Goal: Task Accomplishment & Management: Manage account settings

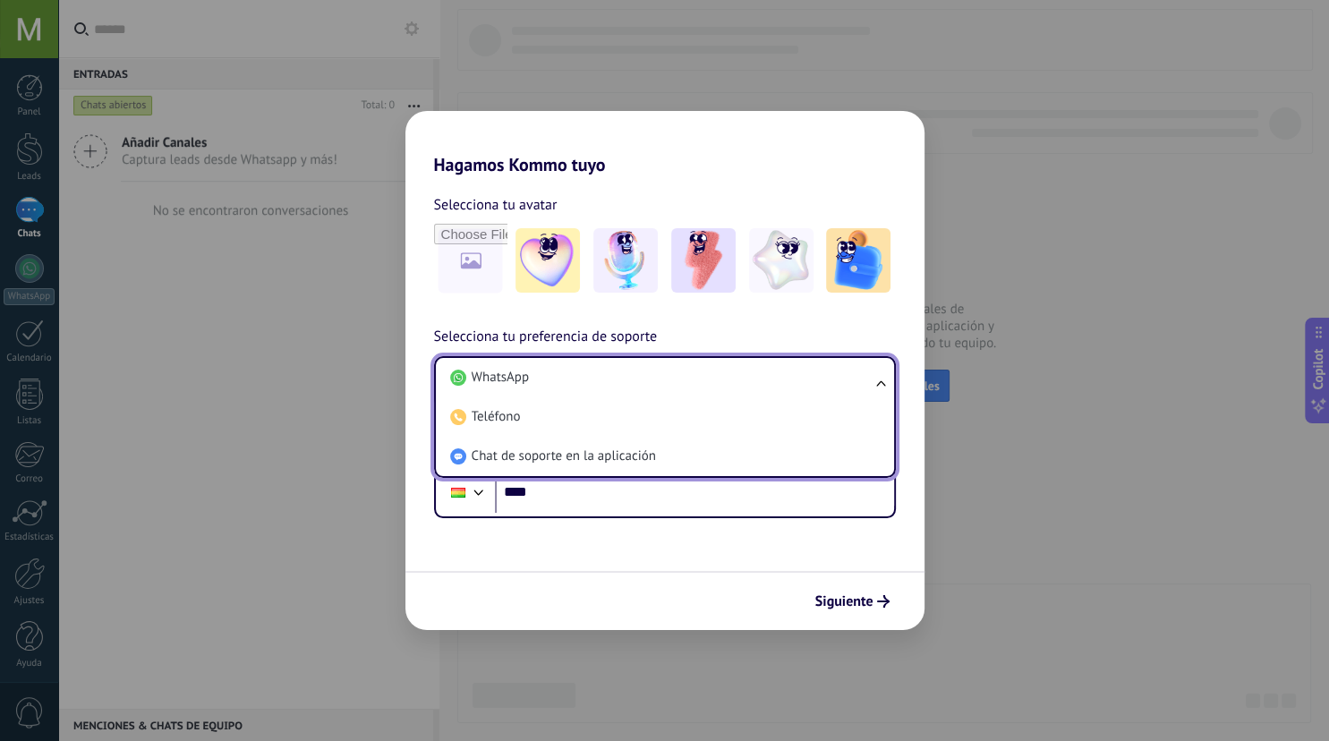
click at [685, 374] on li "WhatsApp" at bounding box center [661, 377] width 437 height 39
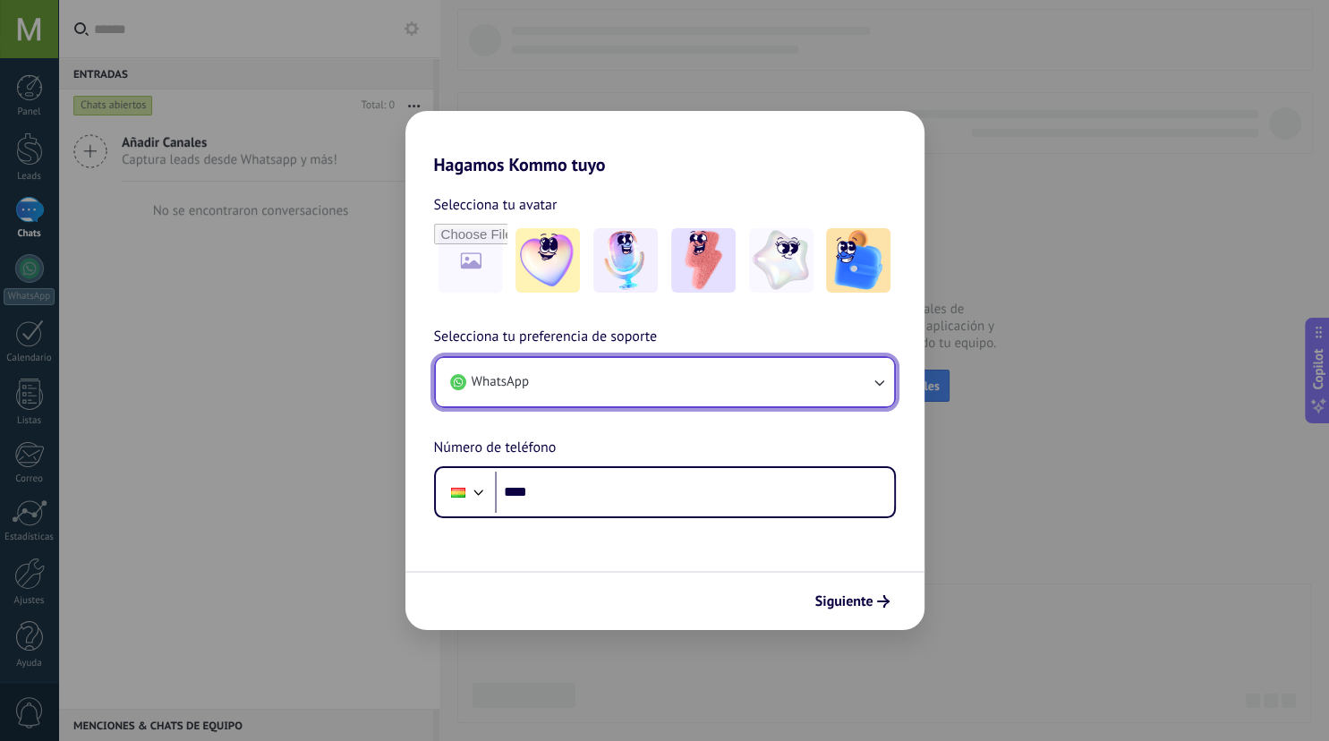
click at [542, 393] on button "WhatsApp" at bounding box center [665, 382] width 458 height 48
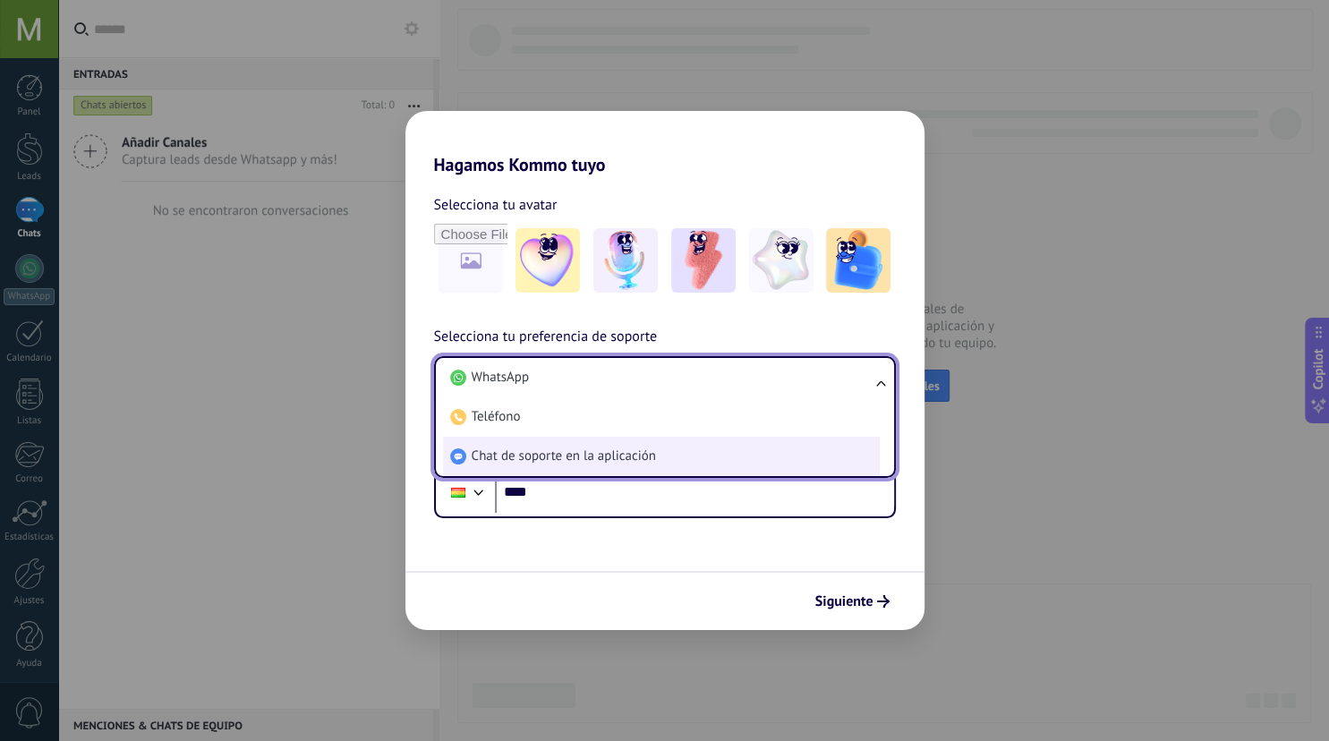
click at [542, 462] on span "Chat de soporte en la aplicación" at bounding box center [564, 457] width 184 height 18
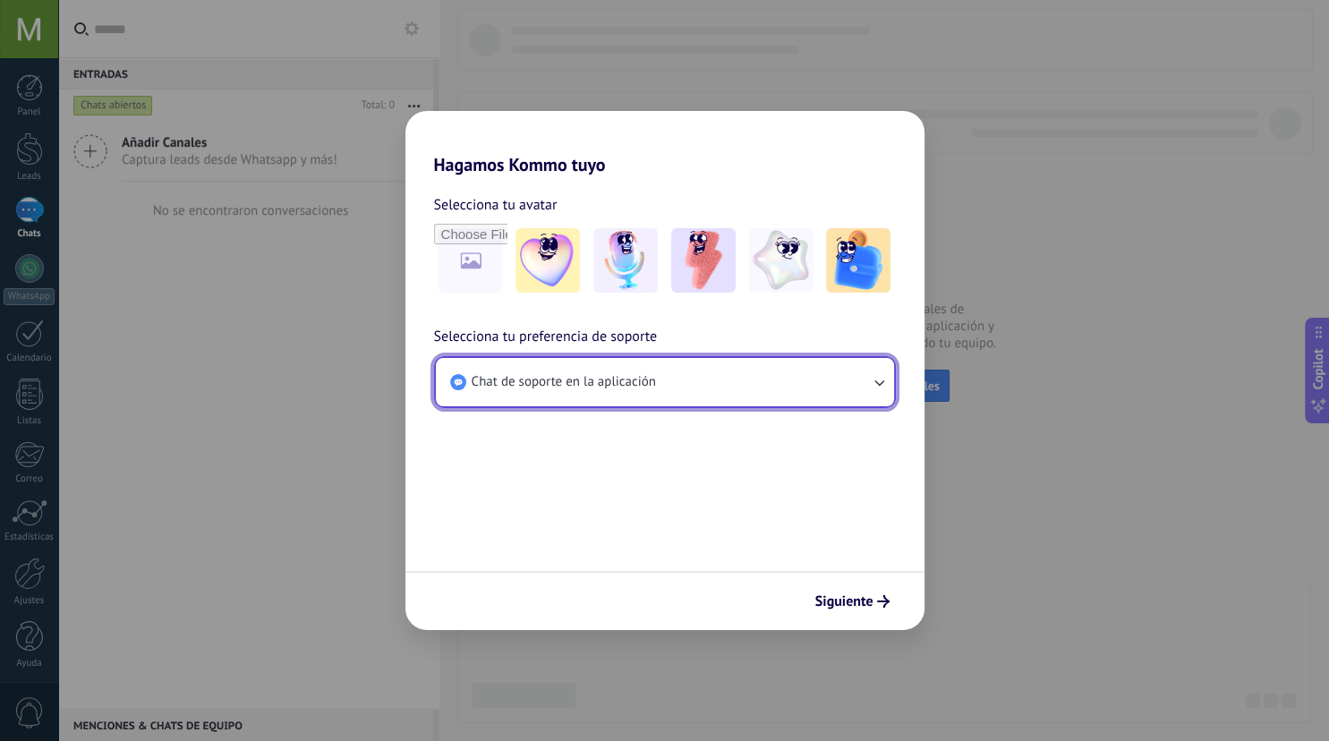
click at [578, 375] on span "Chat de soporte en la aplicación" at bounding box center [564, 382] width 184 height 18
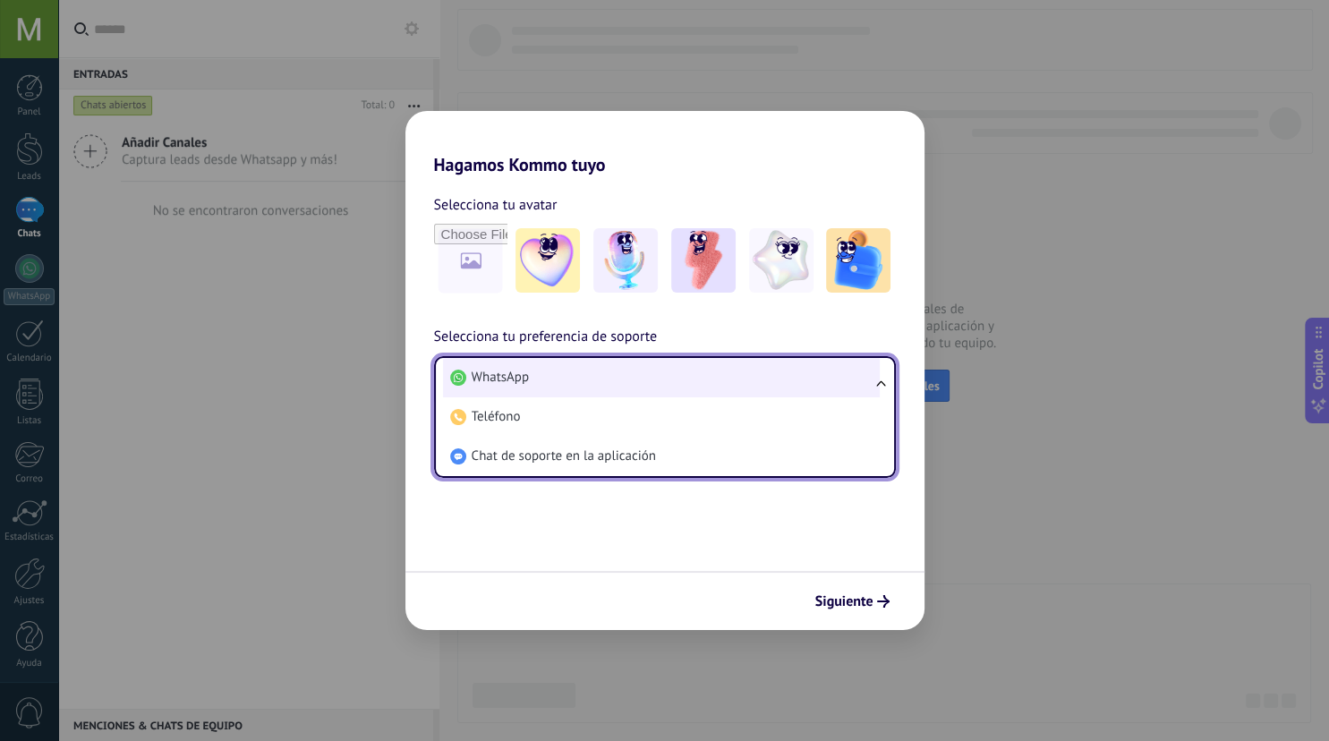
click at [564, 378] on li "WhatsApp" at bounding box center [661, 377] width 437 height 39
click at [564, 378] on button "Chat de soporte en la aplicación" at bounding box center [665, 382] width 458 height 48
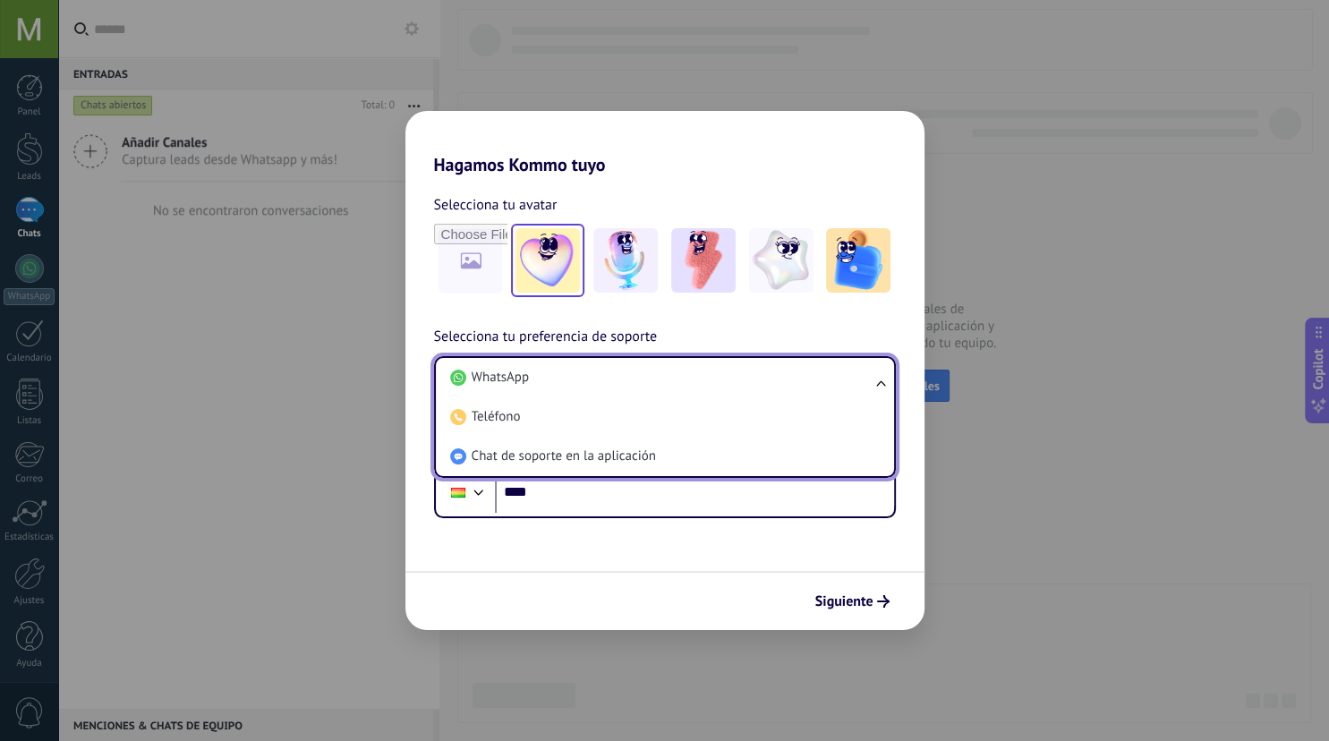
click at [542, 259] on img at bounding box center [548, 260] width 64 height 64
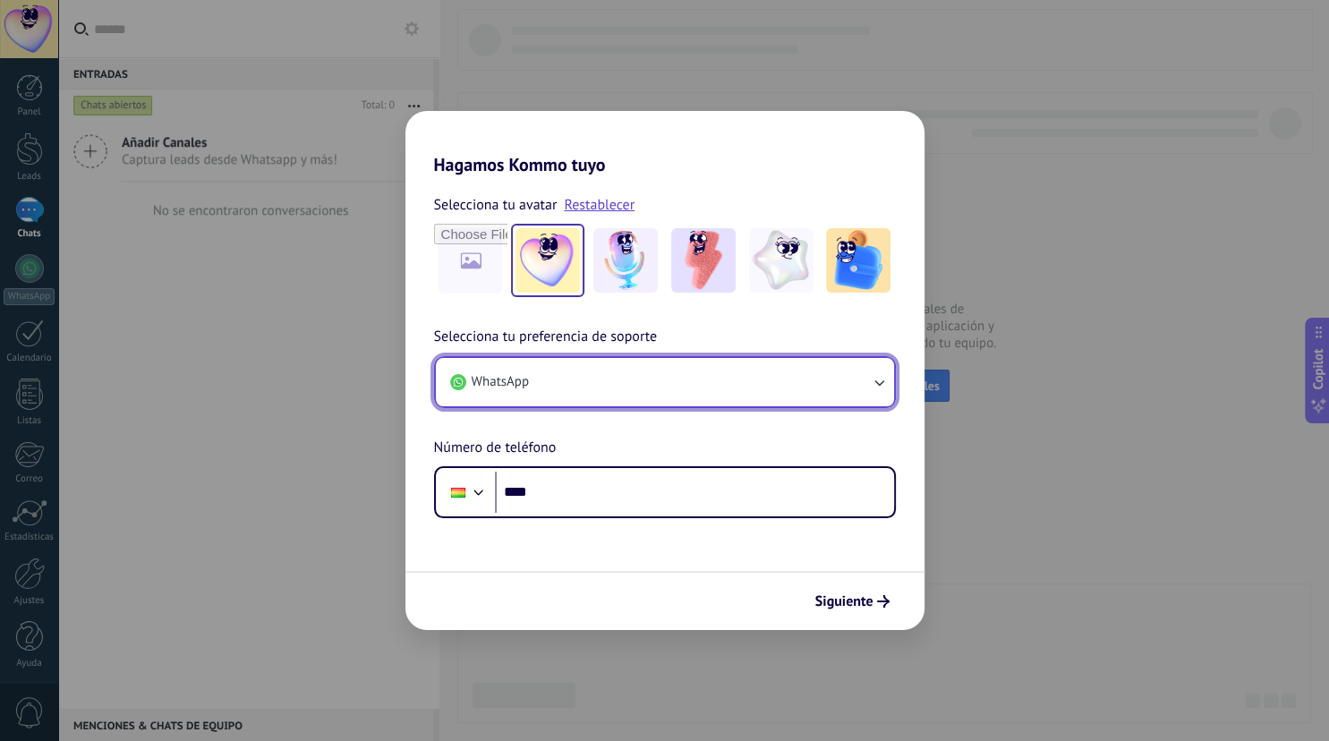
click at [679, 385] on button "WhatsApp" at bounding box center [665, 382] width 458 height 48
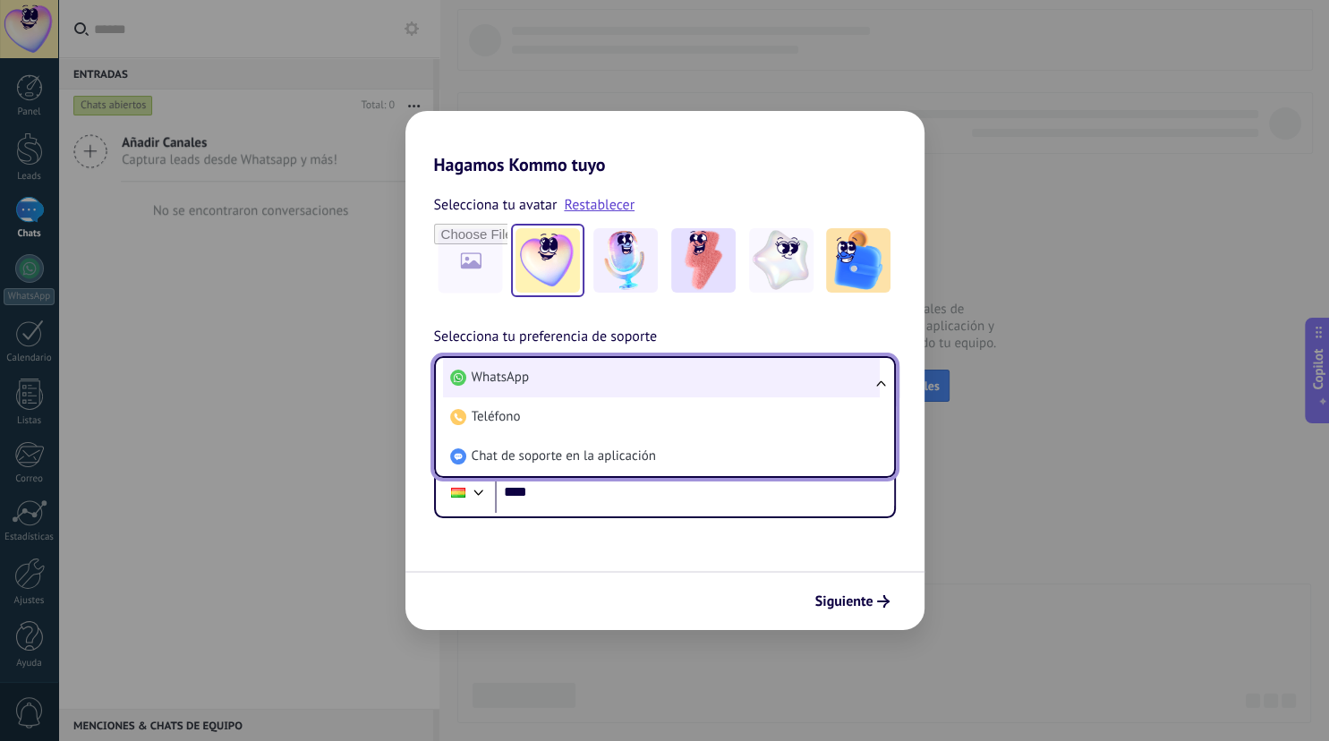
click at [603, 383] on li "WhatsApp" at bounding box center [661, 377] width 437 height 39
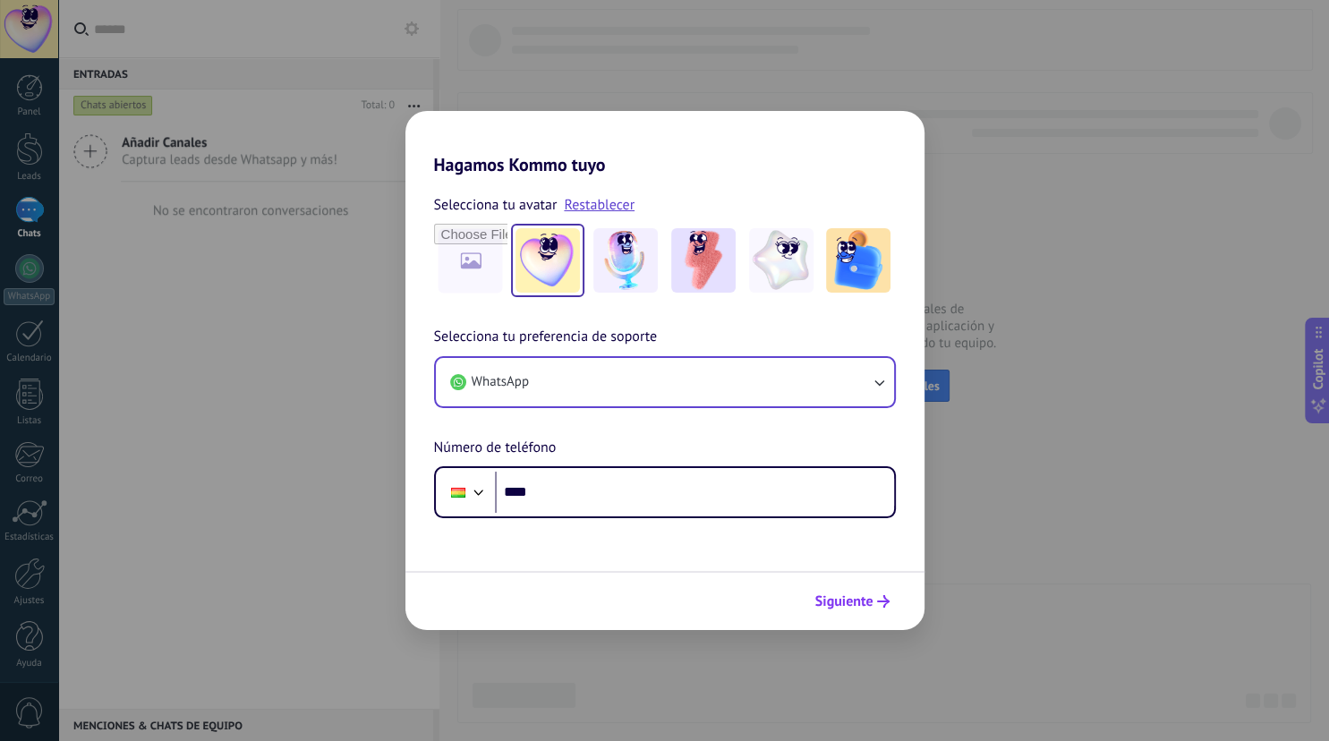
click at [844, 607] on span "Siguiente" at bounding box center [844, 601] width 58 height 13
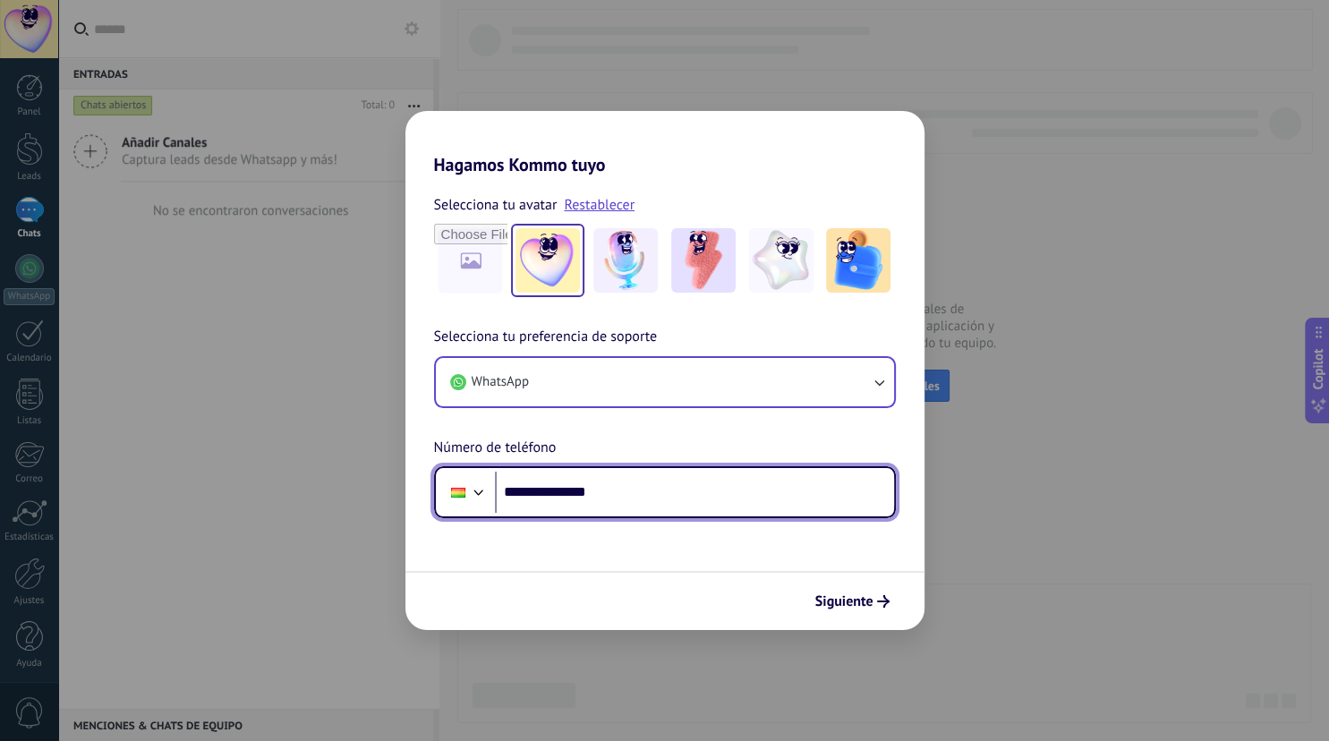
type input "**********"
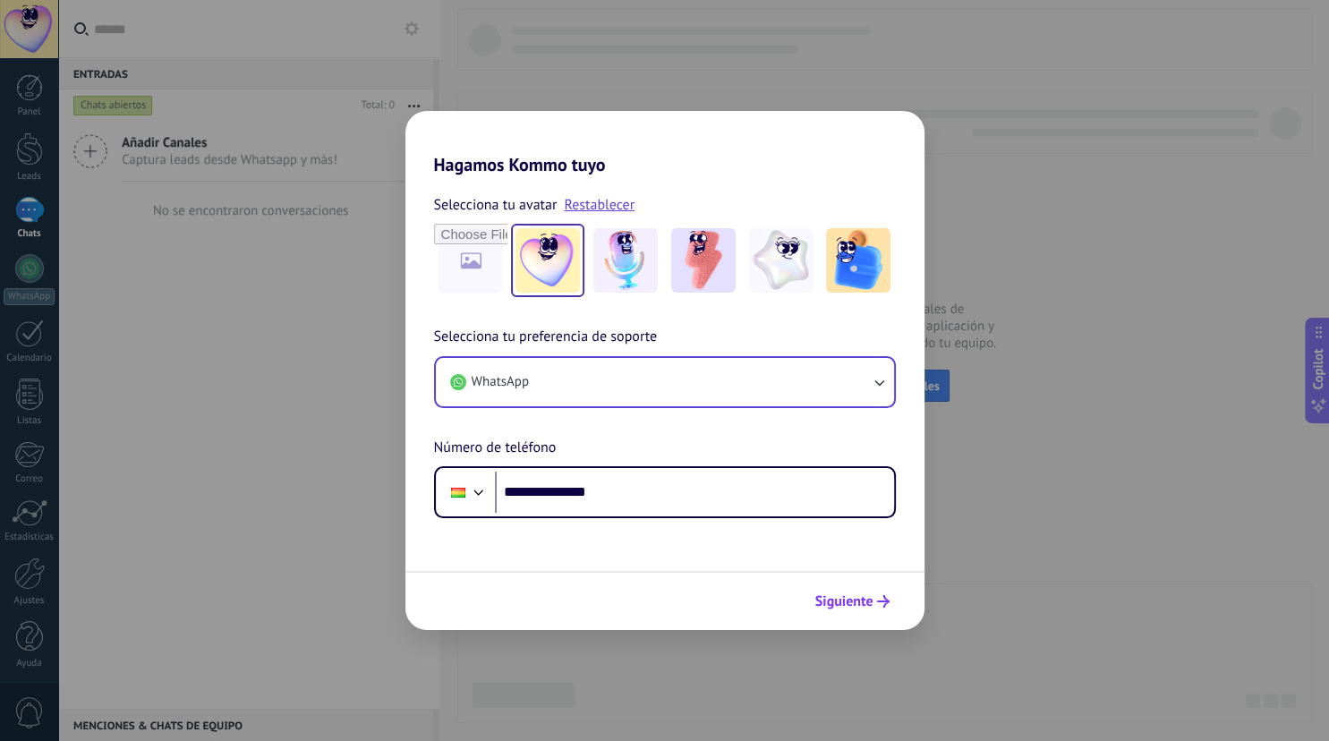
click at [850, 599] on span "Siguiente" at bounding box center [844, 601] width 58 height 13
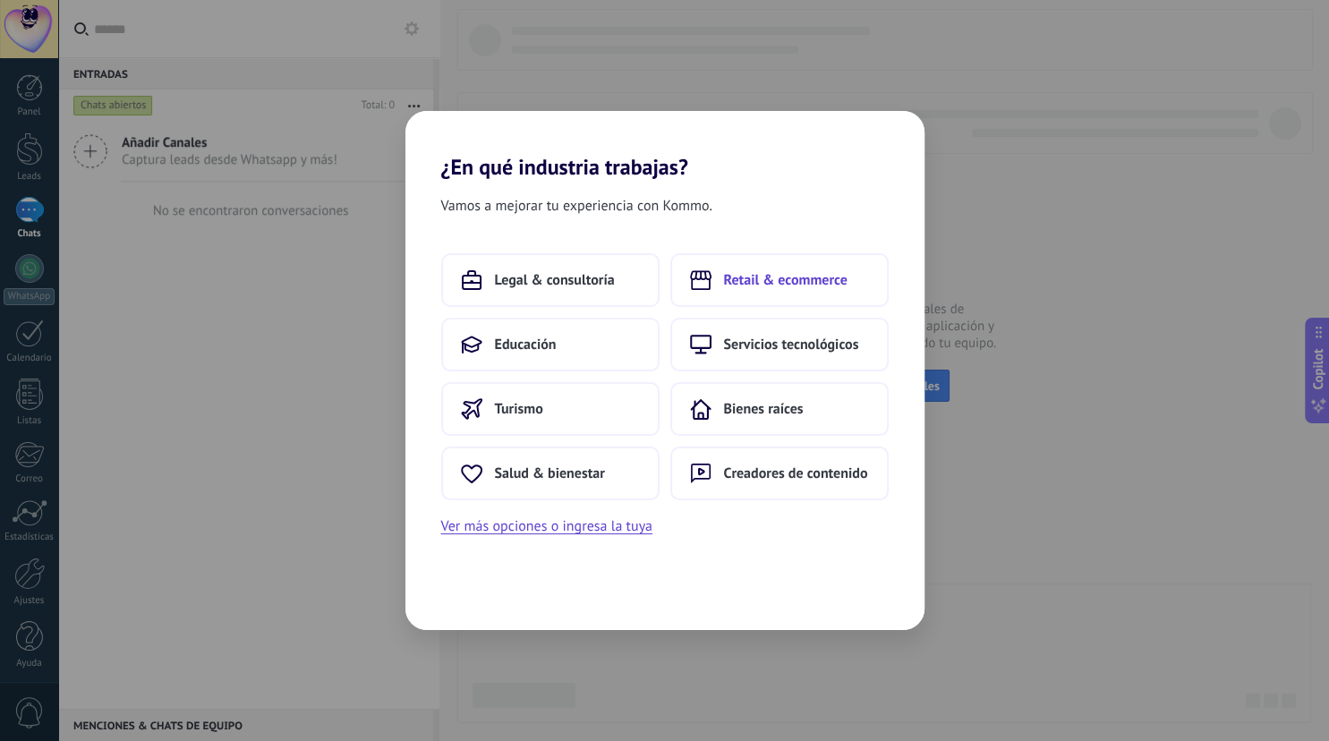
click at [752, 289] on button "Retail & ecommerce" at bounding box center [779, 280] width 218 height 54
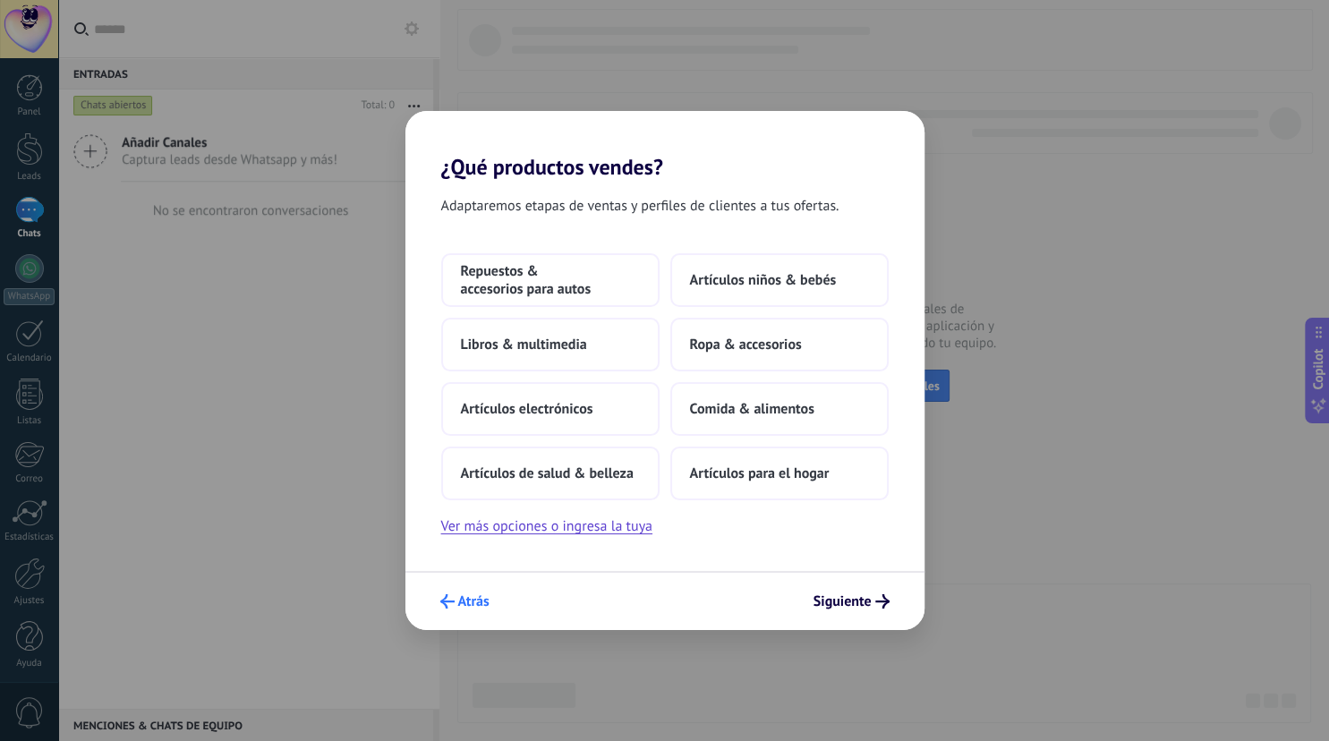
click at [468, 592] on button "Atrás" at bounding box center [464, 601] width 65 height 30
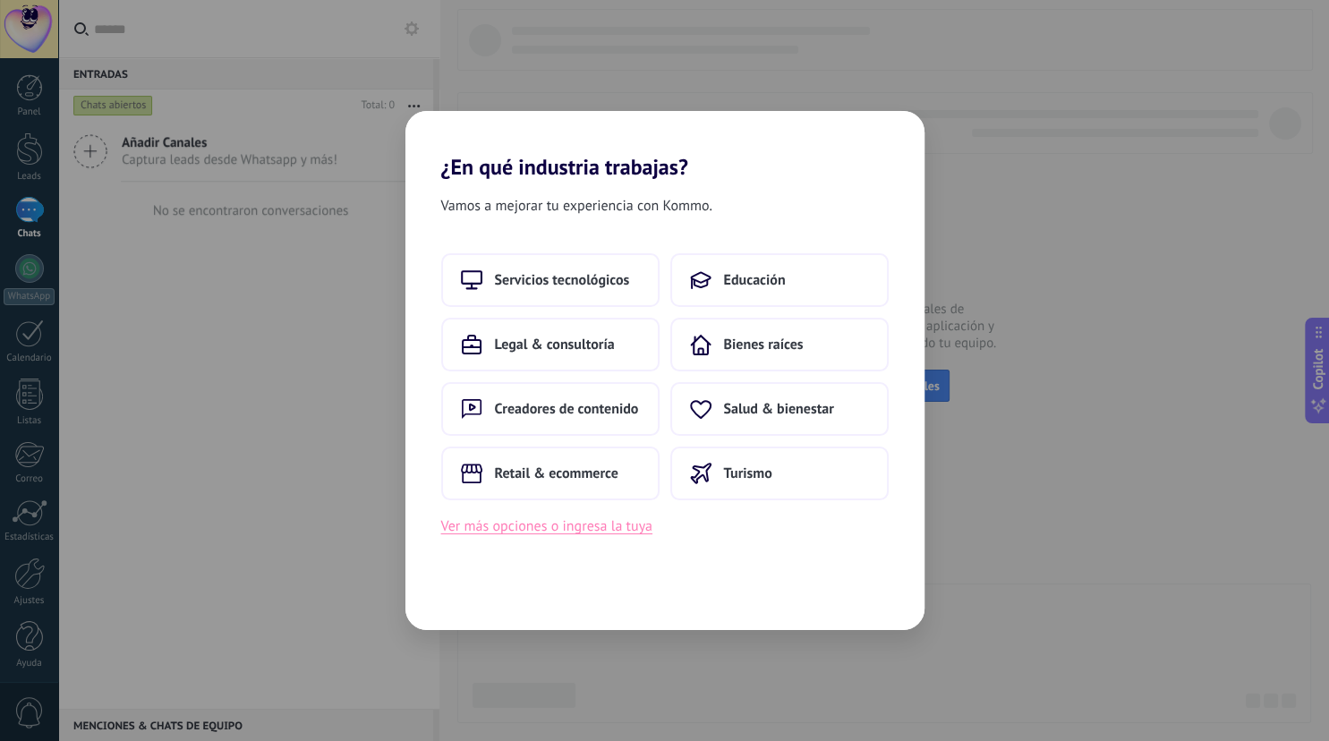
click at [561, 535] on button "Ver más opciones o ingresa la tuya" at bounding box center [546, 526] width 211 height 23
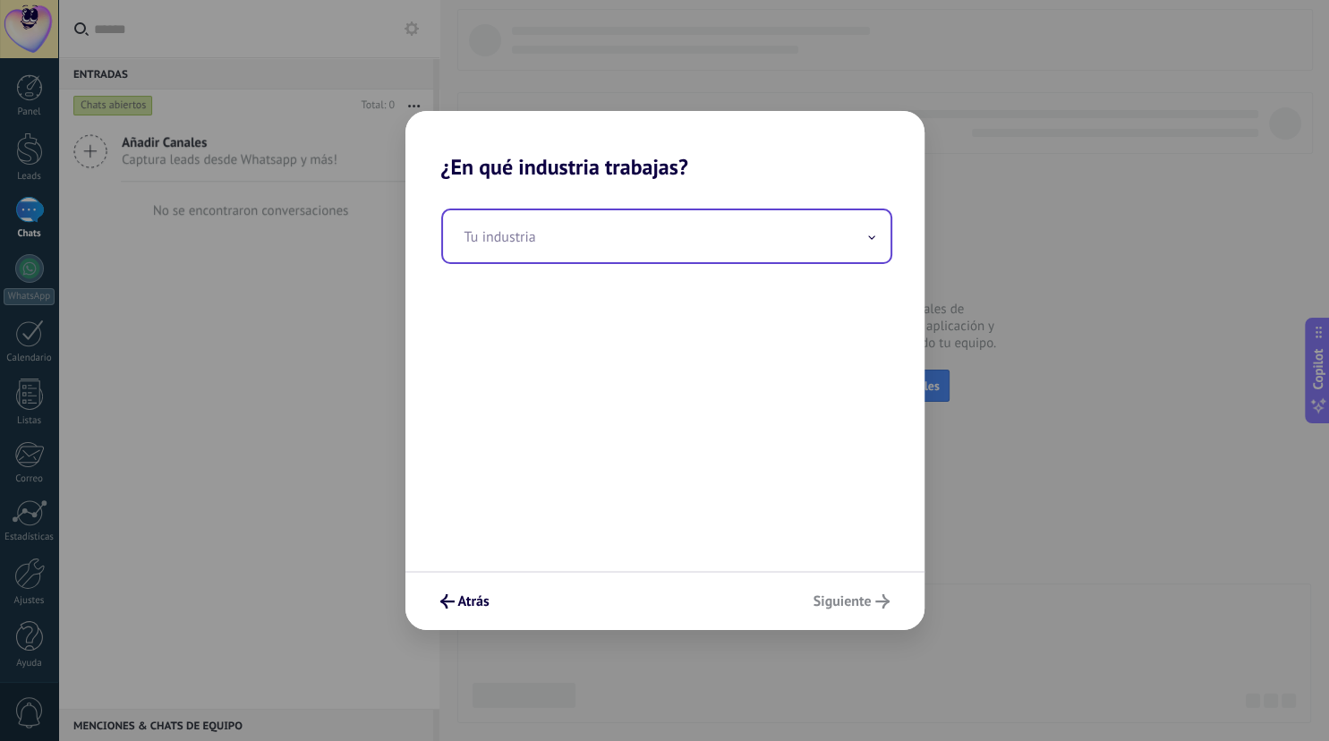
click at [649, 245] on input "text" at bounding box center [667, 236] width 448 height 52
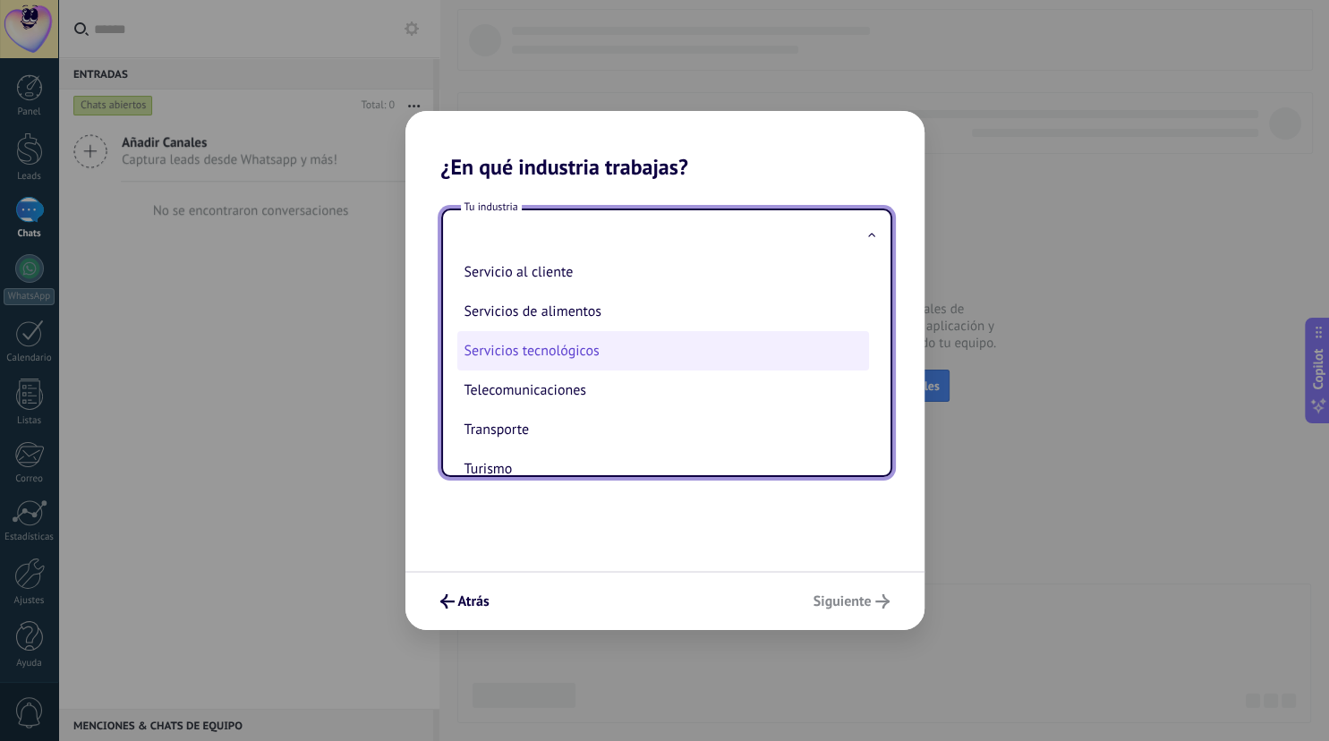
scroll to position [335, 0]
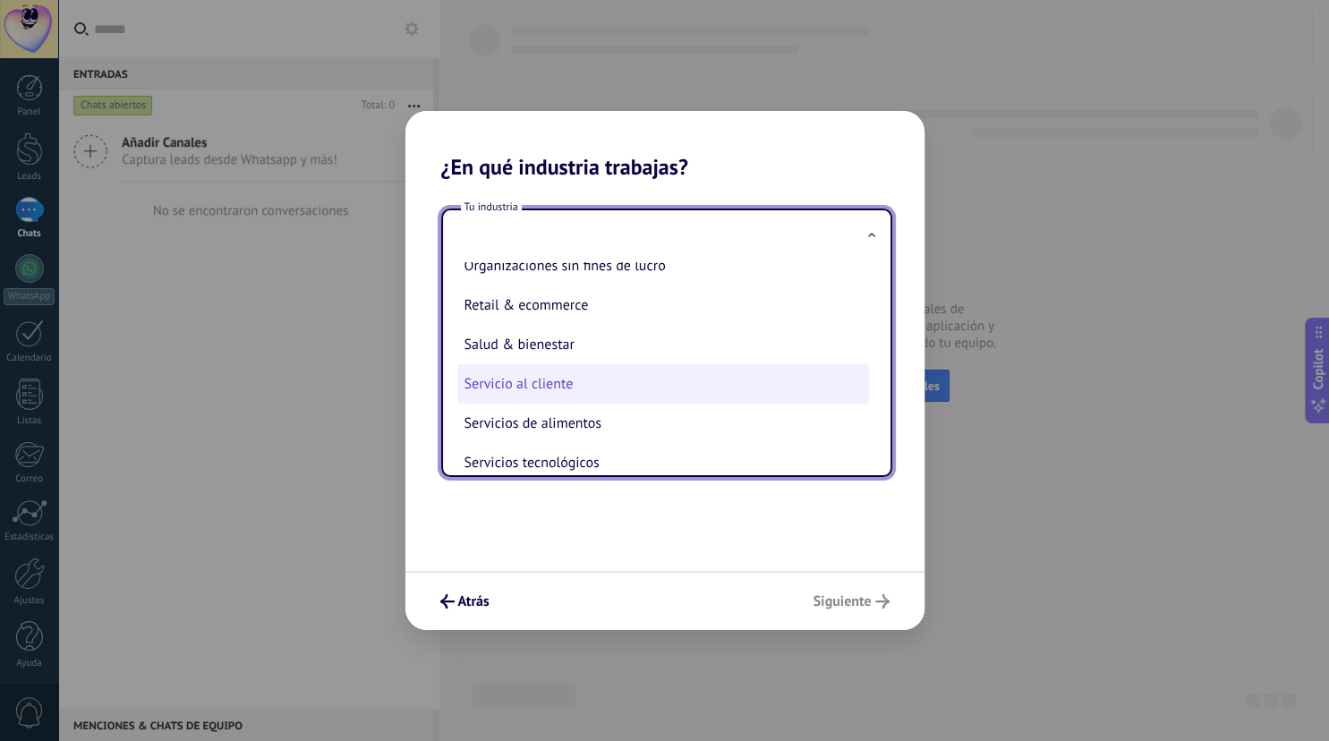
click at [584, 391] on li "Servicio al cliente" at bounding box center [663, 383] width 412 height 39
type input "**********"
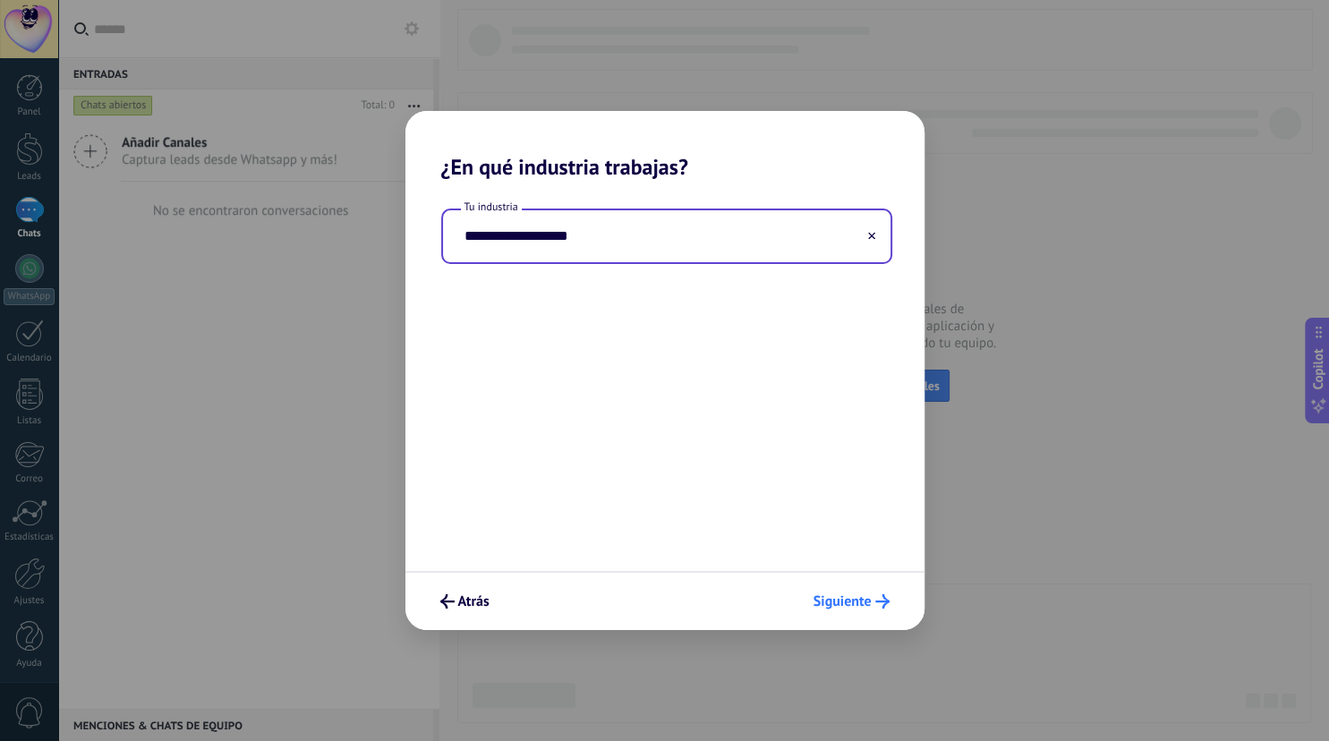
click at [820, 598] on span "Siguiente" at bounding box center [843, 601] width 58 height 13
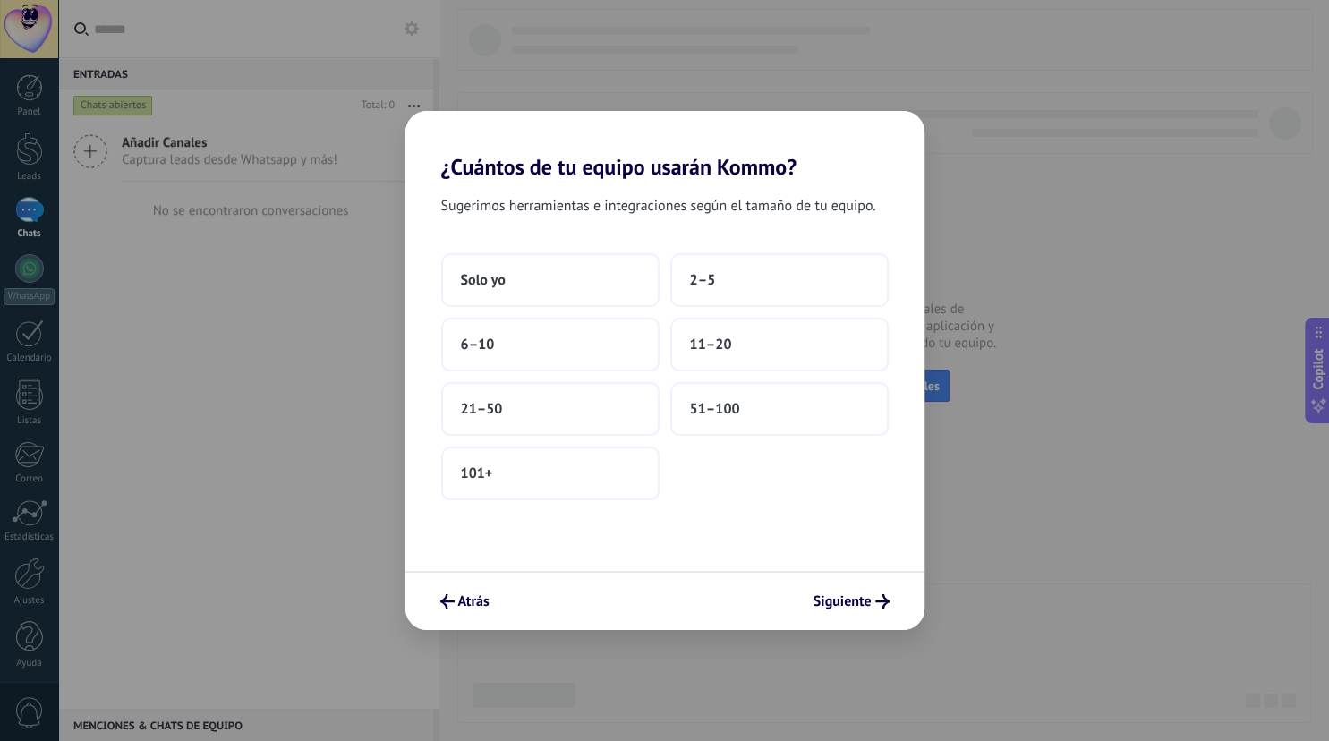
drag, startPoint x: 559, startPoint y: 270, endPoint x: 861, endPoint y: 246, distance: 302.6
click at [861, 246] on div "Sugerimos herramientas e integraciones según el tamaño de tu equipo. Solo yo 2–…" at bounding box center [665, 375] width 519 height 391
click at [822, 283] on button "2–5" at bounding box center [779, 280] width 218 height 54
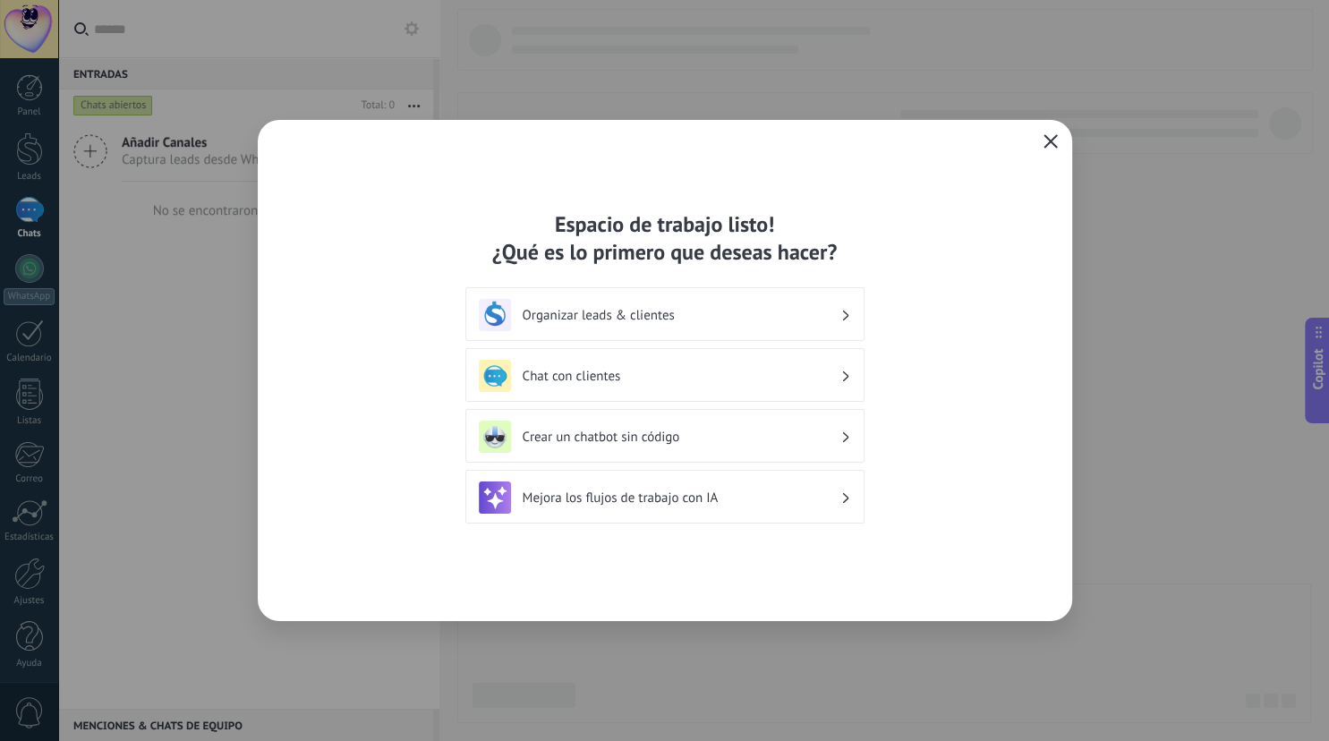
click at [1044, 141] on icon "button" at bounding box center [1051, 141] width 14 height 14
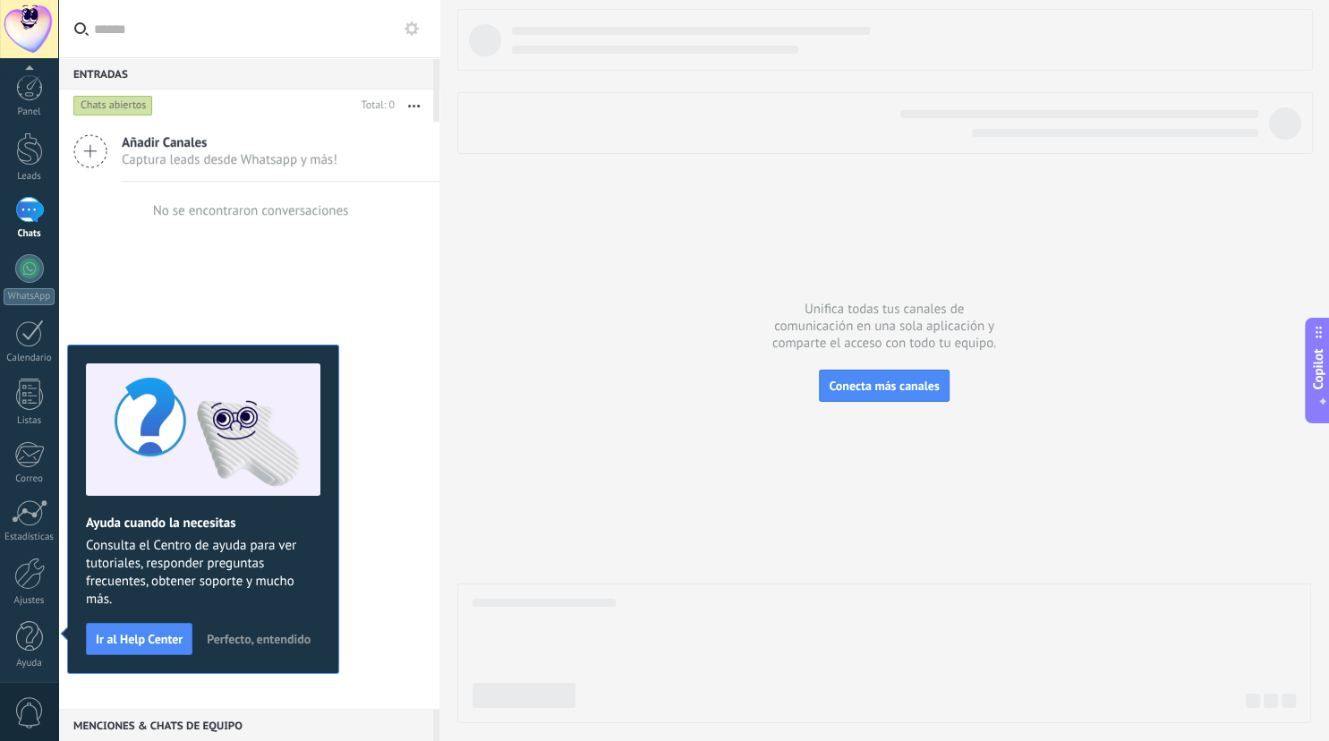
scroll to position [5, 0]
click at [260, 638] on span "Perfecto, entendido" at bounding box center [259, 639] width 104 height 13
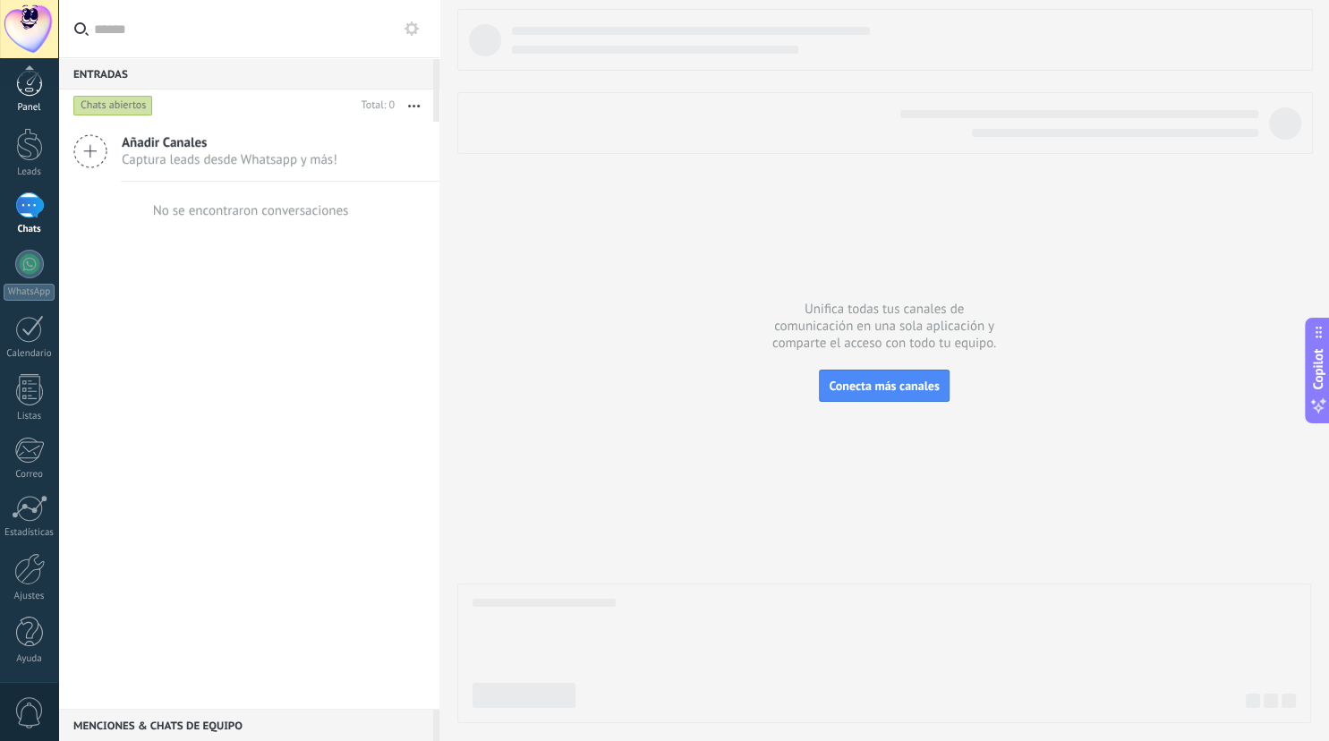
scroll to position [0, 0]
click at [35, 603] on div "Ajustes" at bounding box center [30, 601] width 52 height 12
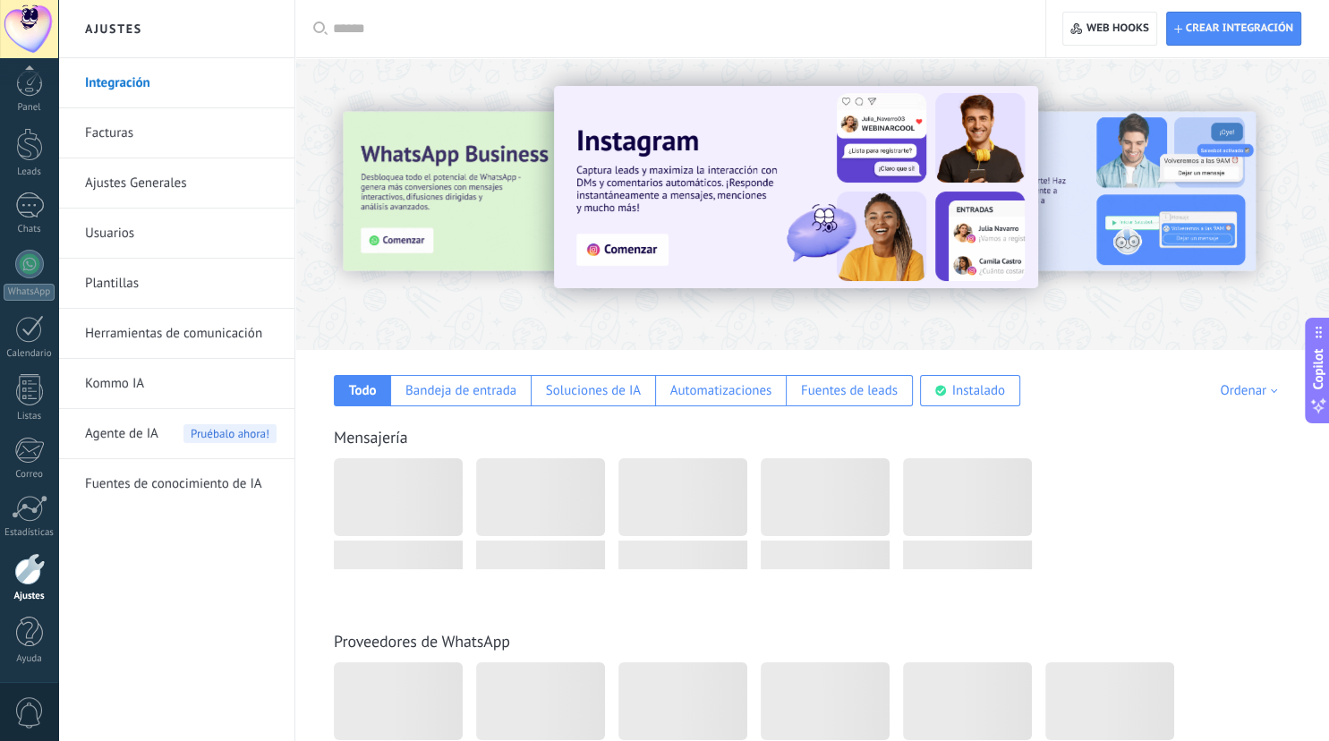
scroll to position [5, 0]
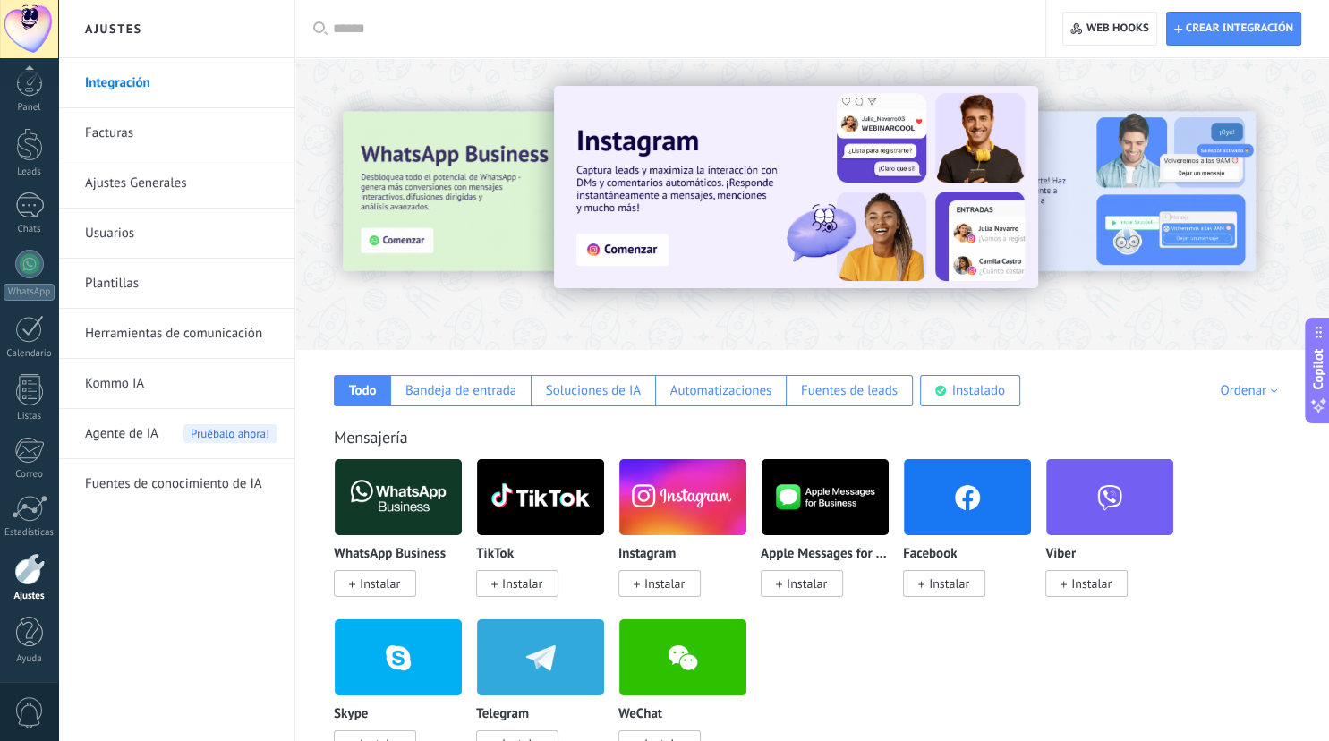
click at [147, 100] on link "Integración" at bounding box center [181, 83] width 192 height 50
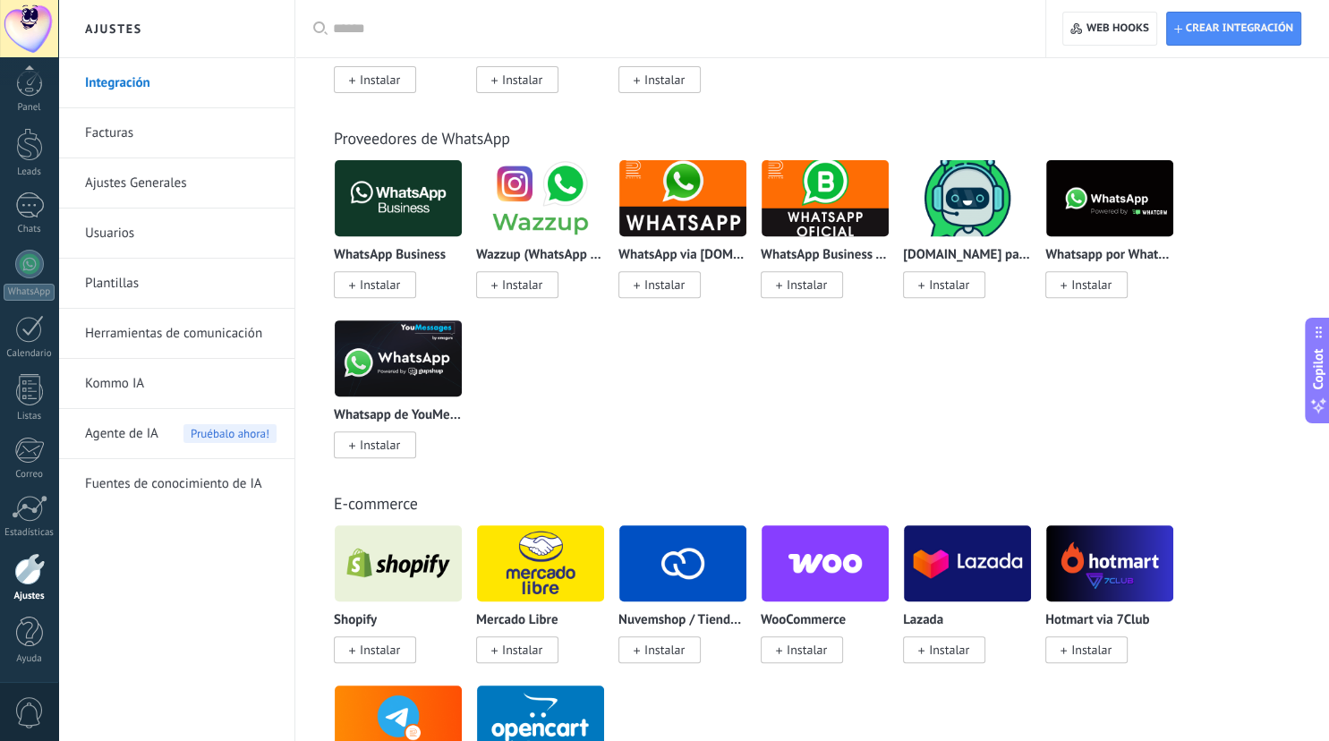
scroll to position [677, 0]
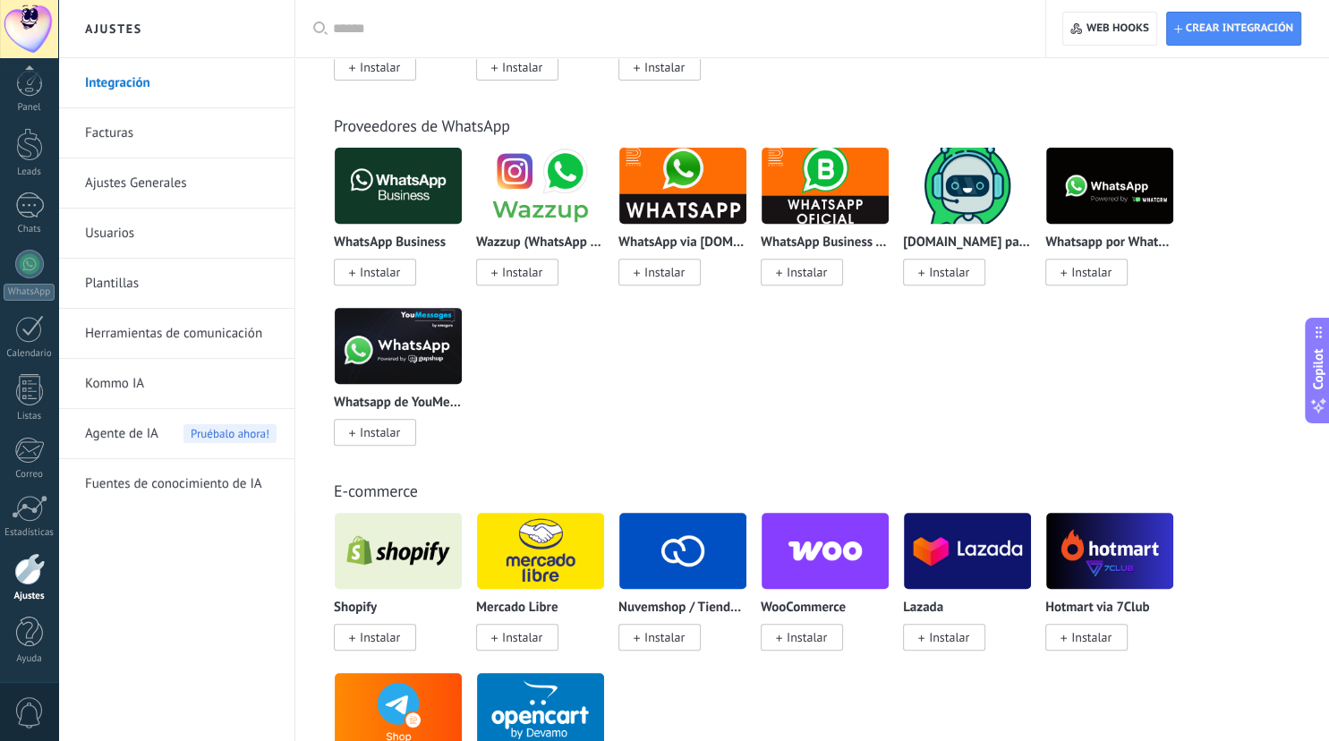
click at [1087, 200] on img at bounding box center [1109, 185] width 127 height 87
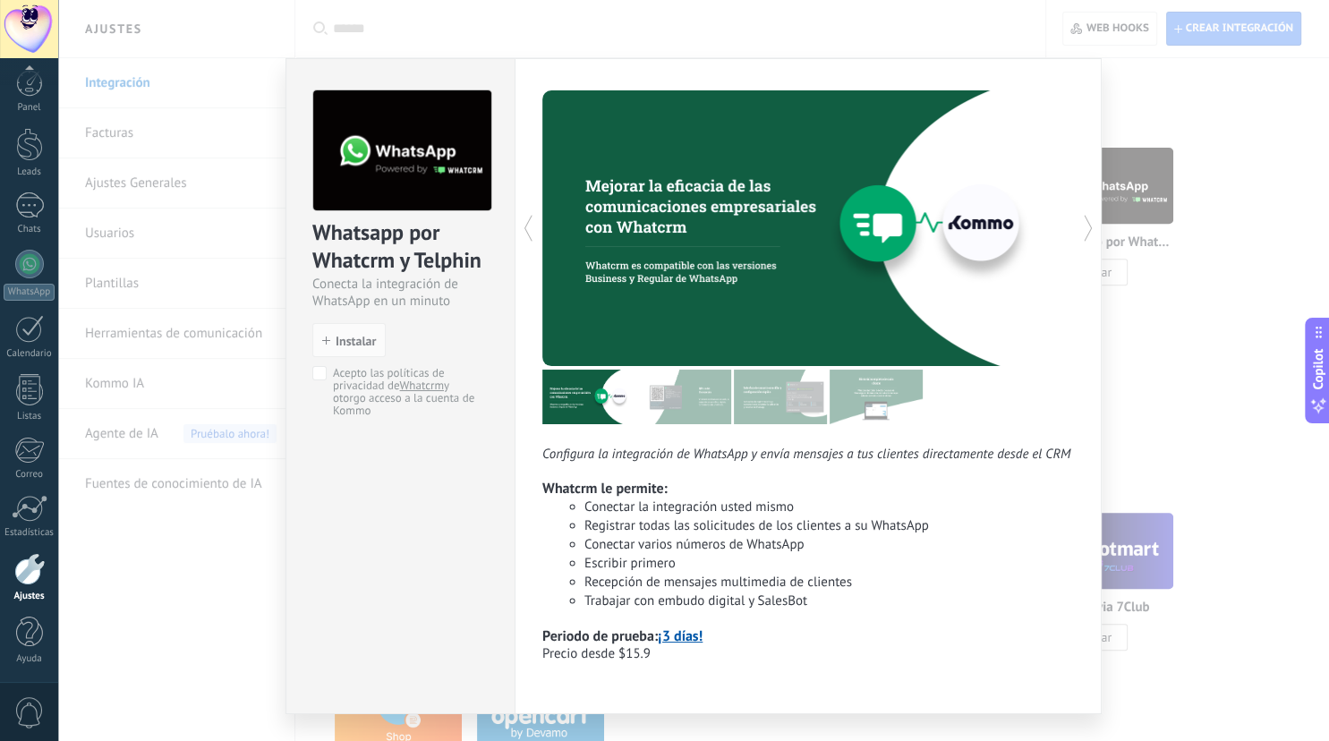
click at [1147, 324] on div "Whatsapp por Whatcrm y Telphin Conecta la integración de WhatsApp en un minuto …" at bounding box center [693, 370] width 1271 height 741
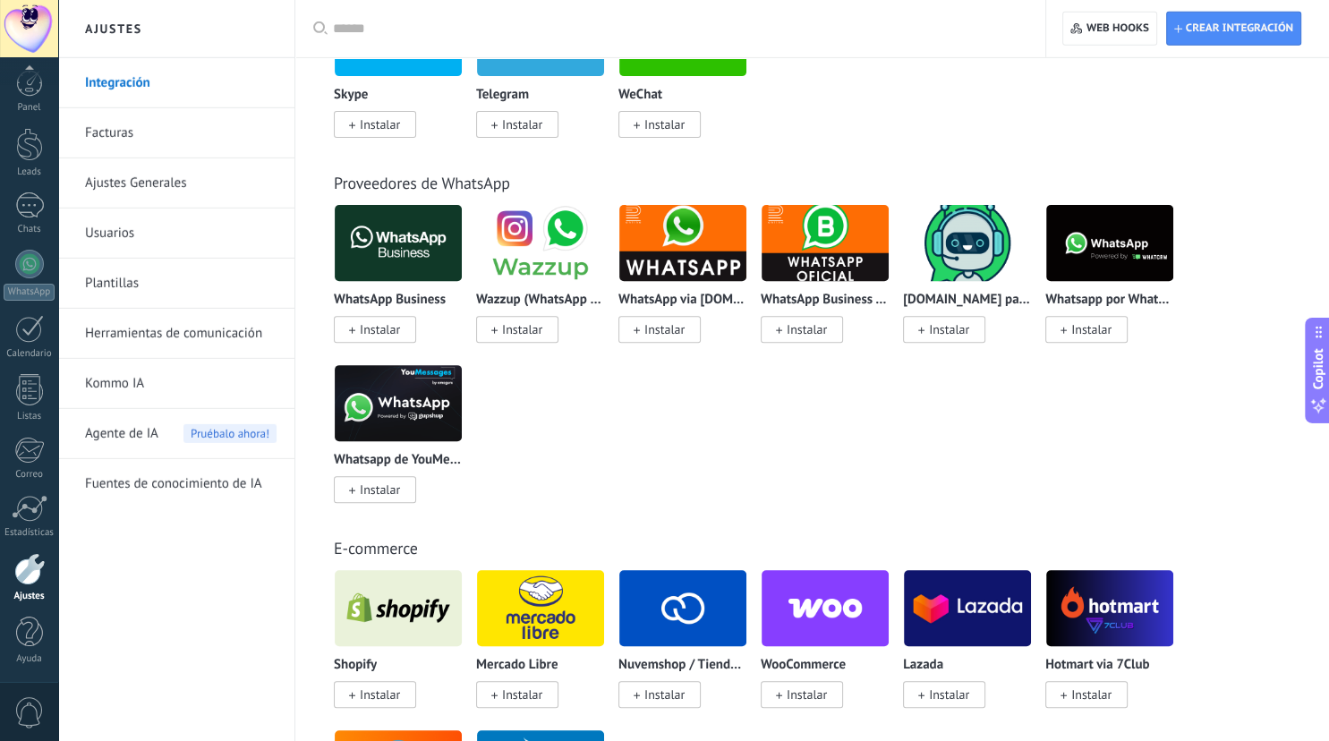
scroll to position [483, 0]
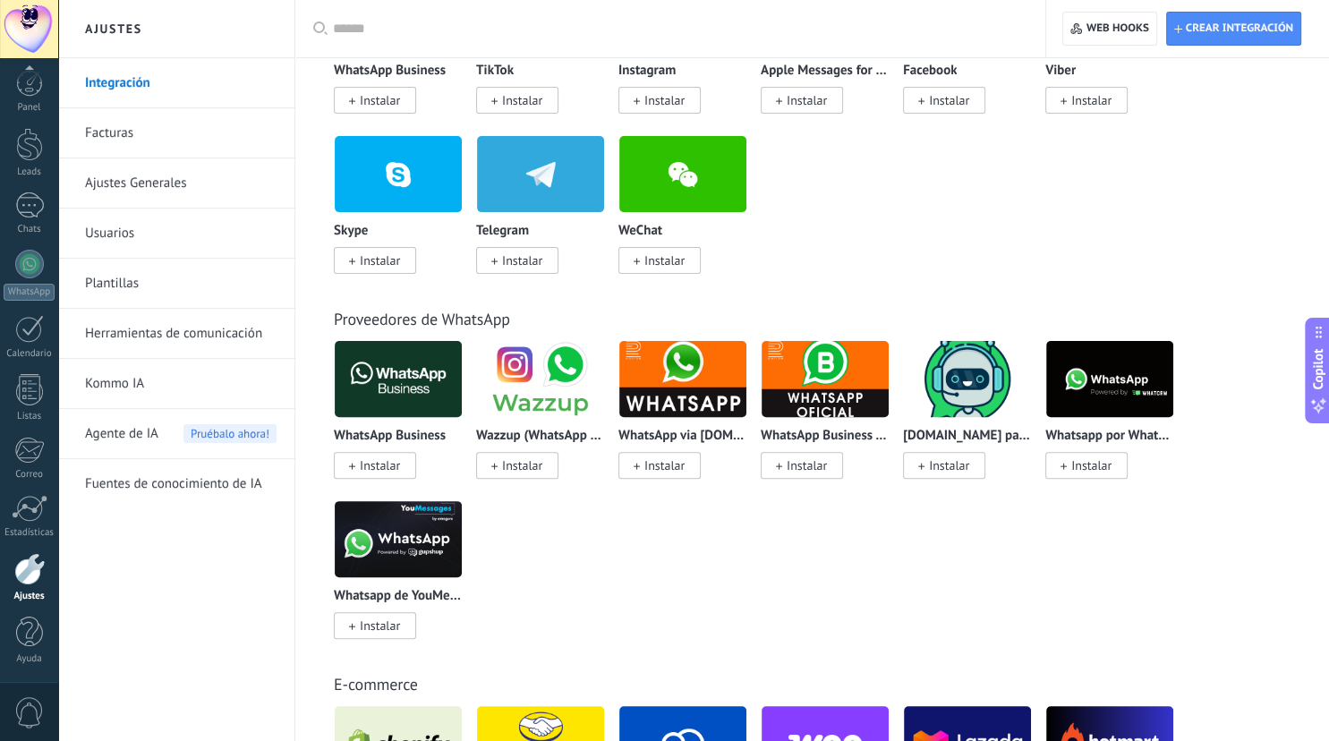
click at [1090, 463] on span "Instalar" at bounding box center [1092, 465] width 40 height 16
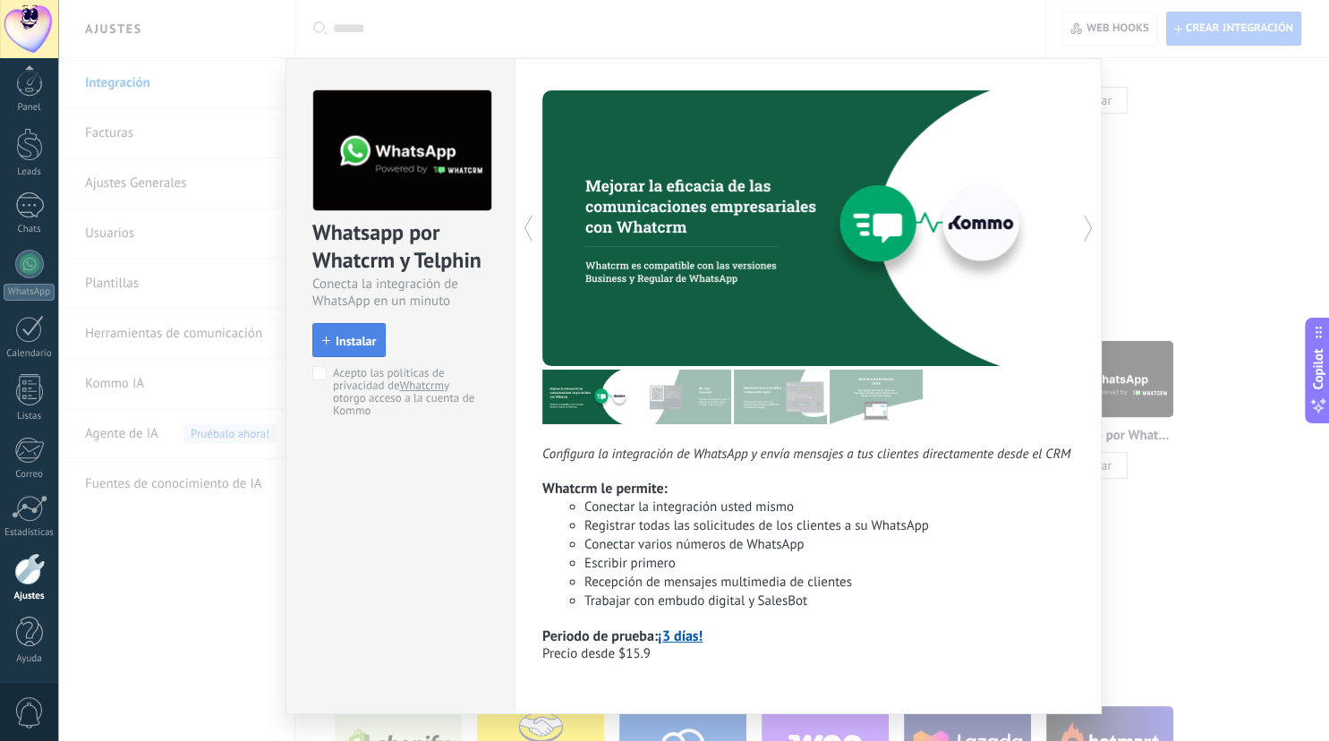
click at [360, 349] on button "Instalar" at bounding box center [348, 340] width 73 height 34
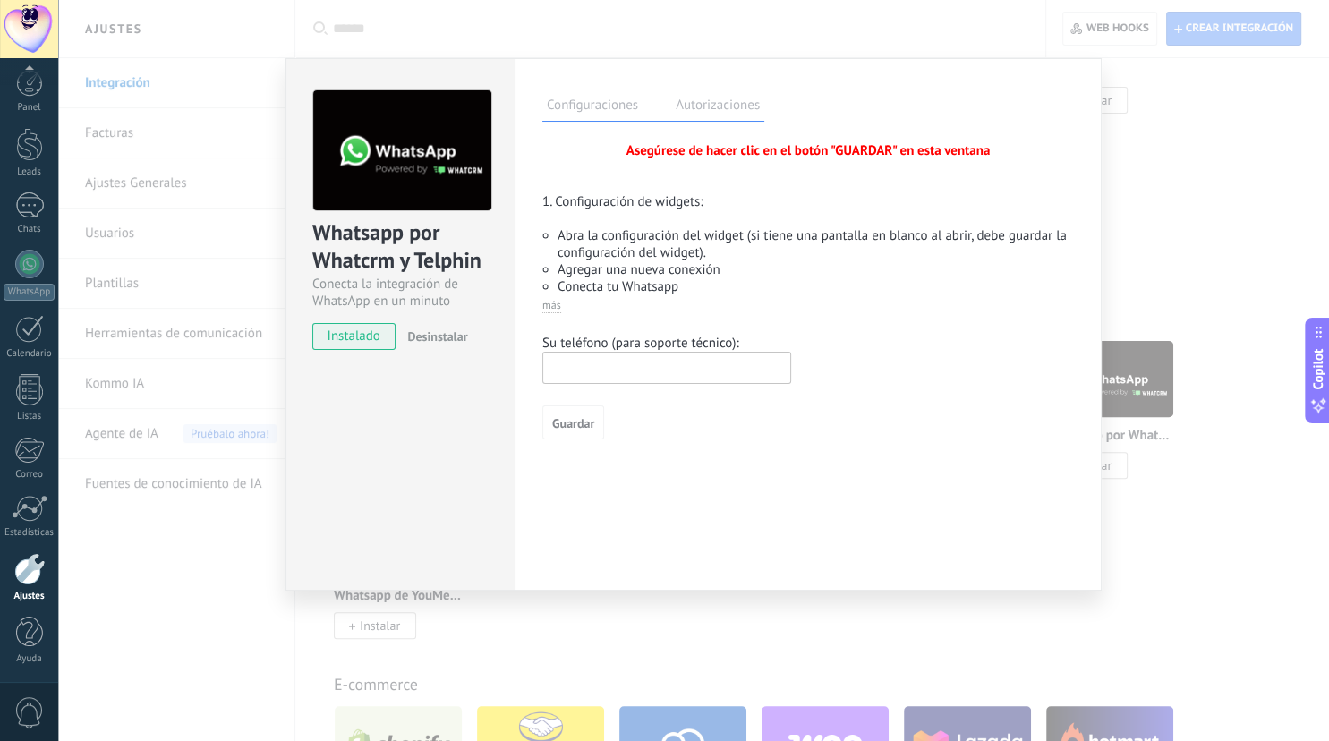
click at [706, 377] on input "text" at bounding box center [666, 368] width 249 height 32
click at [723, 114] on label "Autorizaciones" at bounding box center [717, 108] width 93 height 26
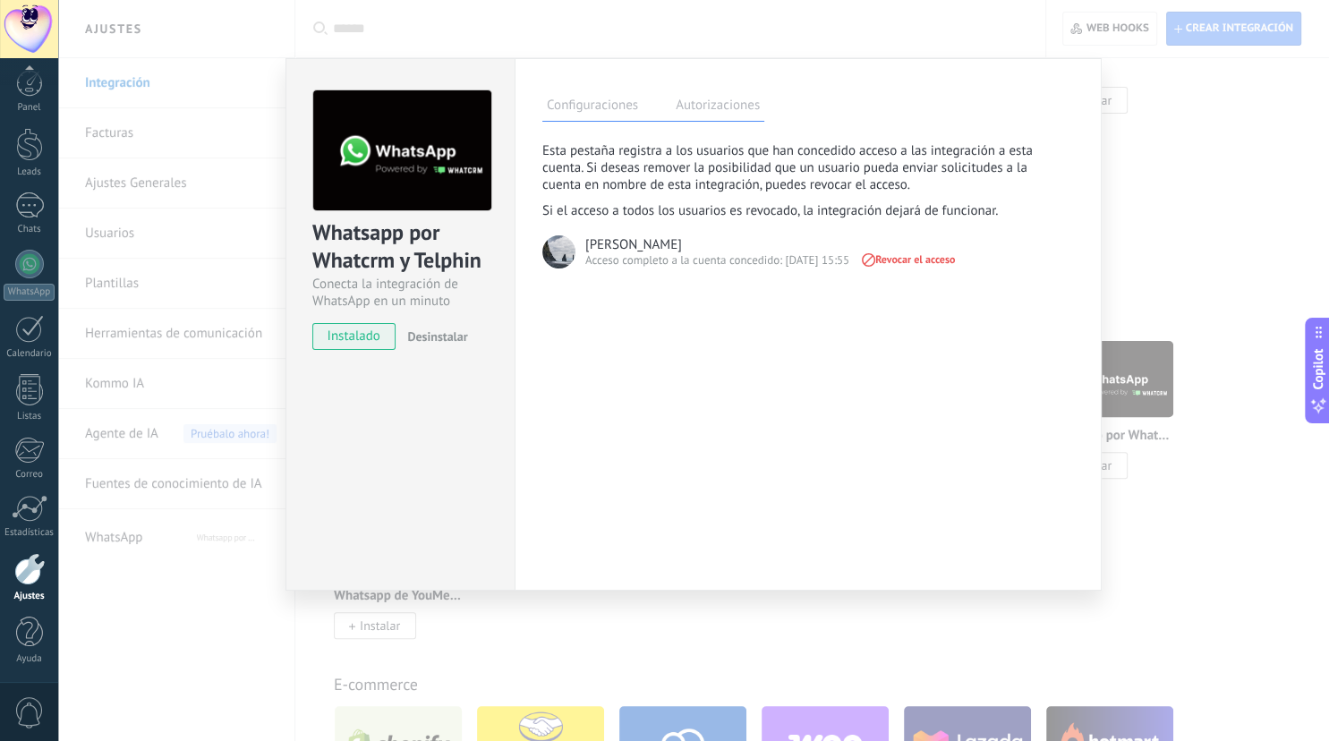
click at [576, 115] on label "Configuraciones" at bounding box center [592, 108] width 100 height 26
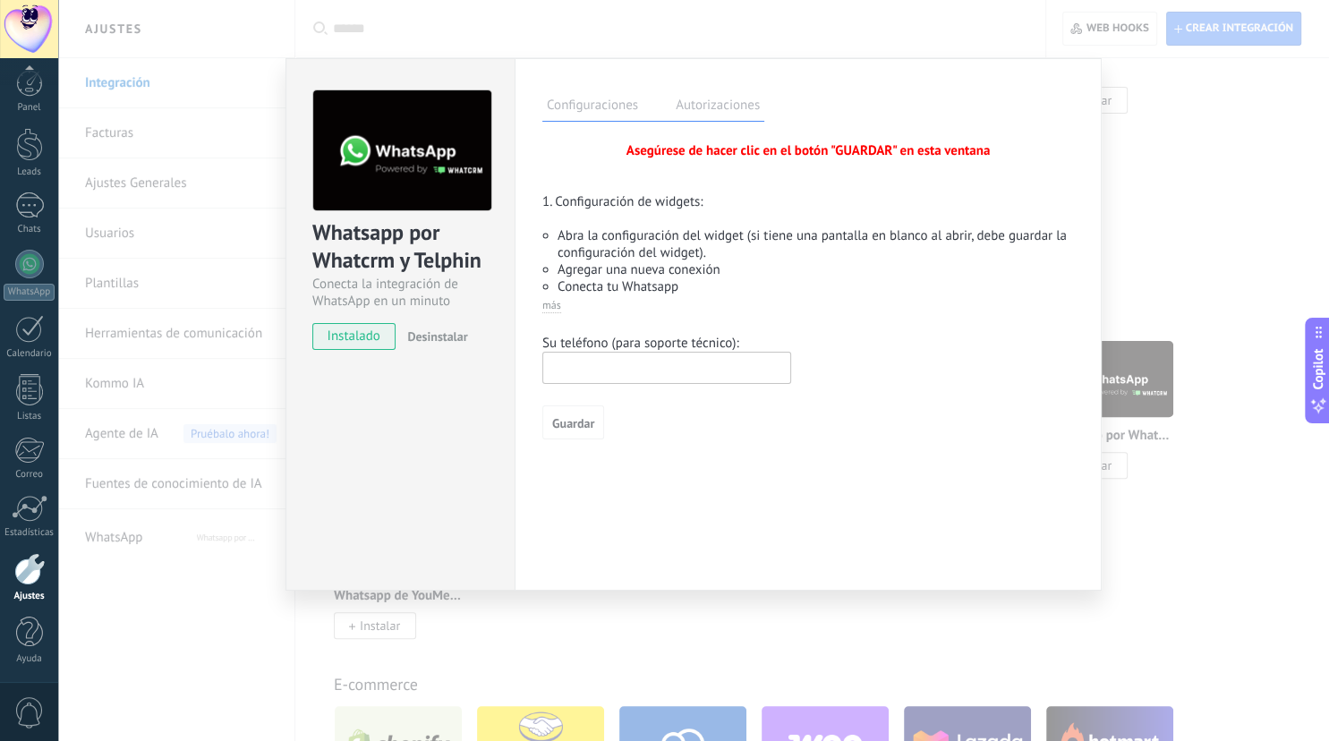
click at [620, 365] on input "text" at bounding box center [666, 368] width 249 height 32
type input "********"
click at [556, 415] on button "Guardar" at bounding box center [573, 423] width 62 height 34
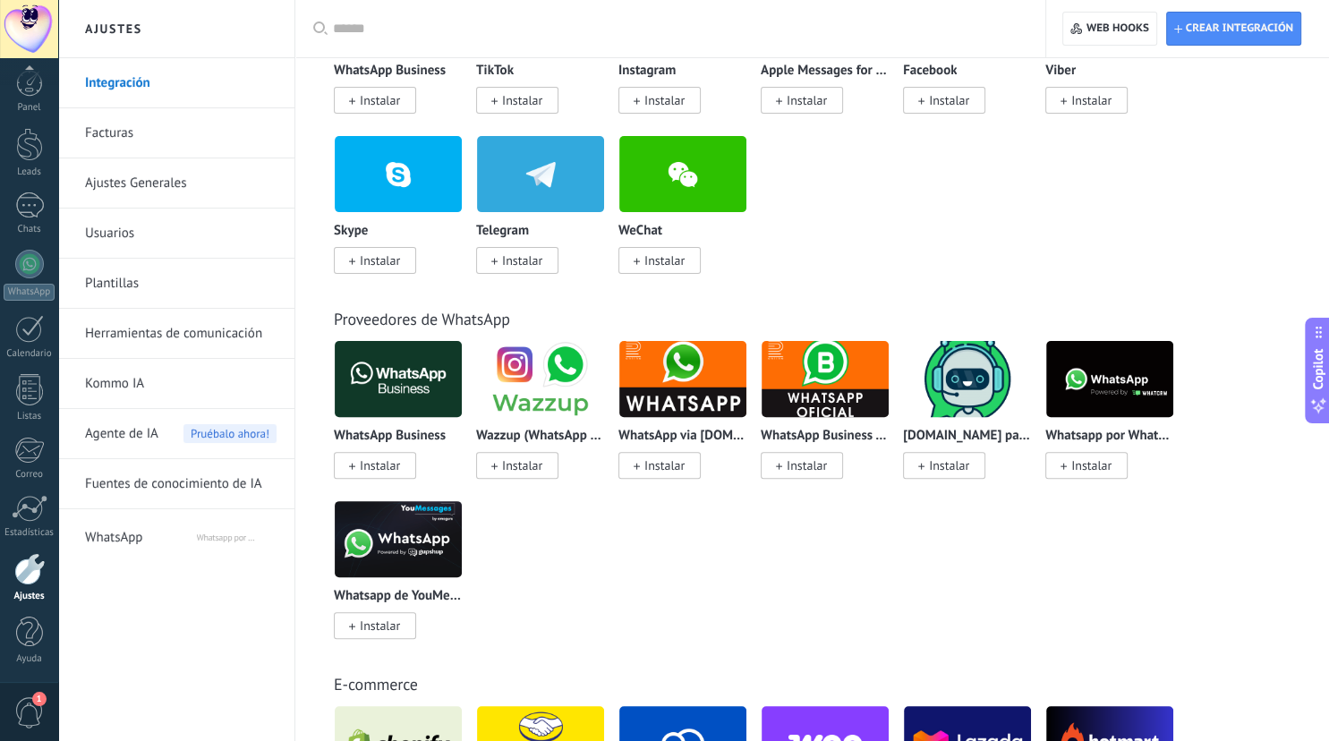
click at [102, 527] on span "WhatsApp" at bounding box center [140, 534] width 110 height 43
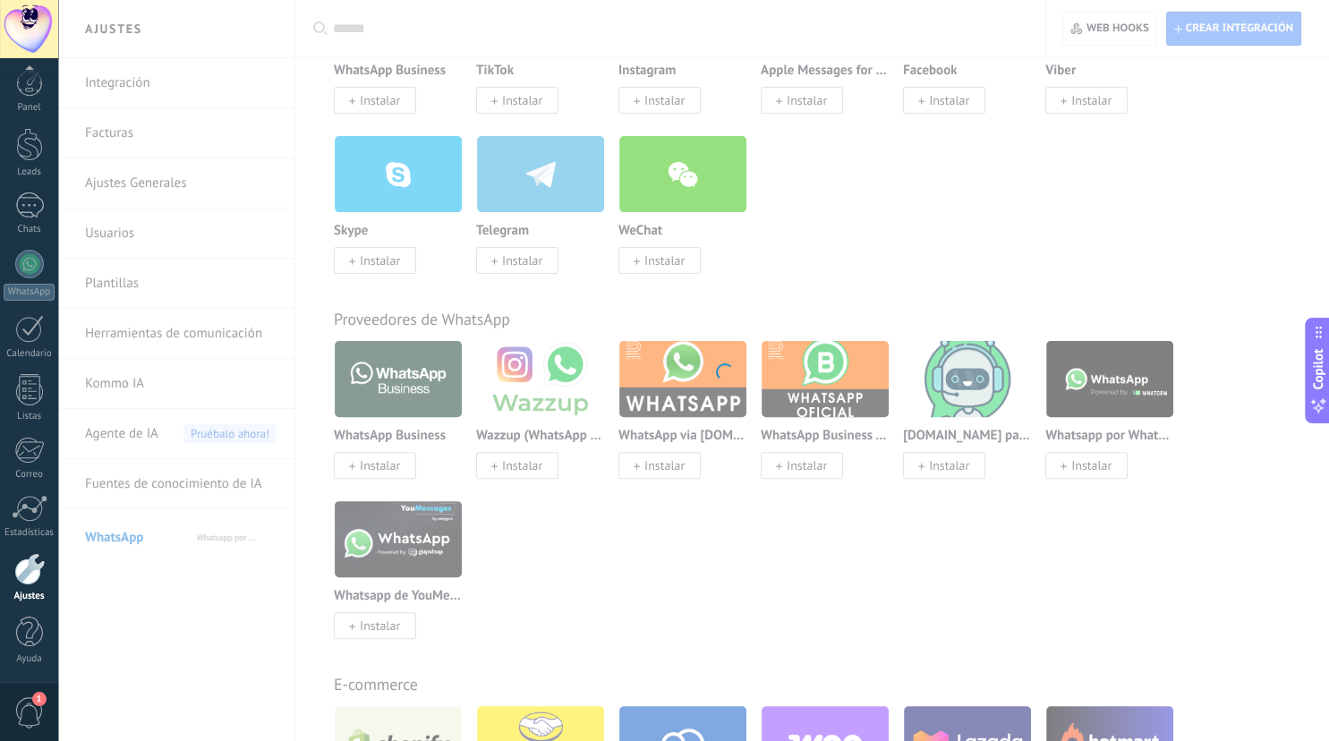
scroll to position [5, 0]
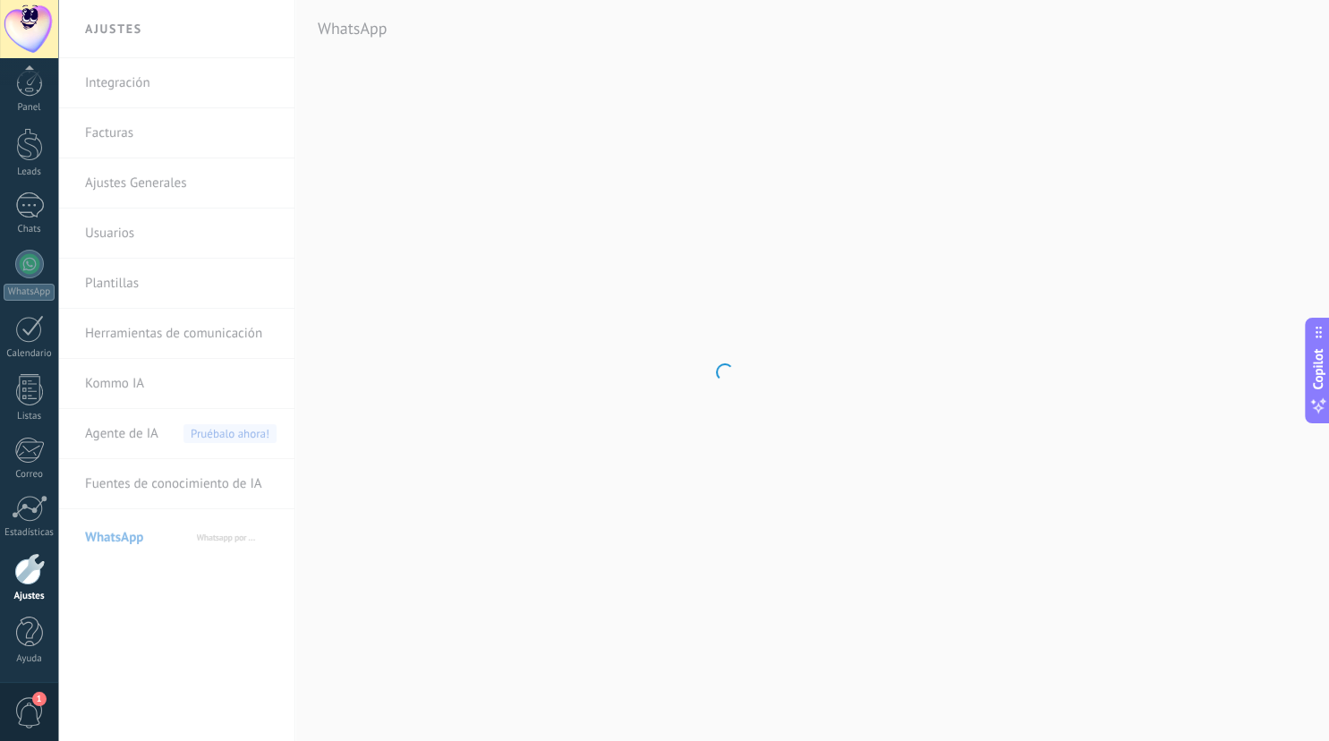
scroll to position [5, 0]
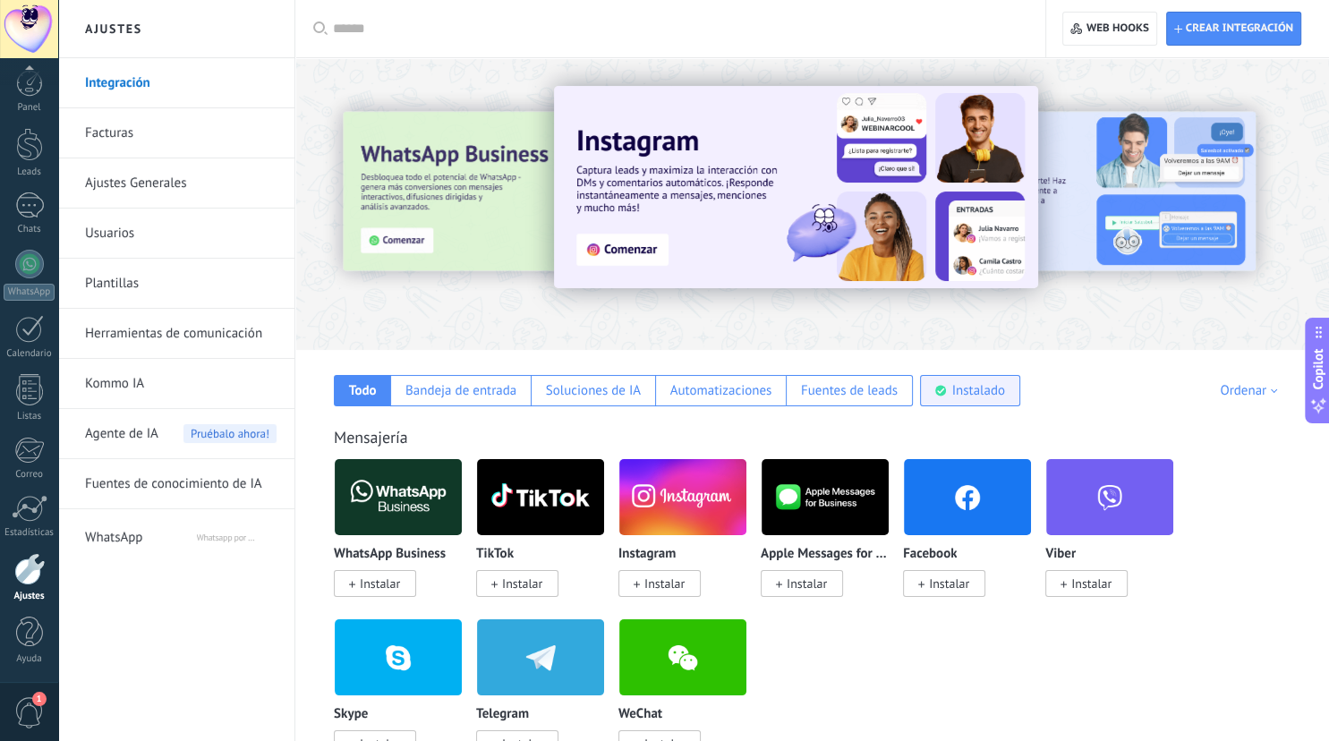
click at [934, 400] on div "Instalado" at bounding box center [970, 390] width 100 height 31
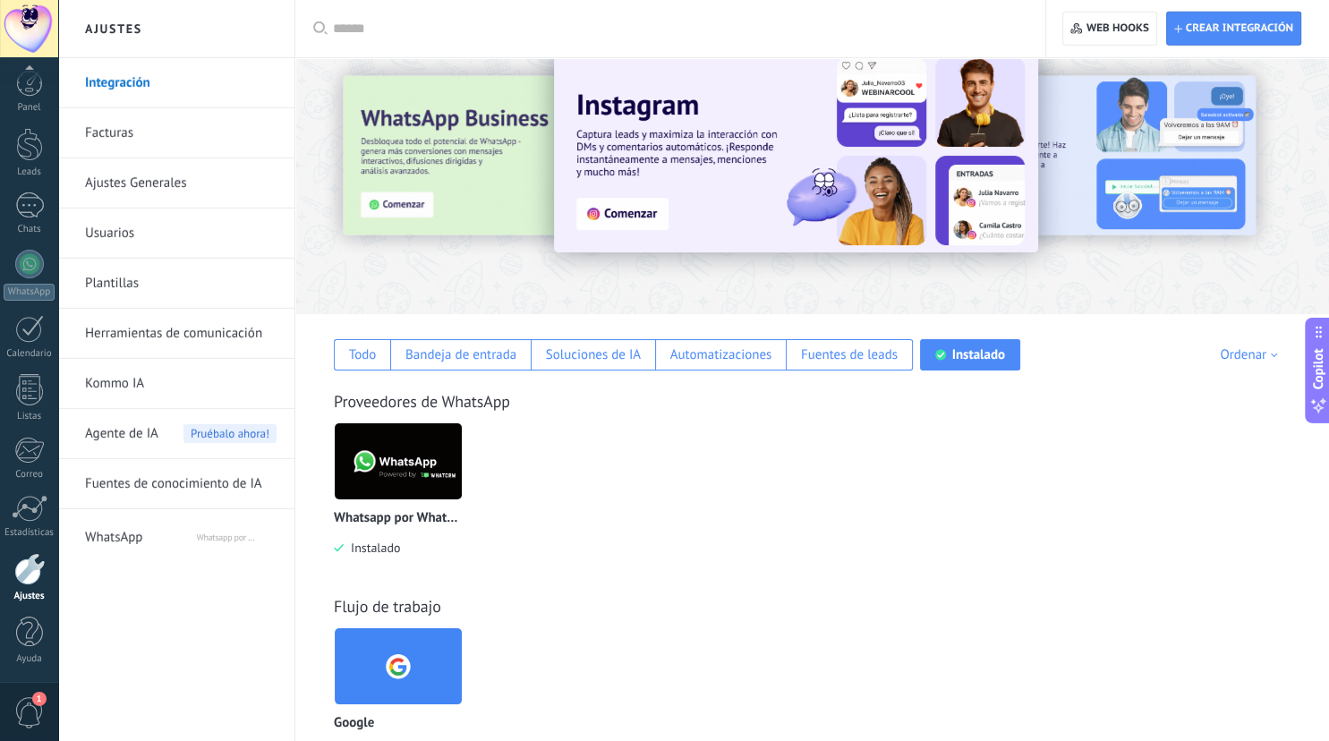
scroll to position [106, 0]
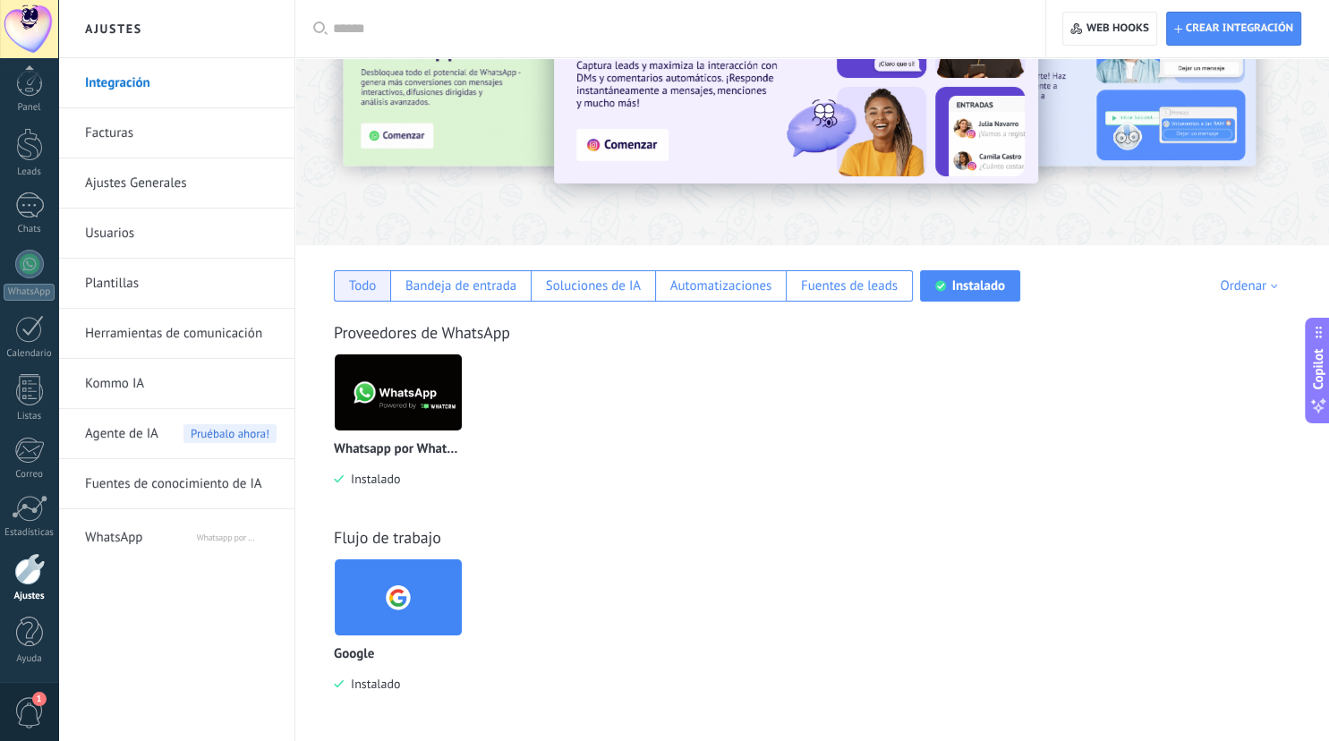
click at [381, 298] on div "Todo" at bounding box center [362, 285] width 56 height 31
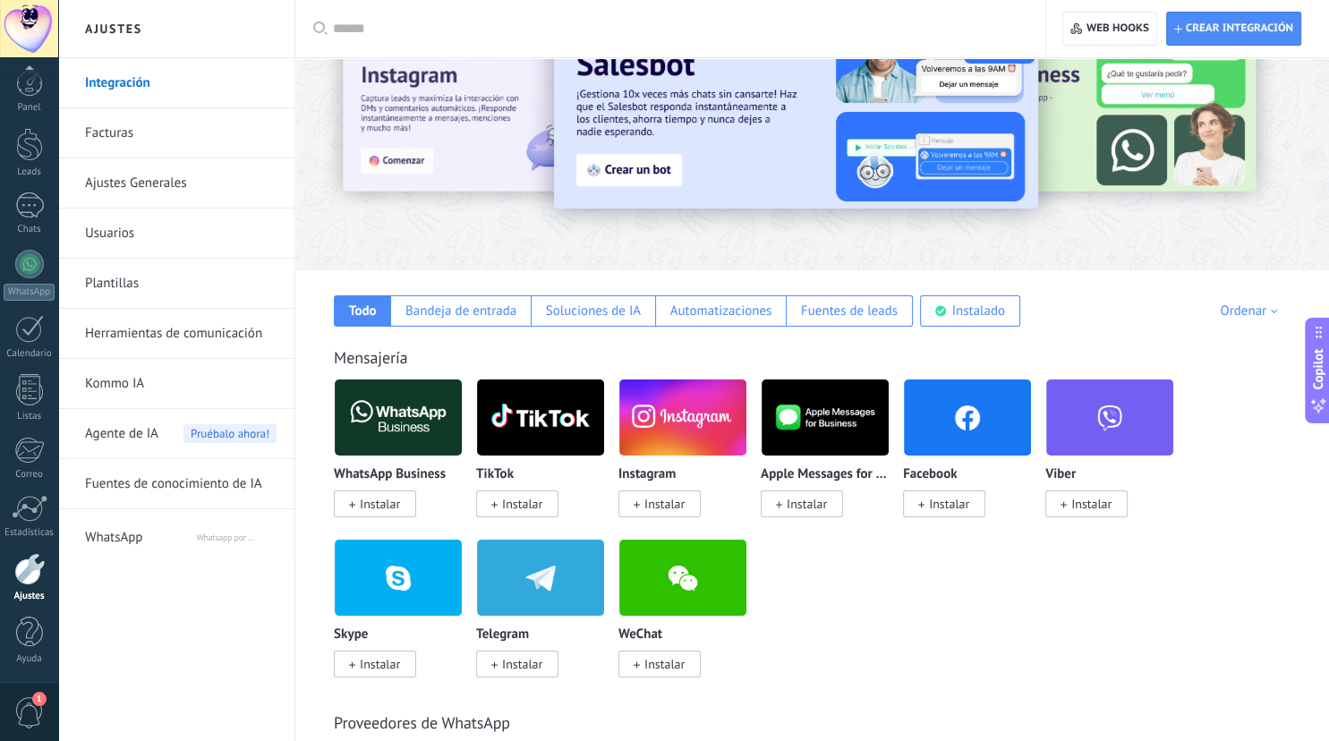
scroll to position [0, 0]
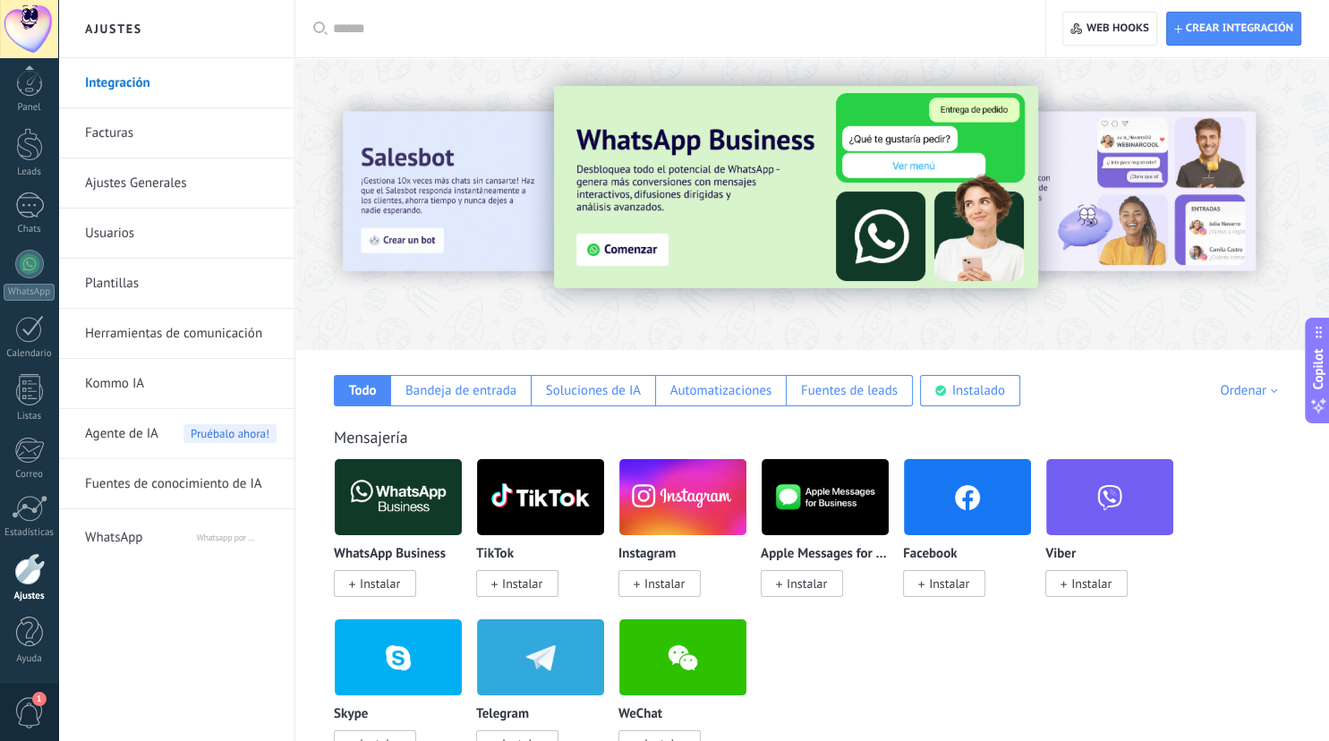
click at [509, 22] on input "text" at bounding box center [676, 29] width 687 height 19
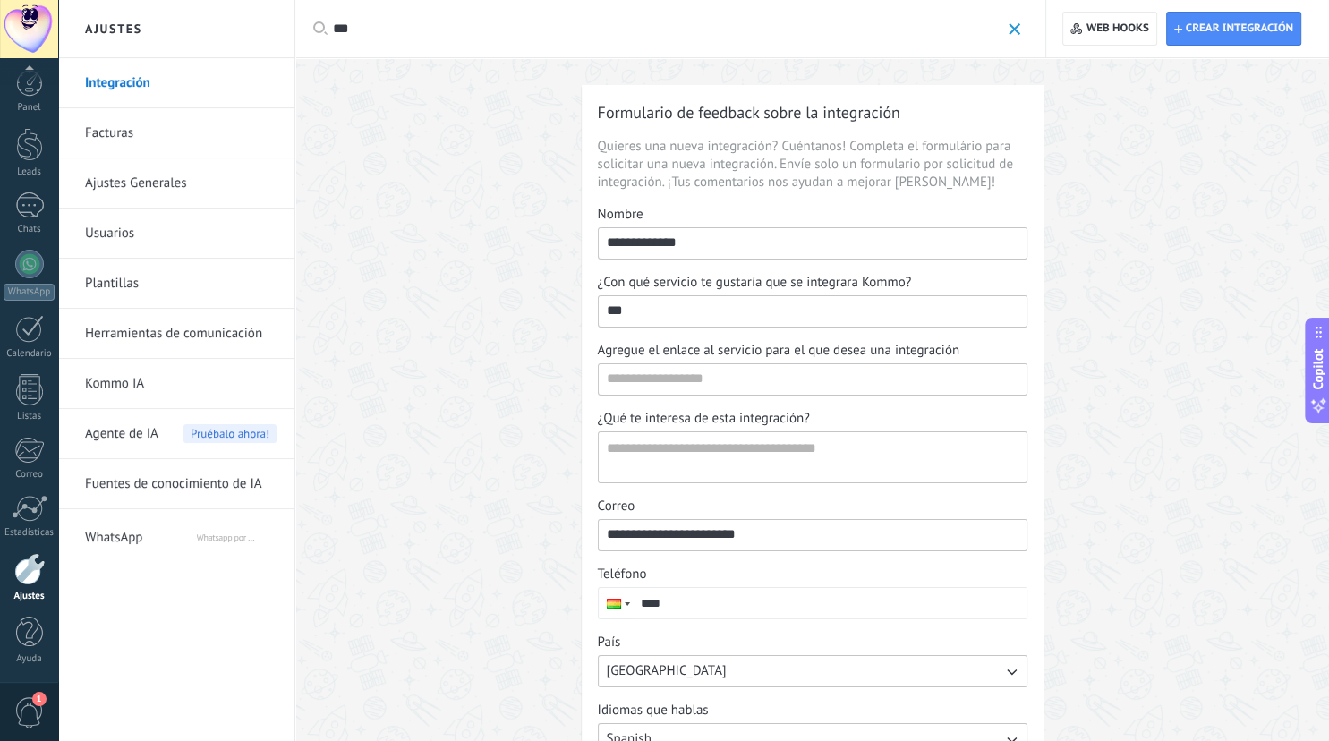
type input "***"
click at [1014, 29] on span at bounding box center [1015, 29] width 12 height 12
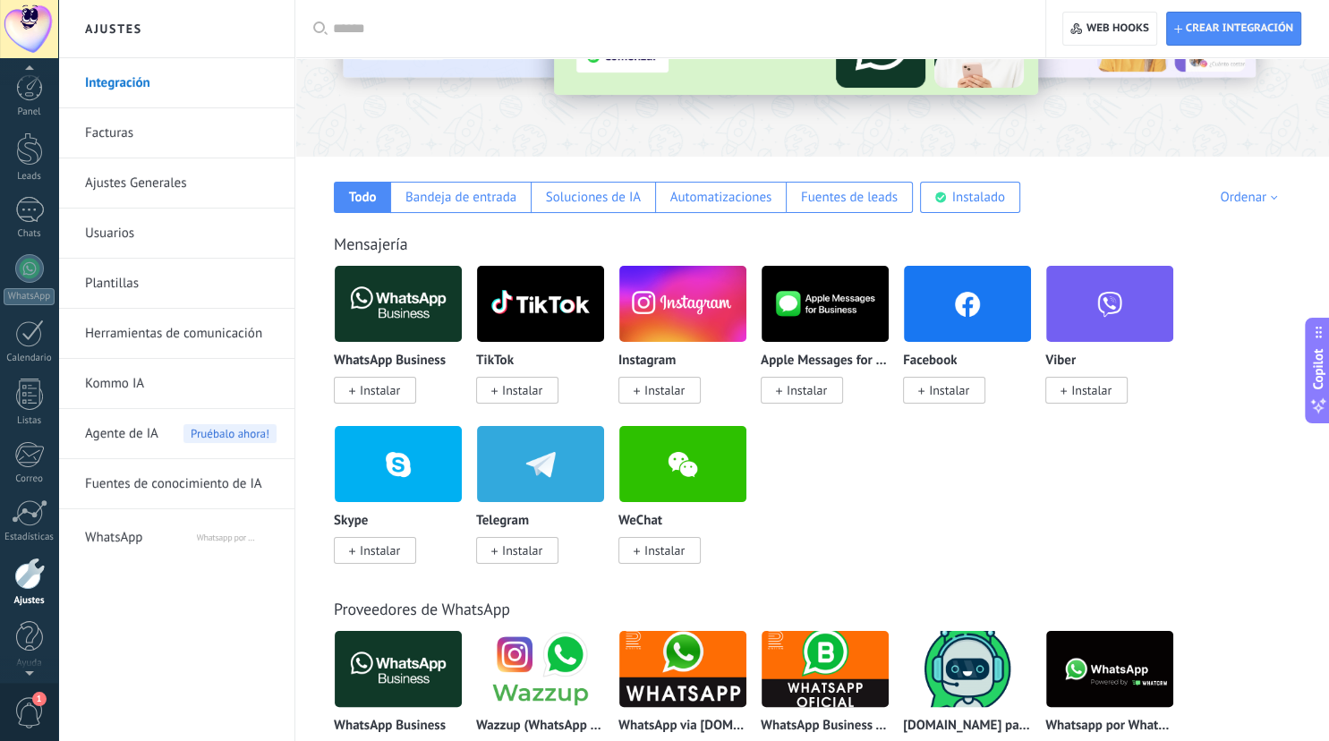
scroll to position [5, 0]
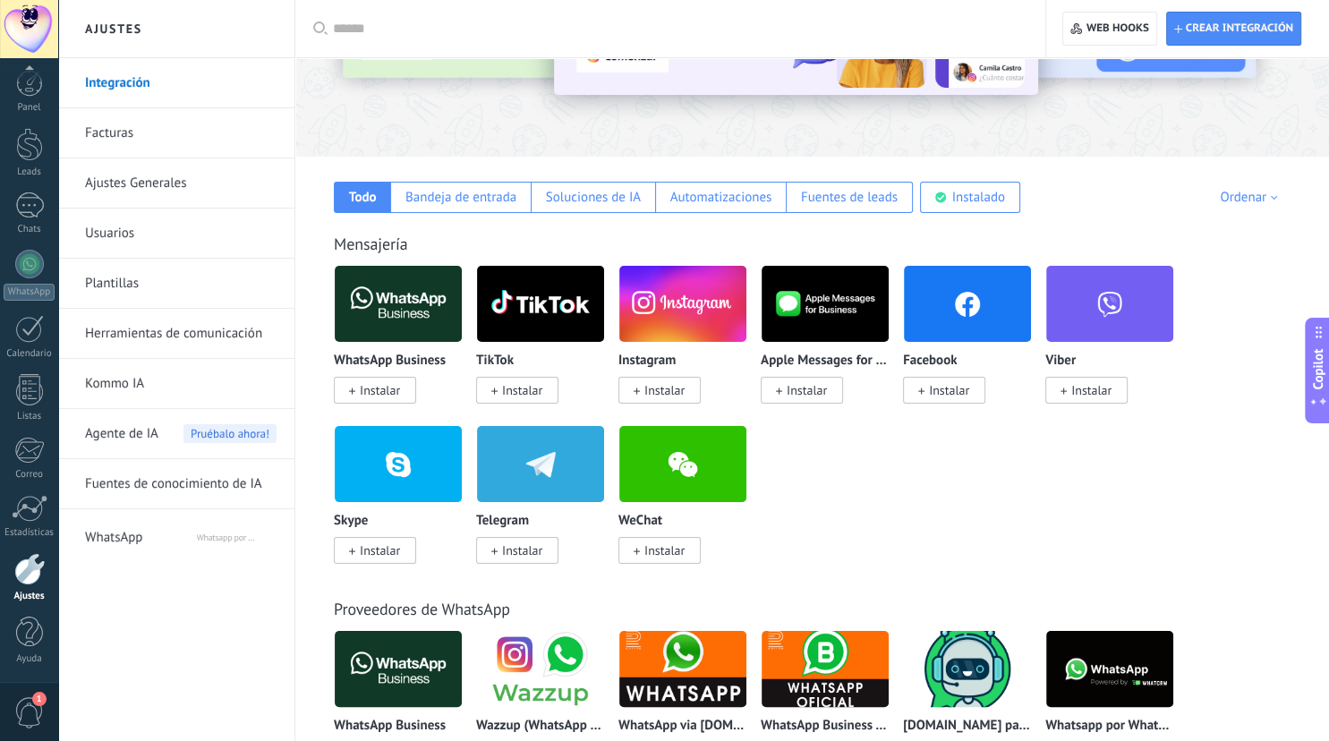
click at [30, 585] on div at bounding box center [29, 569] width 30 height 32
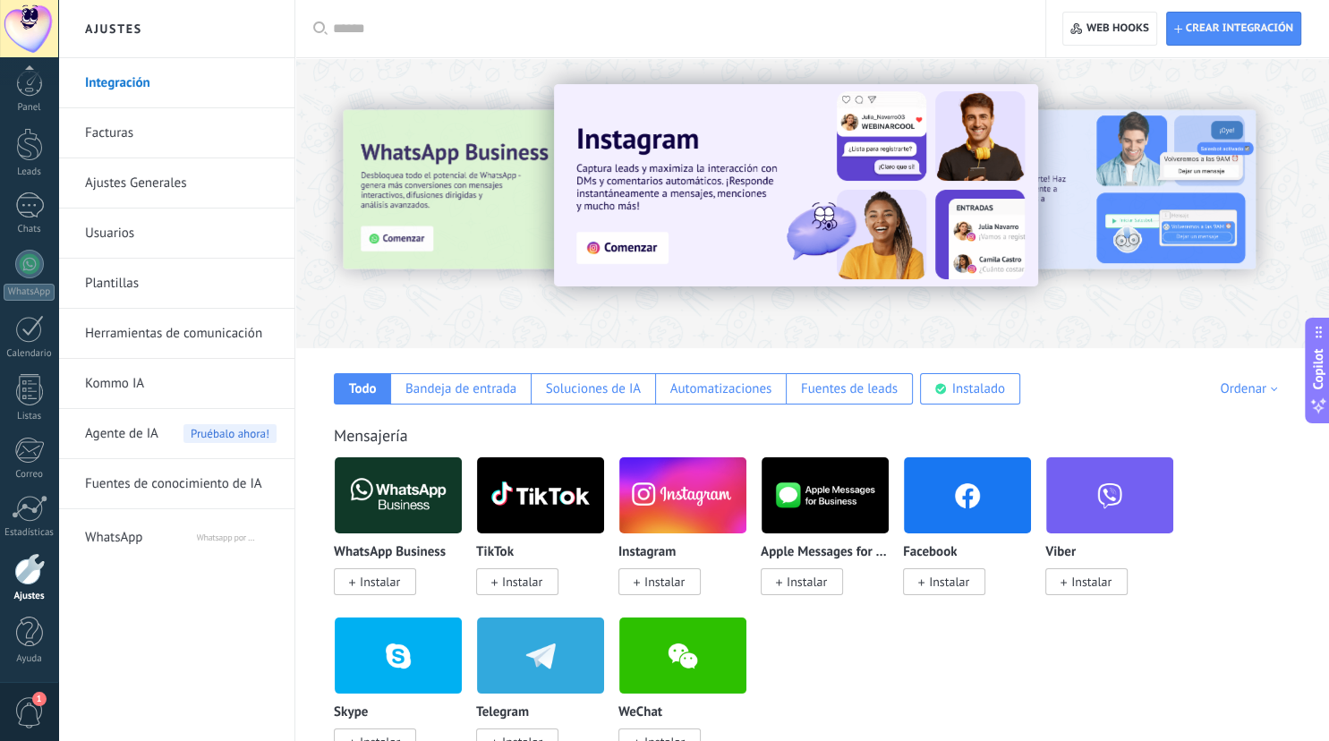
scroll to position [0, 0]
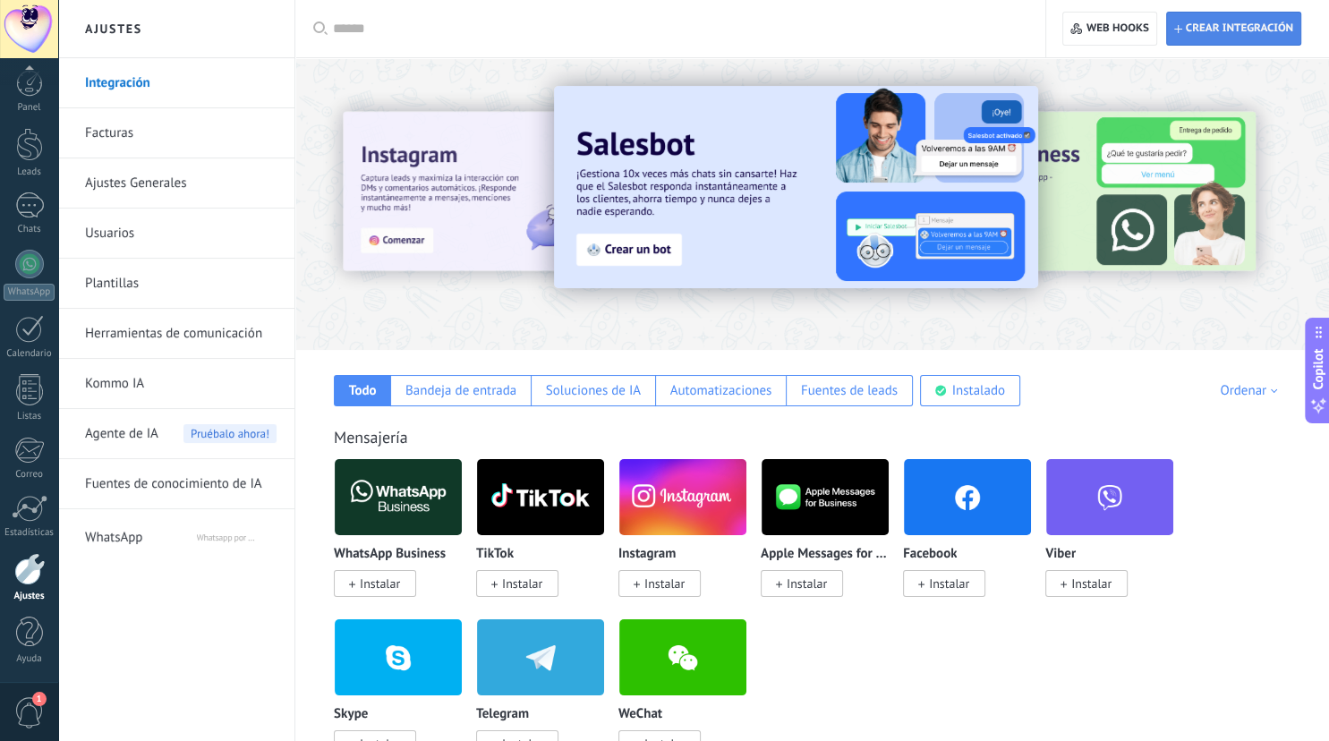
click at [1208, 31] on span "Crear integración" at bounding box center [1239, 28] width 107 height 14
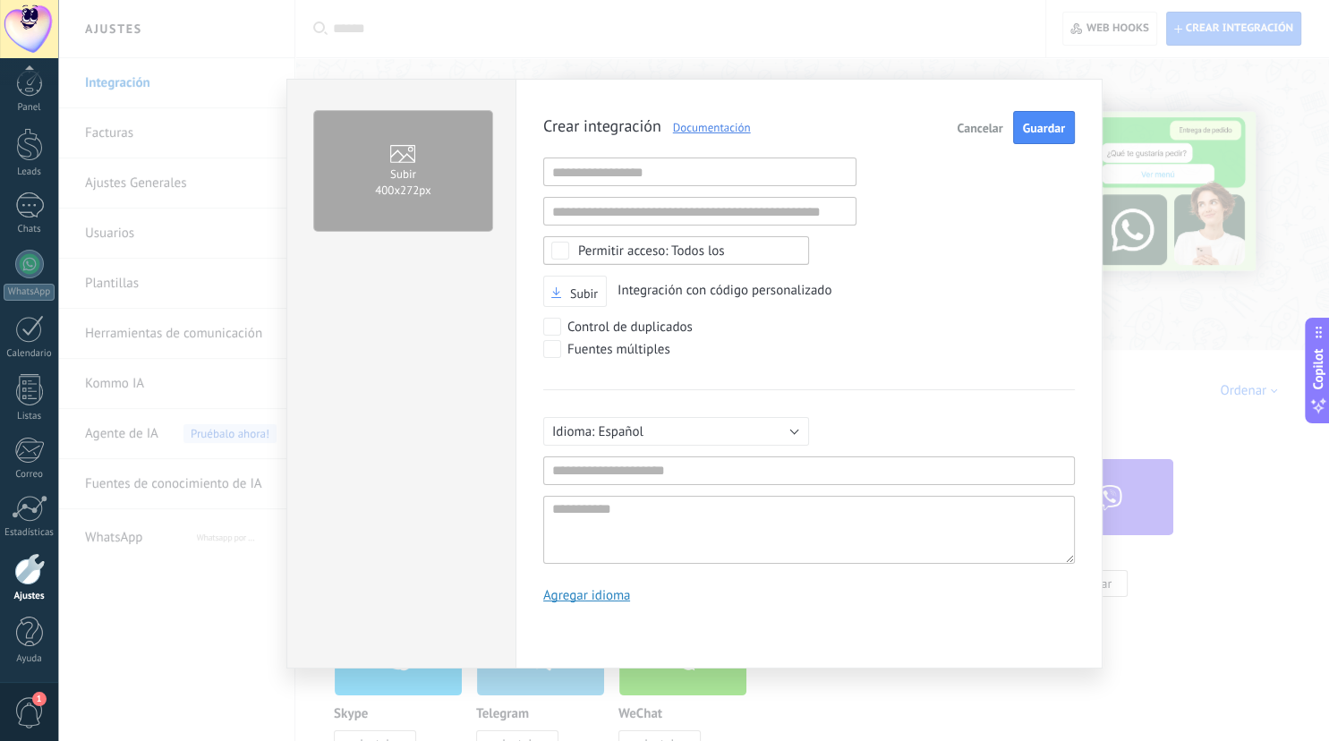
scroll to position [17, 0]
click at [1161, 140] on div "Subir 400х272px Crear integración Documentación Cancelar Guardar URL inválida U…" at bounding box center [693, 370] width 1271 height 741
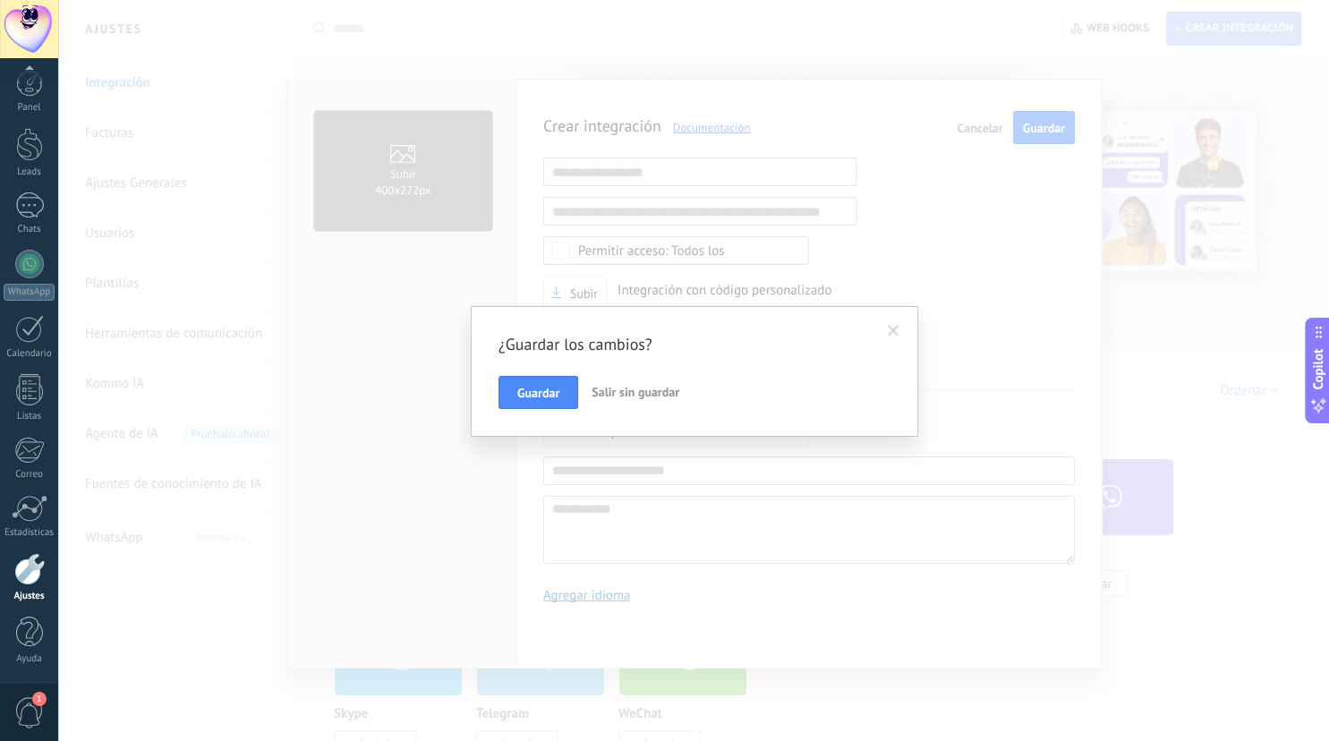
click at [895, 328] on span at bounding box center [894, 331] width 12 height 13
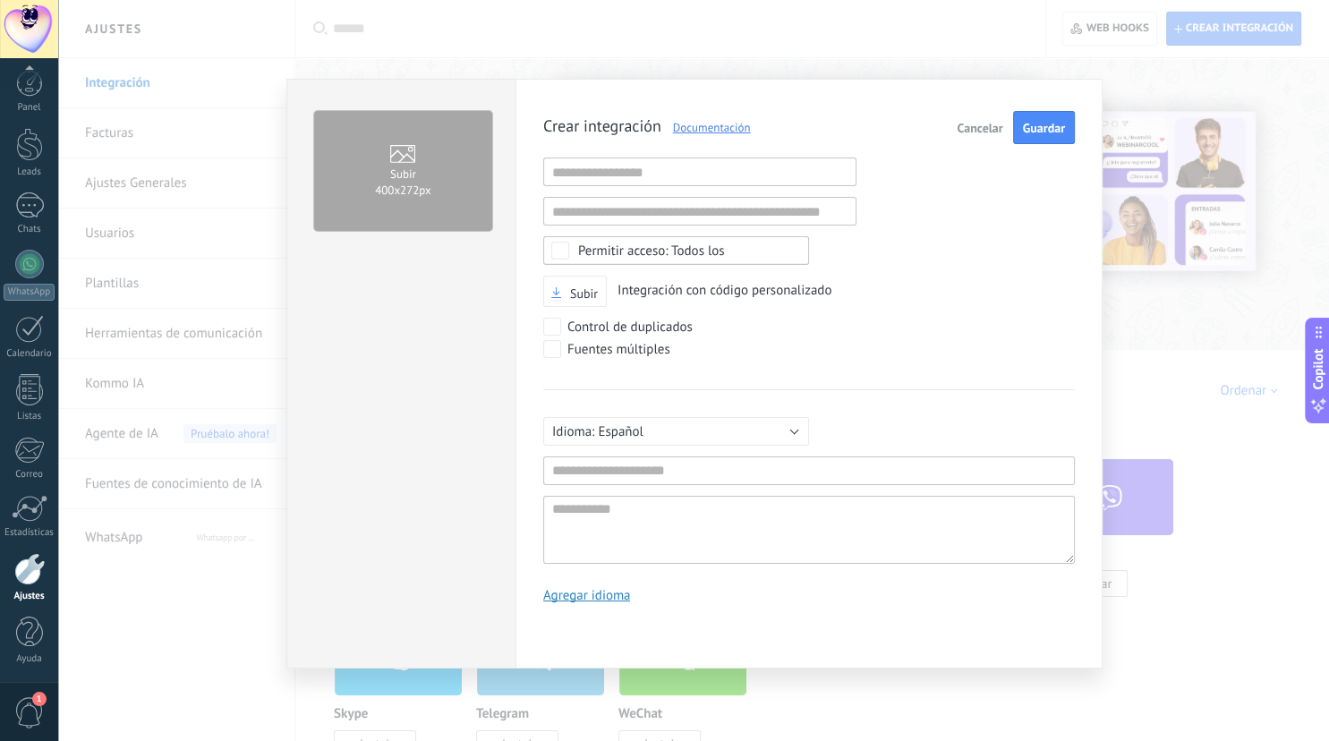
click at [987, 132] on span "Cancelar" at bounding box center [980, 128] width 46 height 13
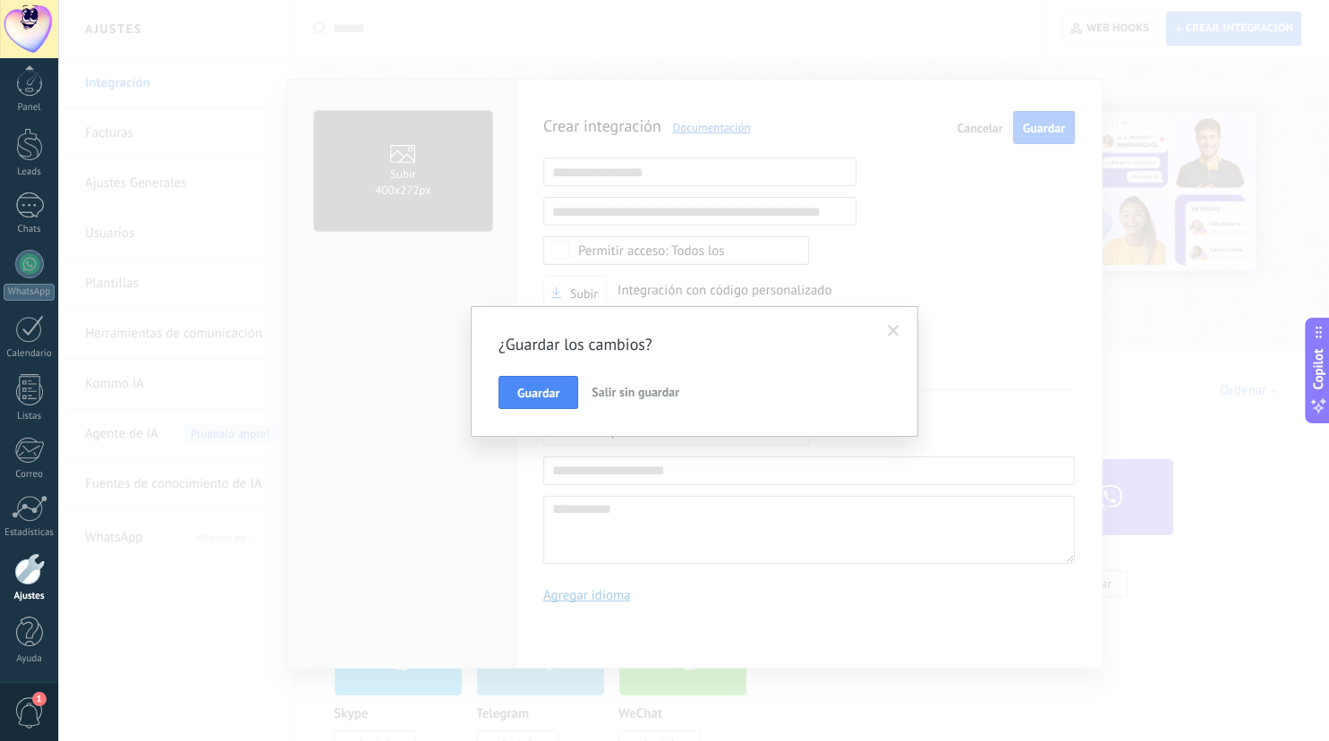
click at [623, 392] on span "Salir sin guardar" at bounding box center [636, 392] width 88 height 16
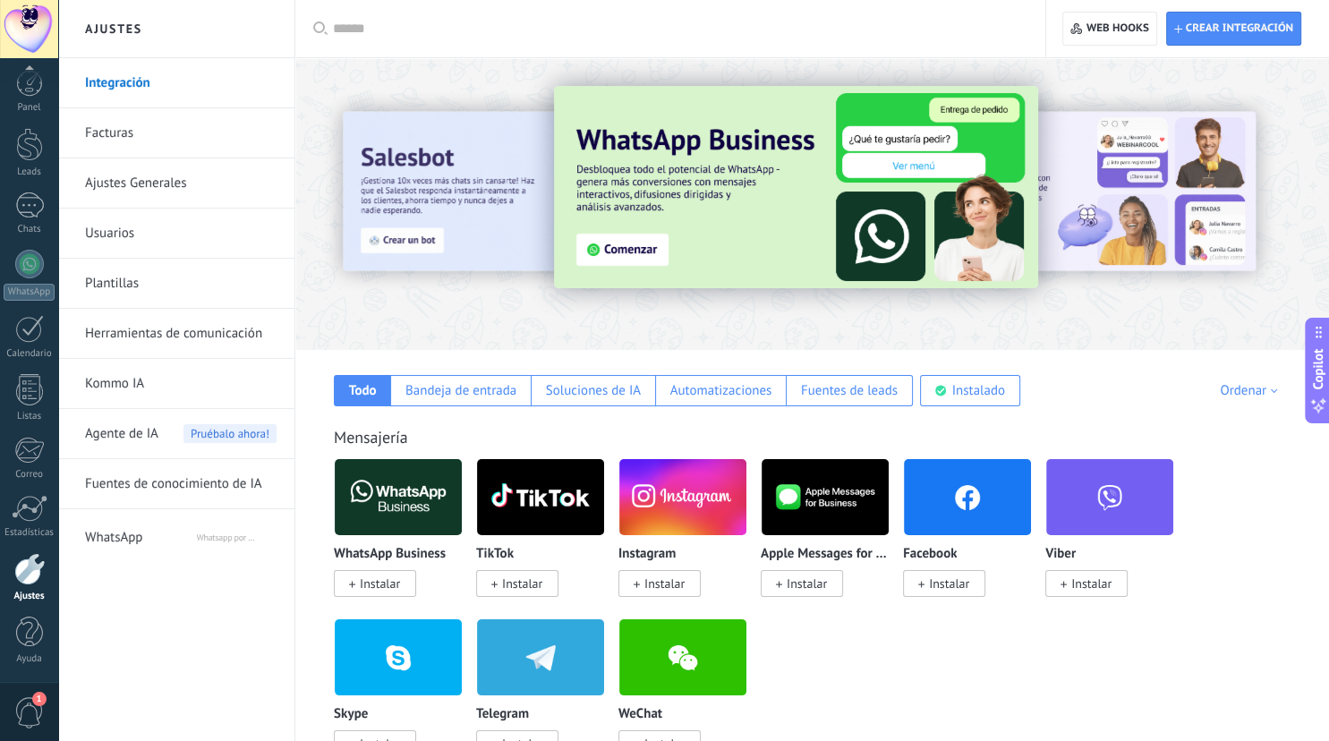
click at [236, 329] on link "Herramientas de comunicación" at bounding box center [181, 334] width 192 height 50
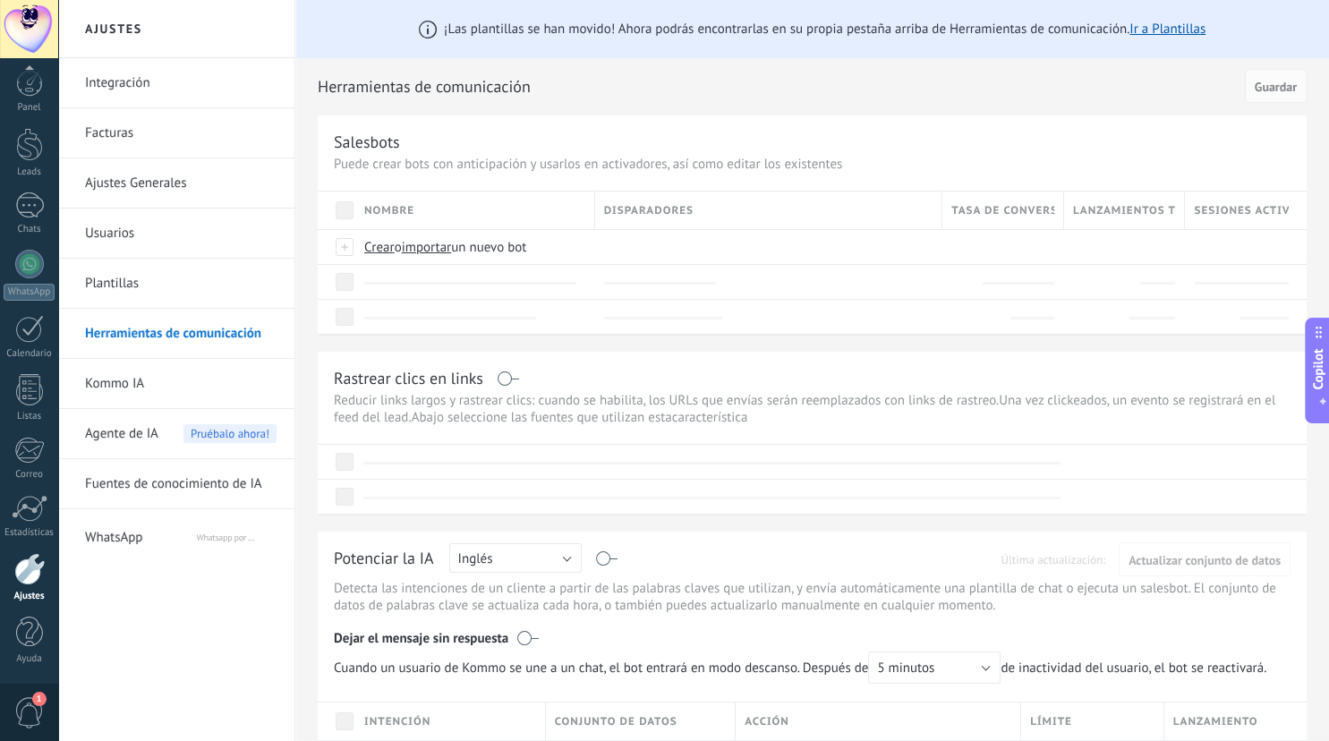
scroll to position [5, 0]
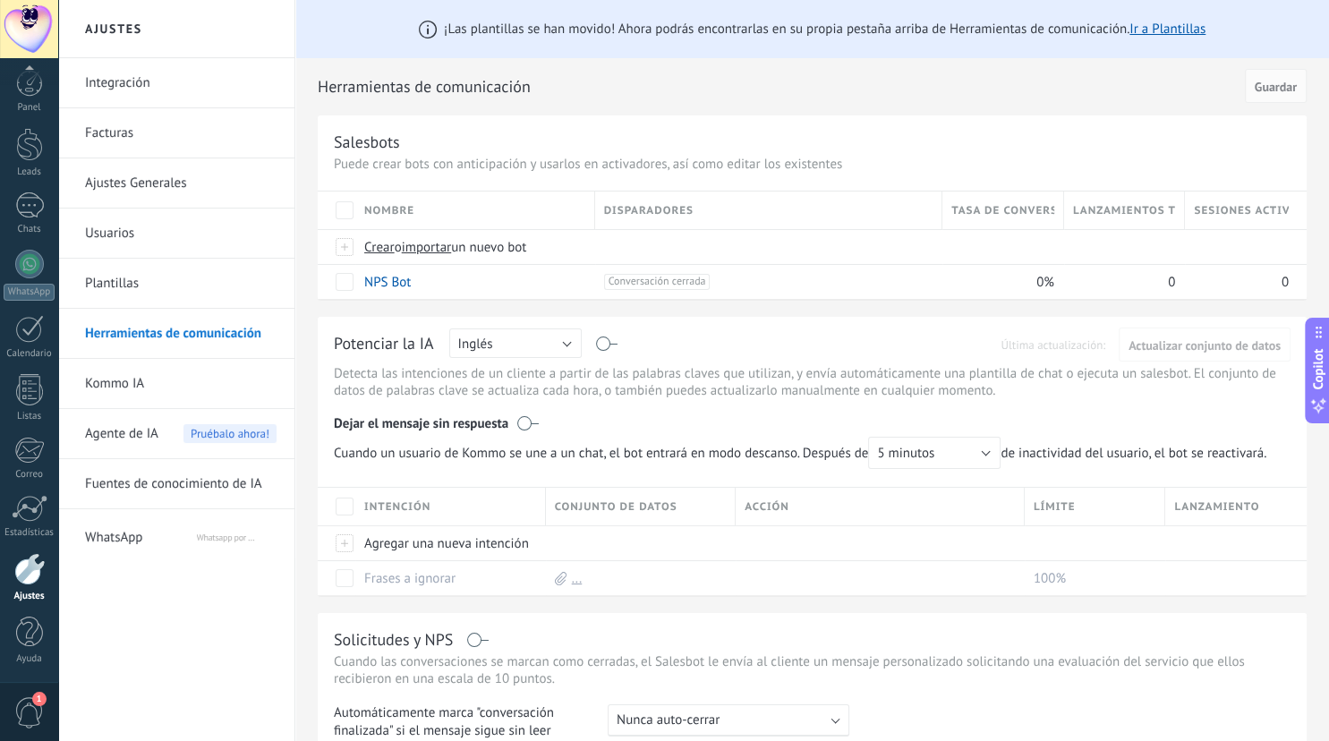
click at [100, 202] on link "Ajustes Generales" at bounding box center [181, 183] width 192 height 50
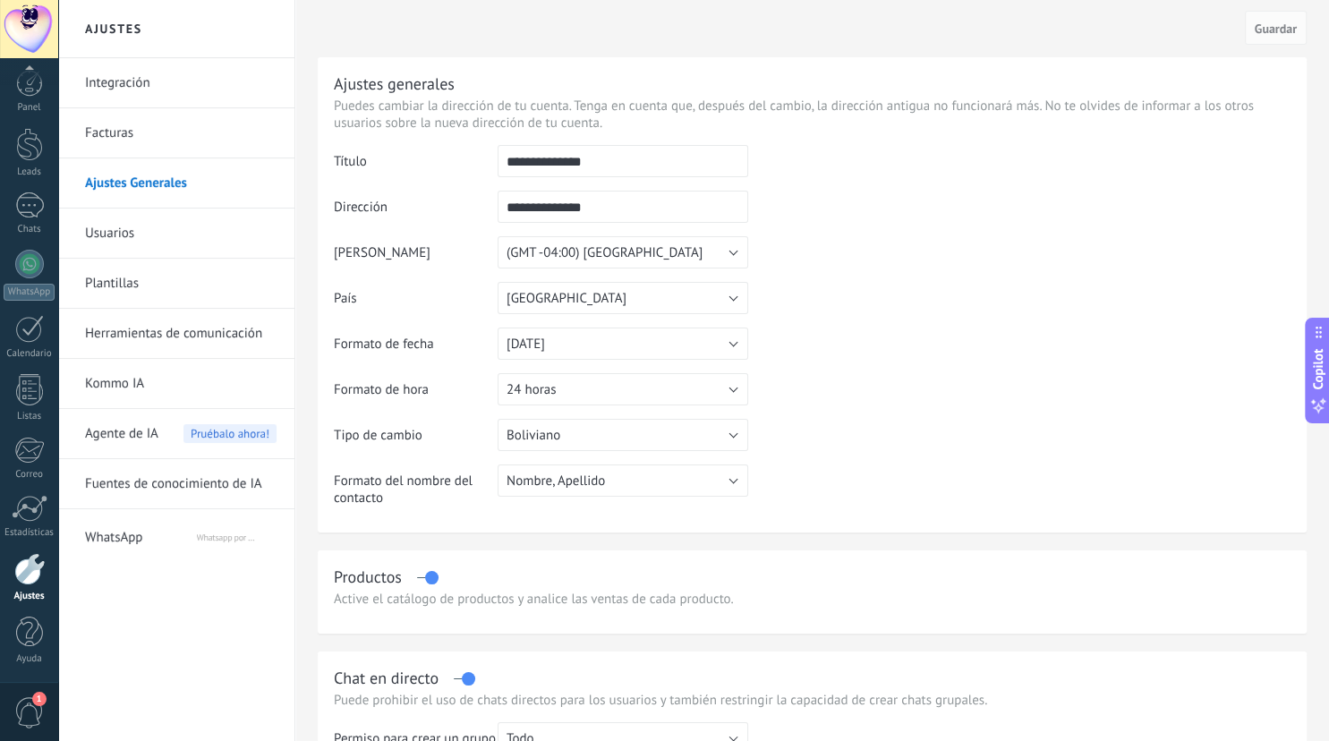
click at [158, 90] on link "Integración" at bounding box center [181, 83] width 192 height 50
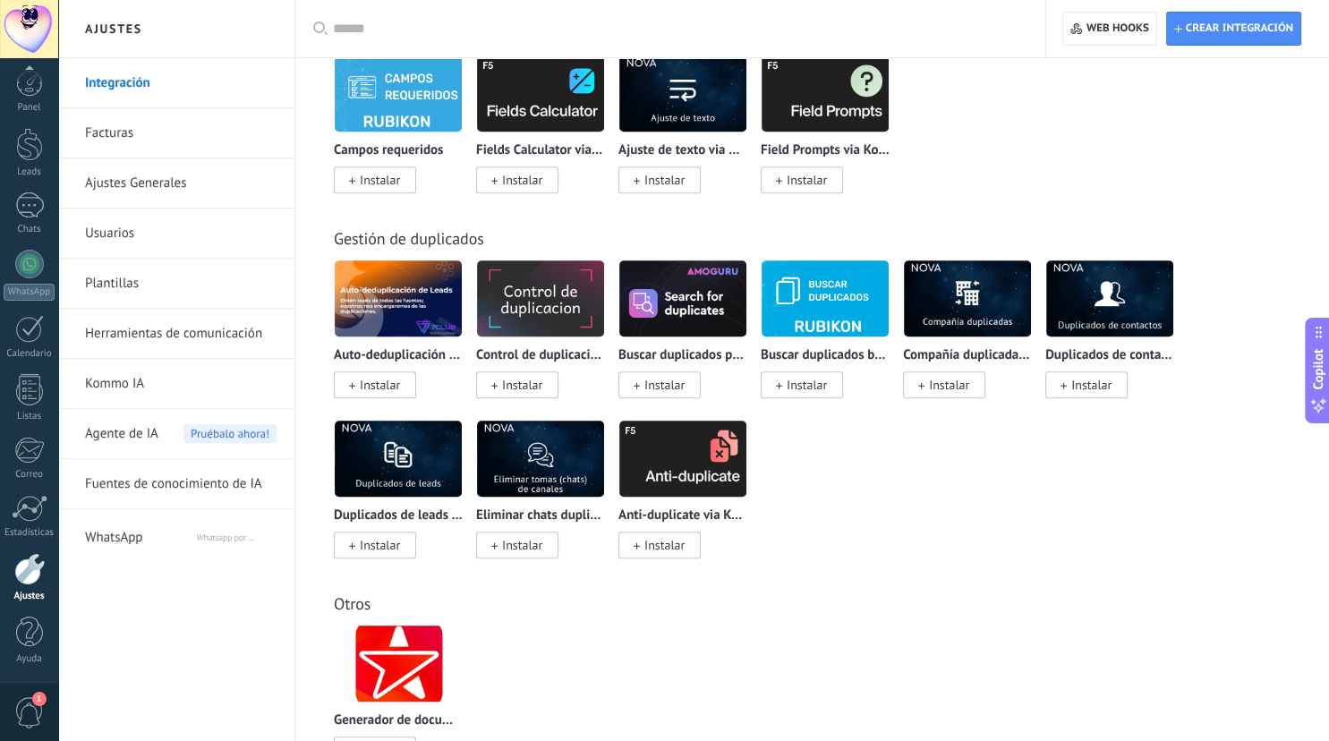
scroll to position [7812, 0]
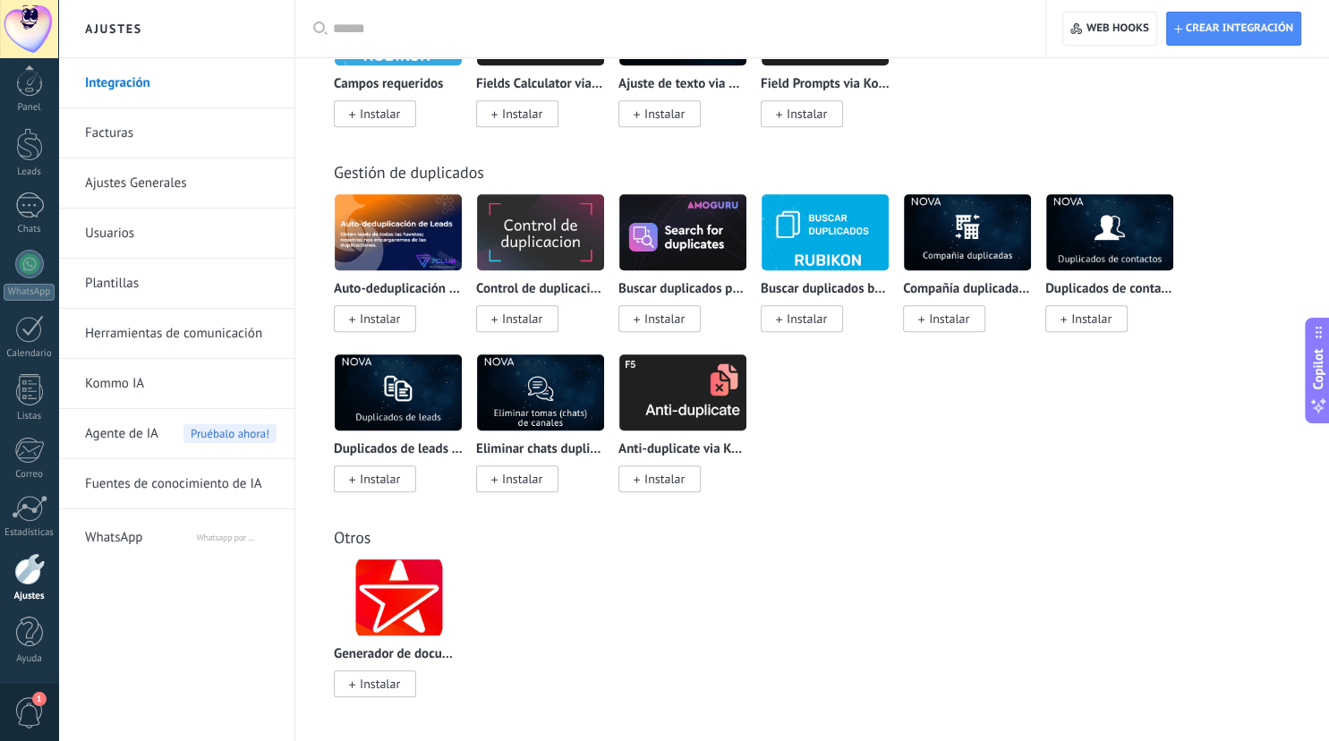
click at [152, 539] on span "WhatsApp" at bounding box center [140, 534] width 110 height 43
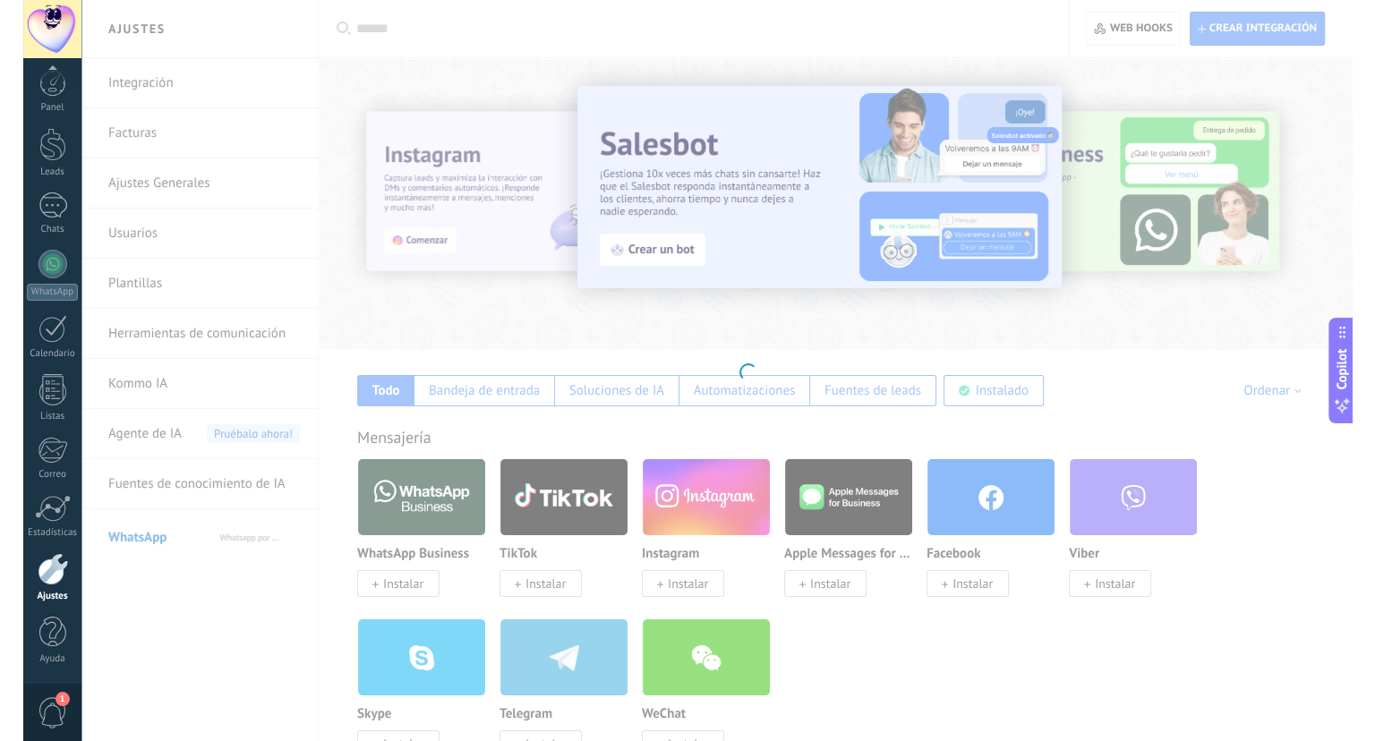
scroll to position [5, 0]
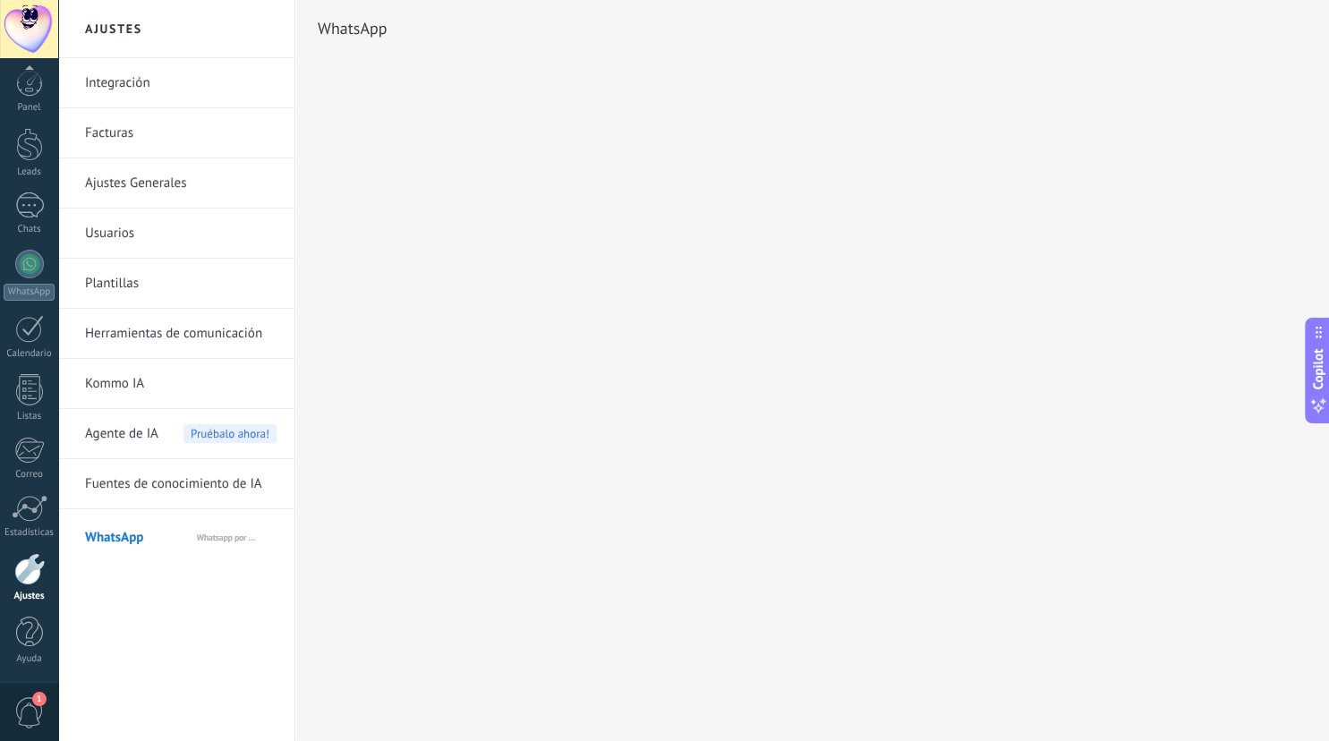
click at [226, 540] on span "Whatsapp por Whatcrm y Telphin" at bounding box center [237, 534] width 80 height 43
click at [118, 539] on span "WhatsApp" at bounding box center [140, 534] width 110 height 43
type textarea "**********"
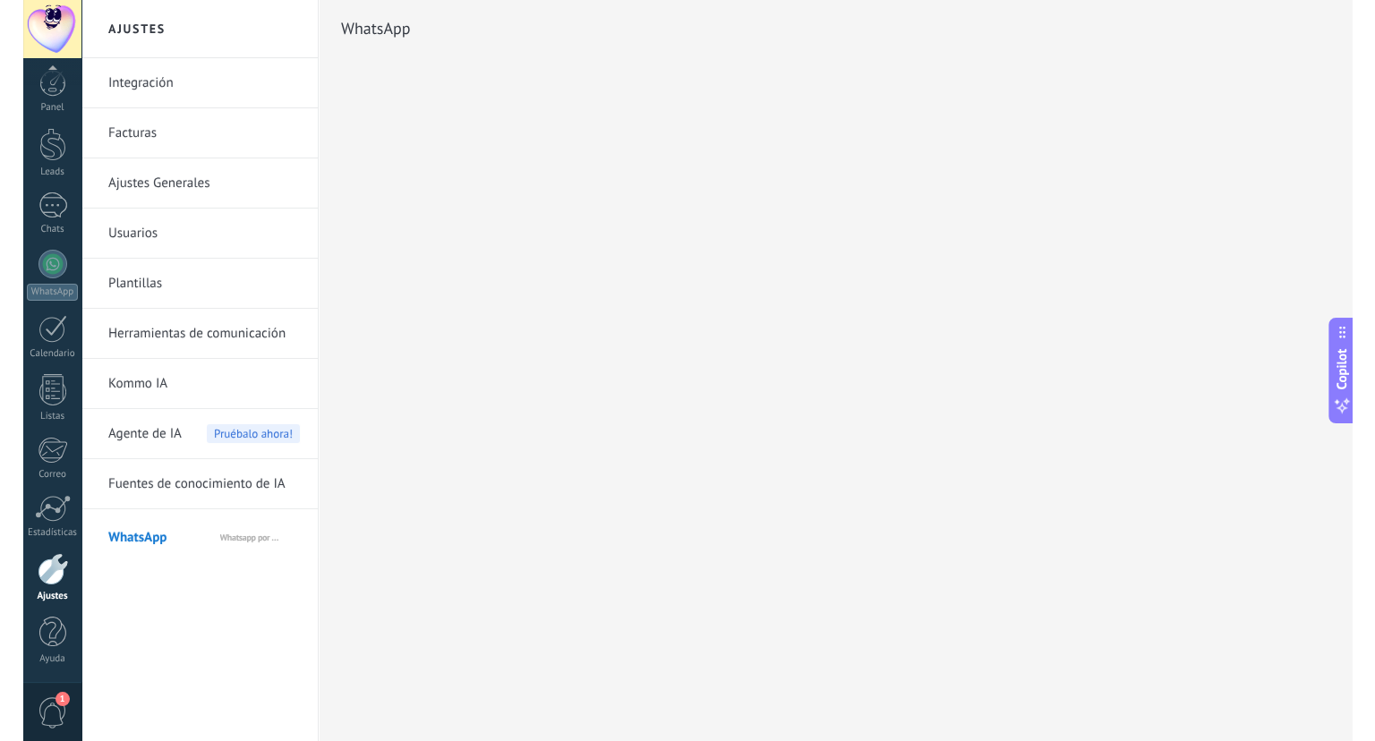
scroll to position [17, 0]
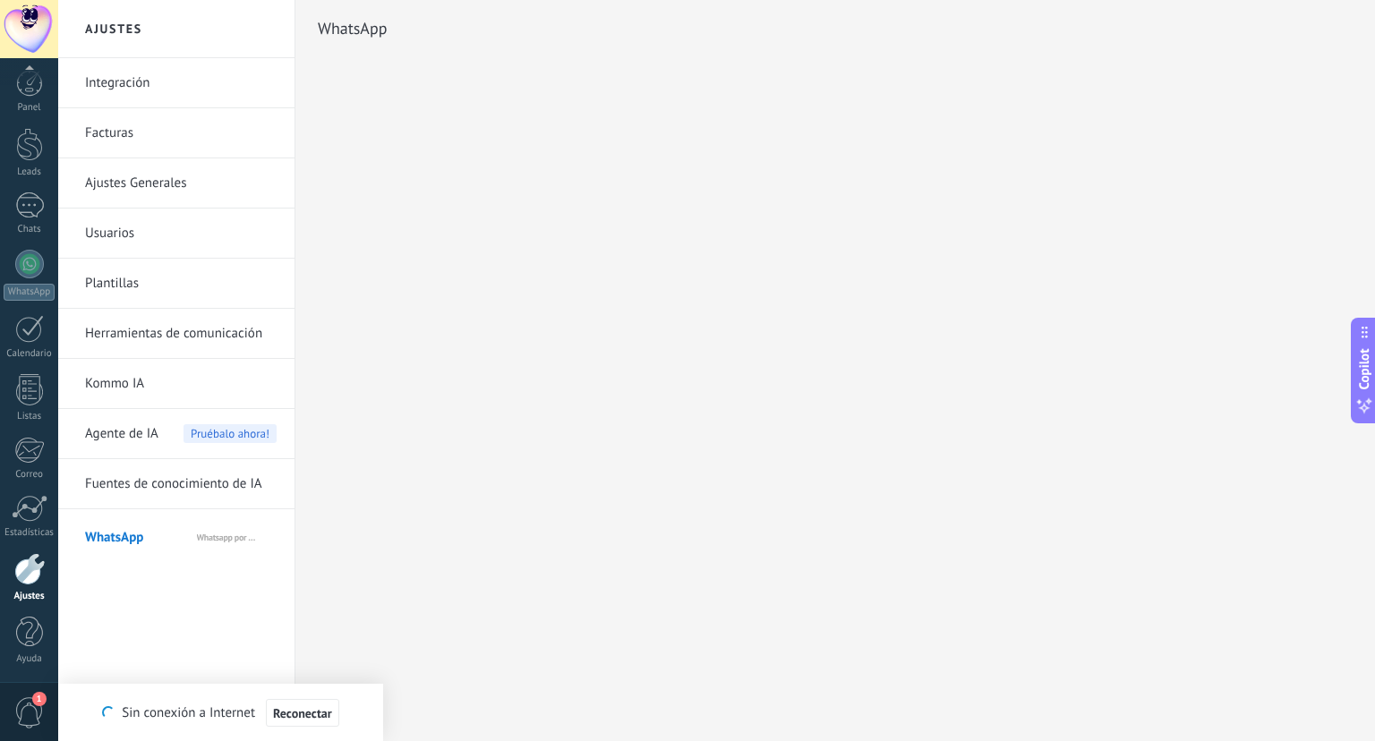
click at [157, 74] on link "Integración" at bounding box center [181, 83] width 192 height 50
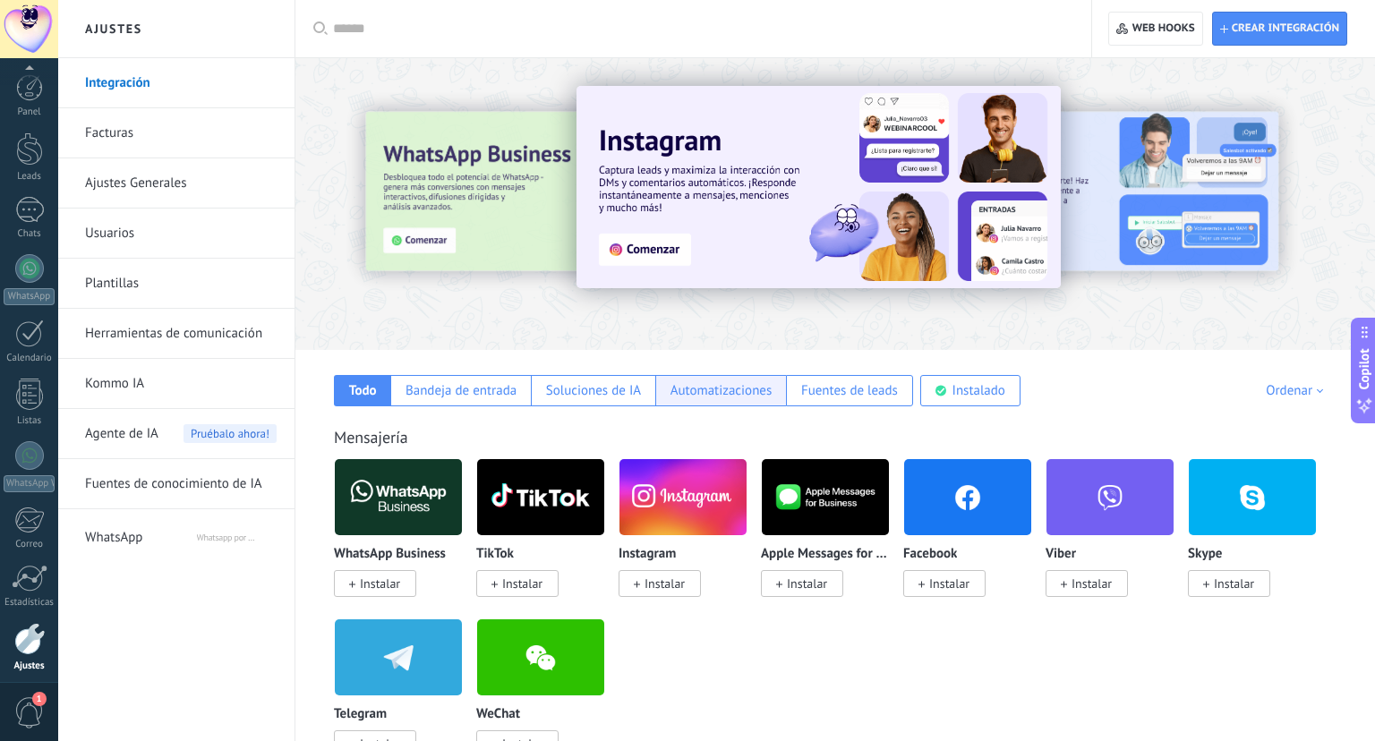
scroll to position [72, 0]
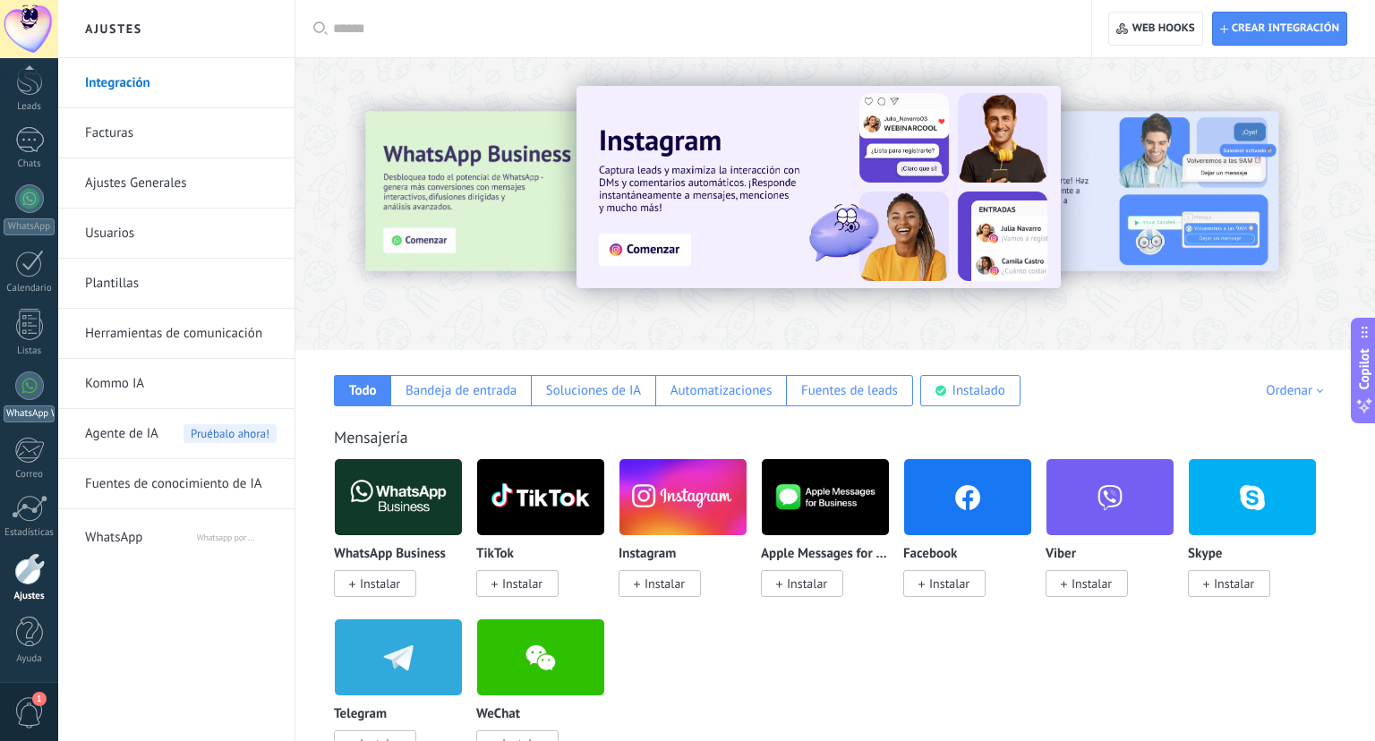
click at [35, 389] on div at bounding box center [29, 385] width 29 height 29
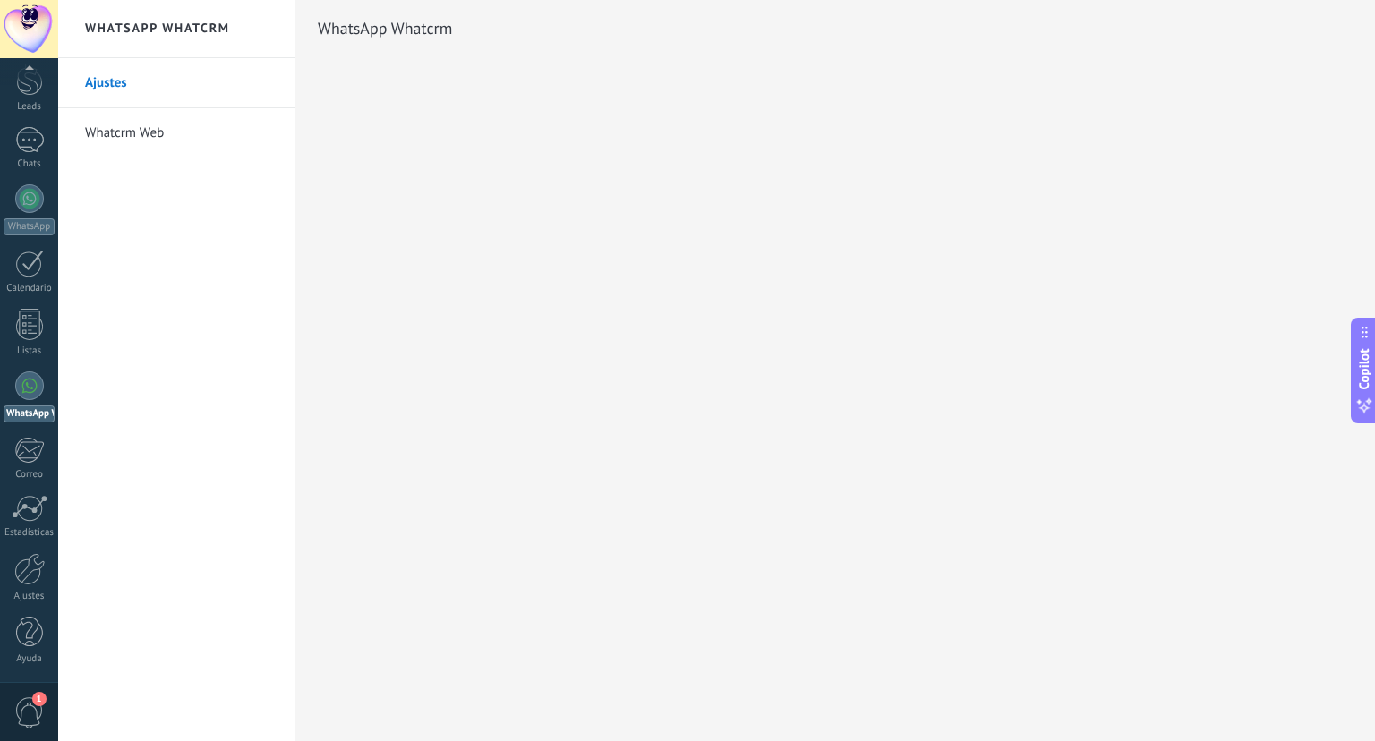
scroll to position [72, 0]
click at [136, 130] on link "Whatcrm Web" at bounding box center [181, 133] width 192 height 50
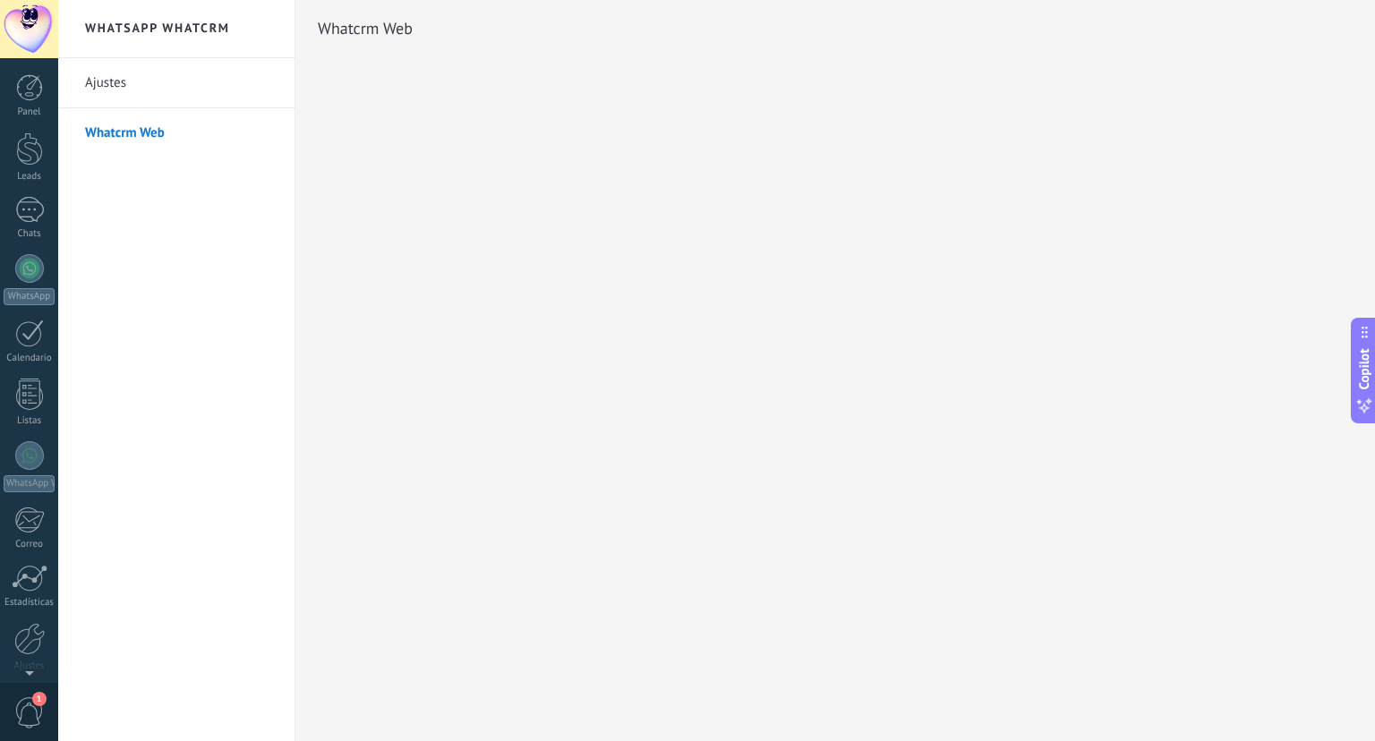
click at [156, 99] on link "Ajustes" at bounding box center [181, 83] width 192 height 50
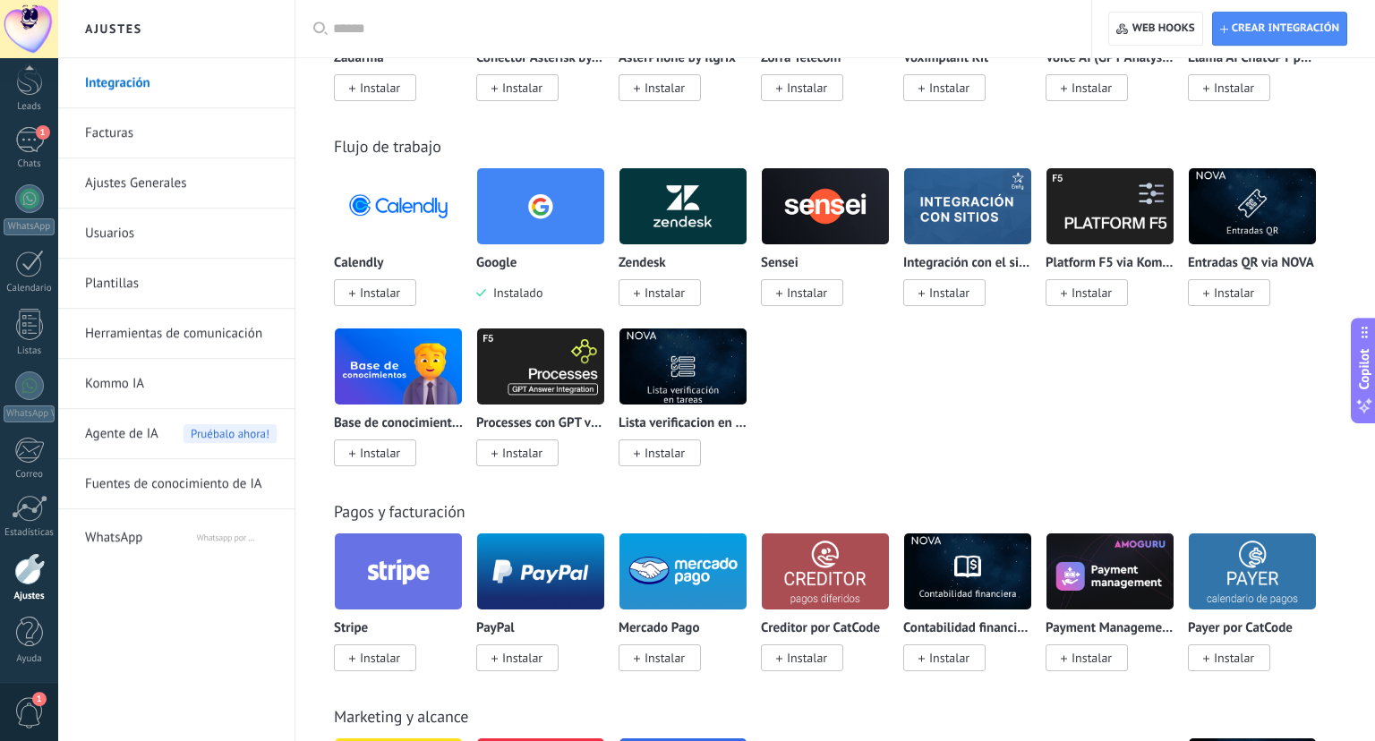
scroll to position [2320, 0]
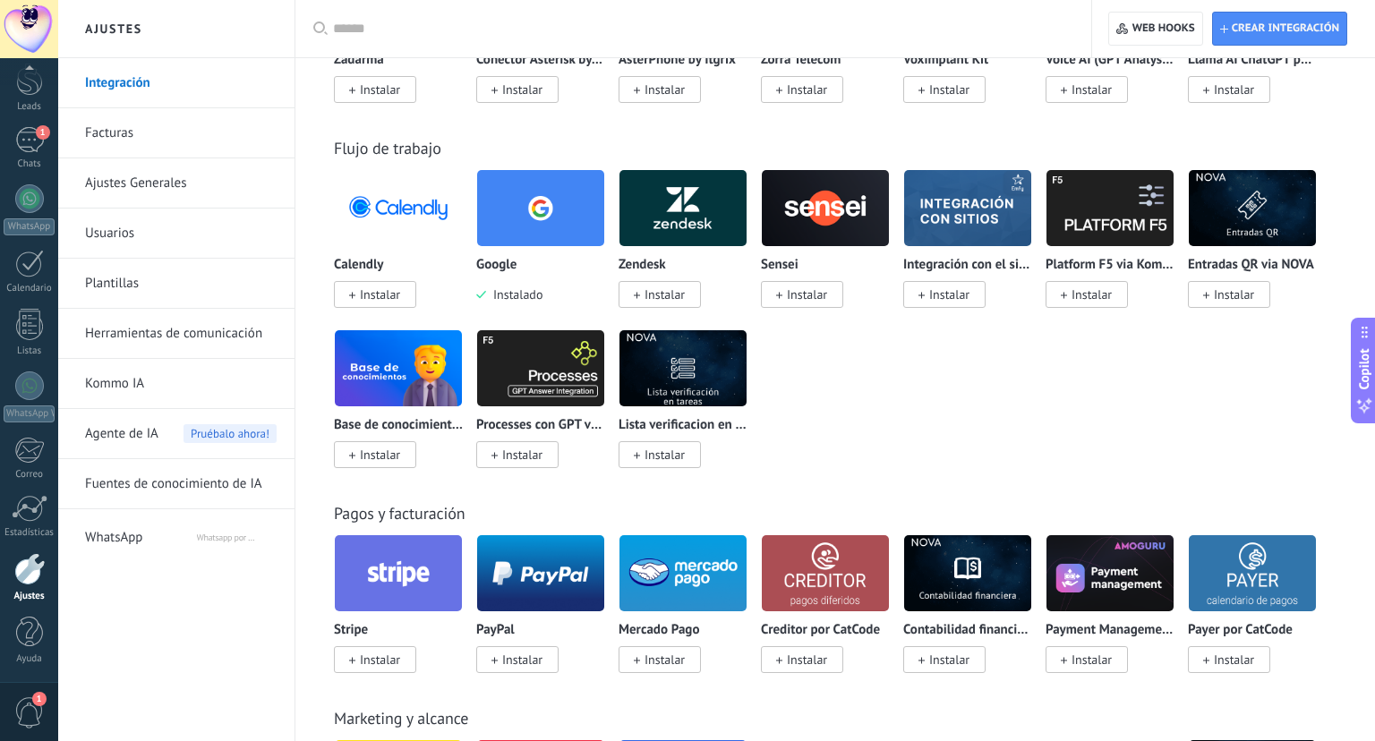
click at [182, 399] on link "Kommo IA" at bounding box center [181, 384] width 192 height 50
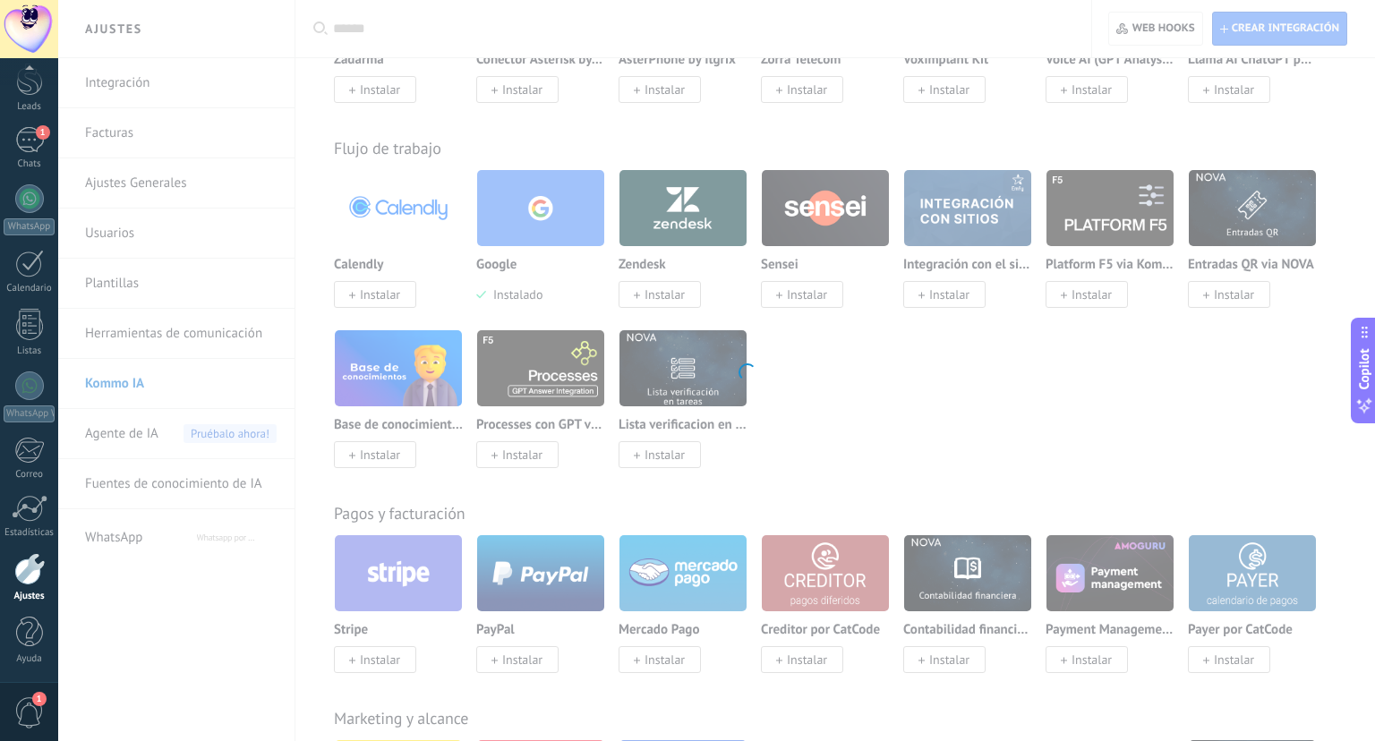
scroll to position [72, 0]
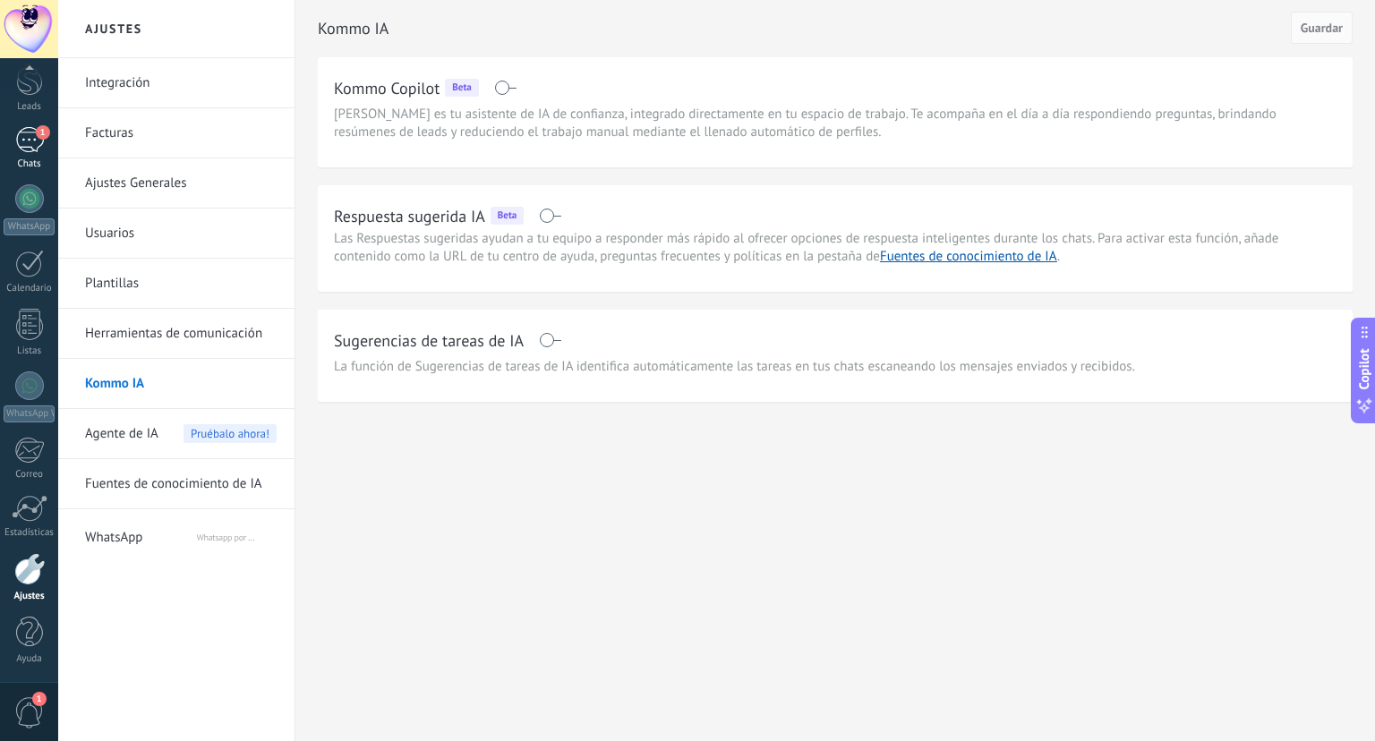
click at [41, 141] on div "1" at bounding box center [29, 140] width 29 height 26
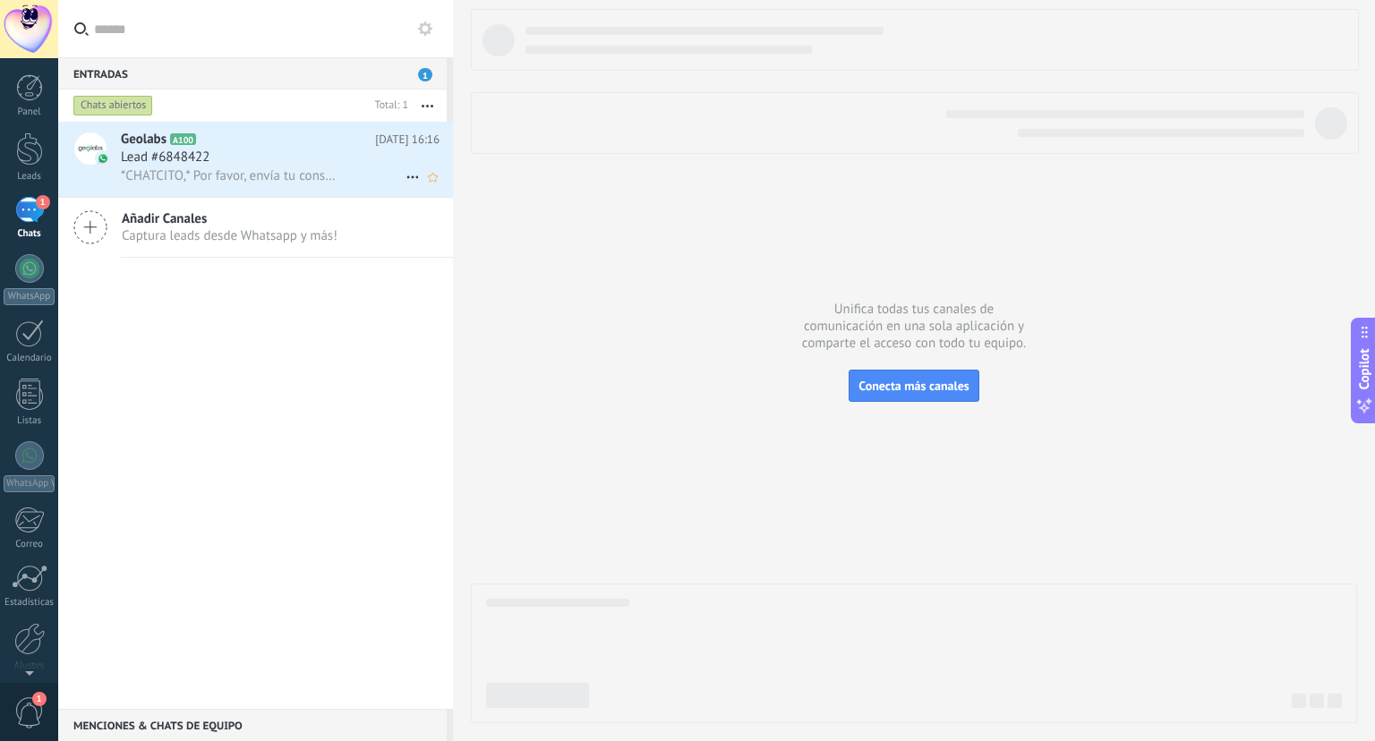
click at [352, 179] on div "*CHATCITO,* Por favor, envía tu consulta mientras te conecto con un asesor en *…" at bounding box center [280, 176] width 319 height 19
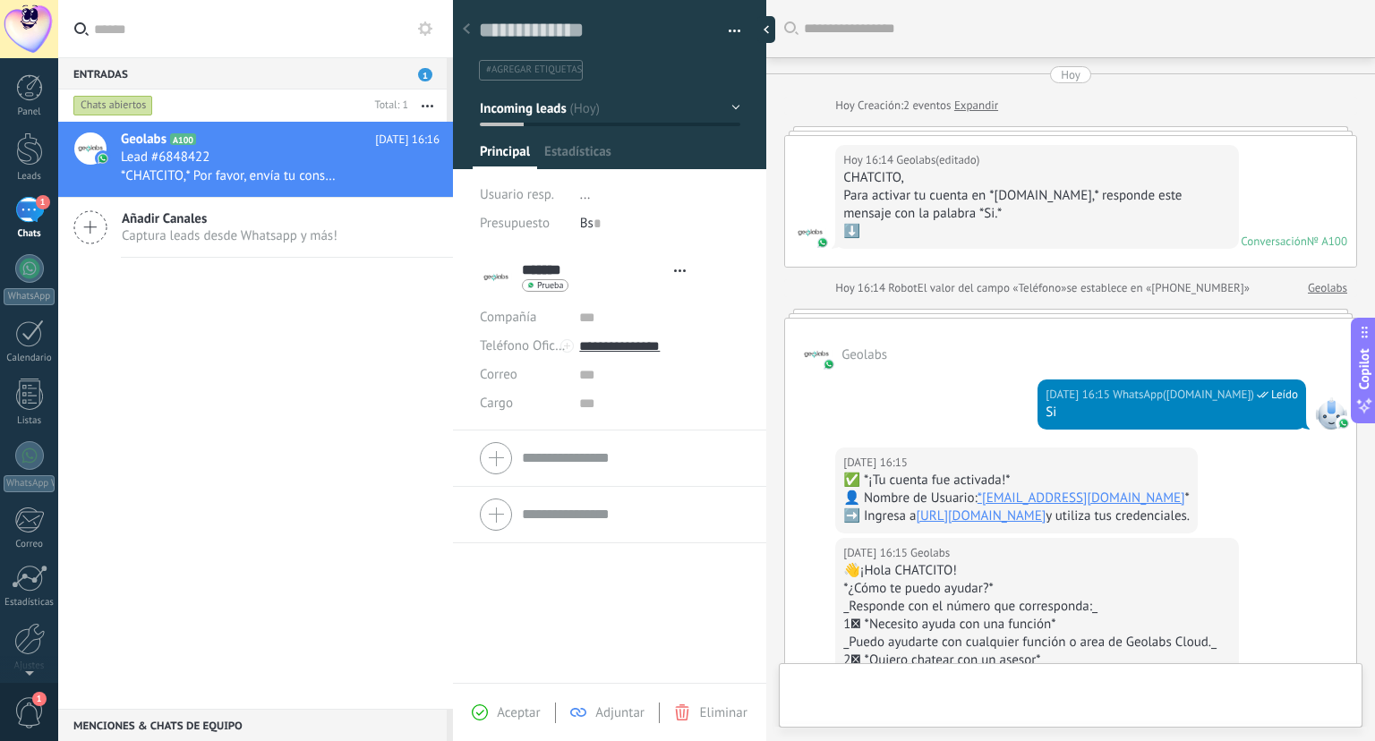
scroll to position [564, 0]
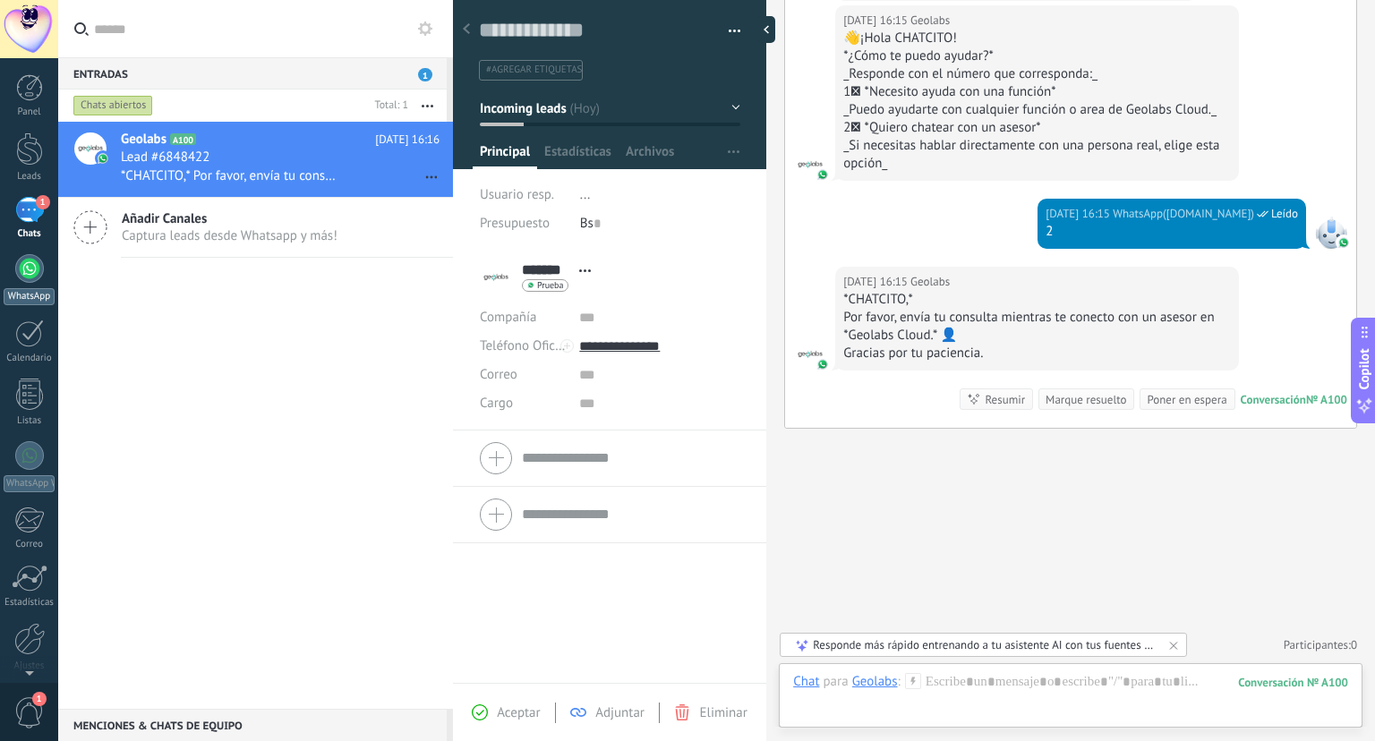
click at [24, 286] on div "WhatsApp" at bounding box center [29, 279] width 58 height 51
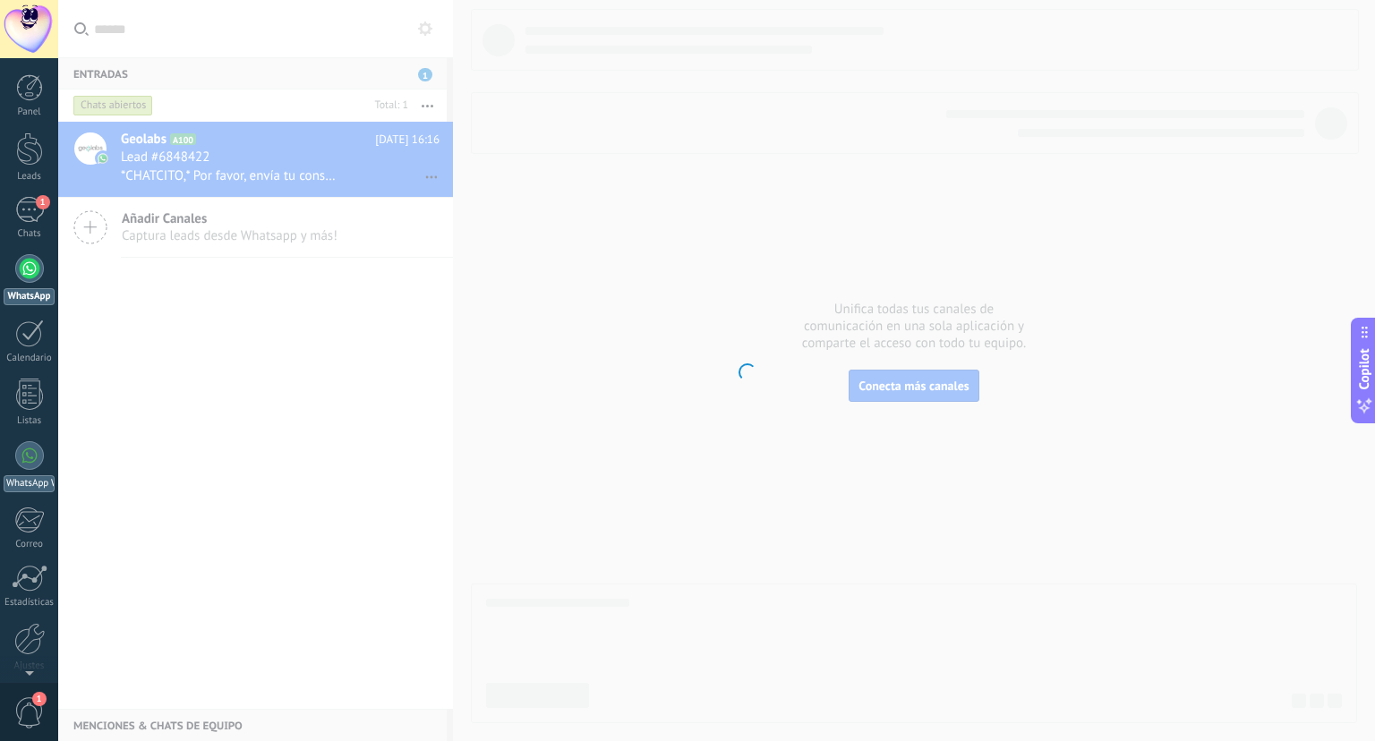
click at [25, 471] on link "WhatsApp Whatcrm" at bounding box center [29, 466] width 58 height 51
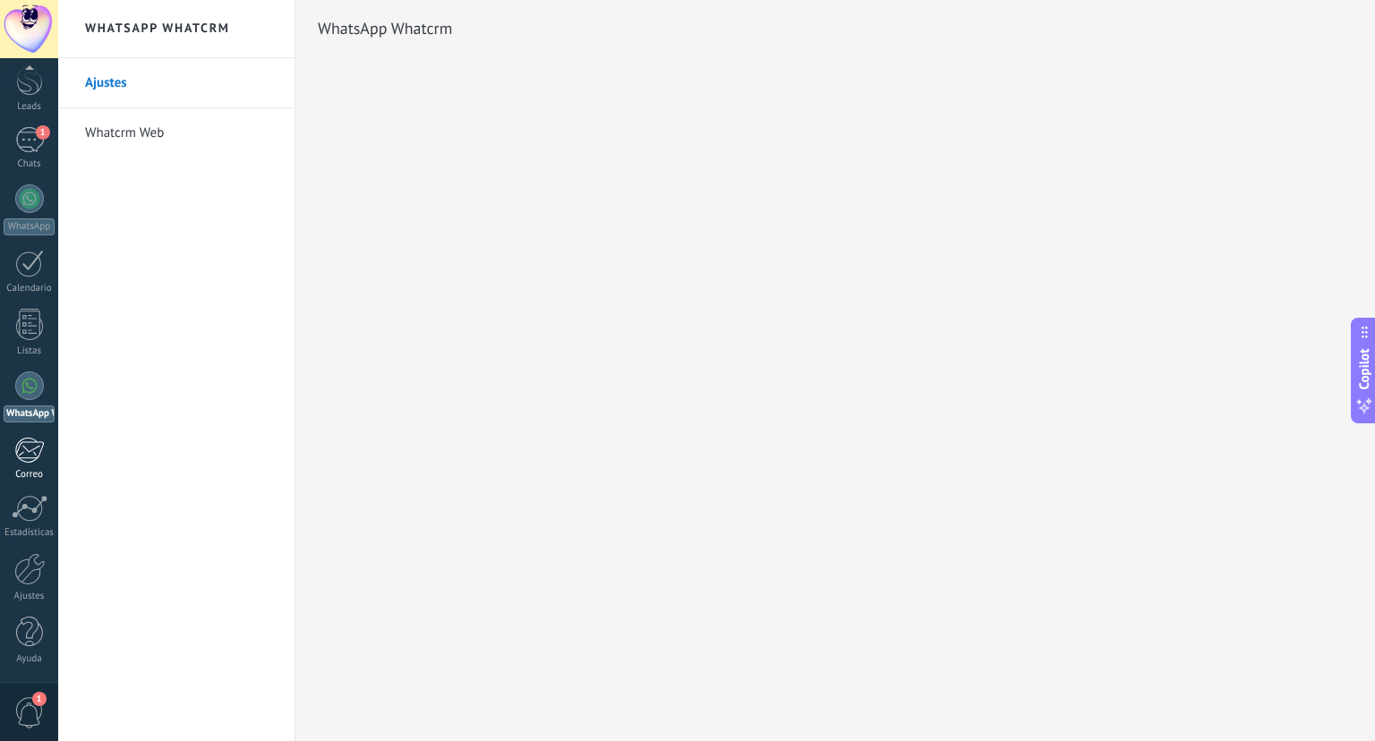
scroll to position [72, 0]
click at [21, 398] on div at bounding box center [29, 385] width 29 height 29
click at [180, 84] on link "Ajustes" at bounding box center [181, 83] width 192 height 50
click at [37, 215] on div "WhatsApp" at bounding box center [29, 209] width 58 height 51
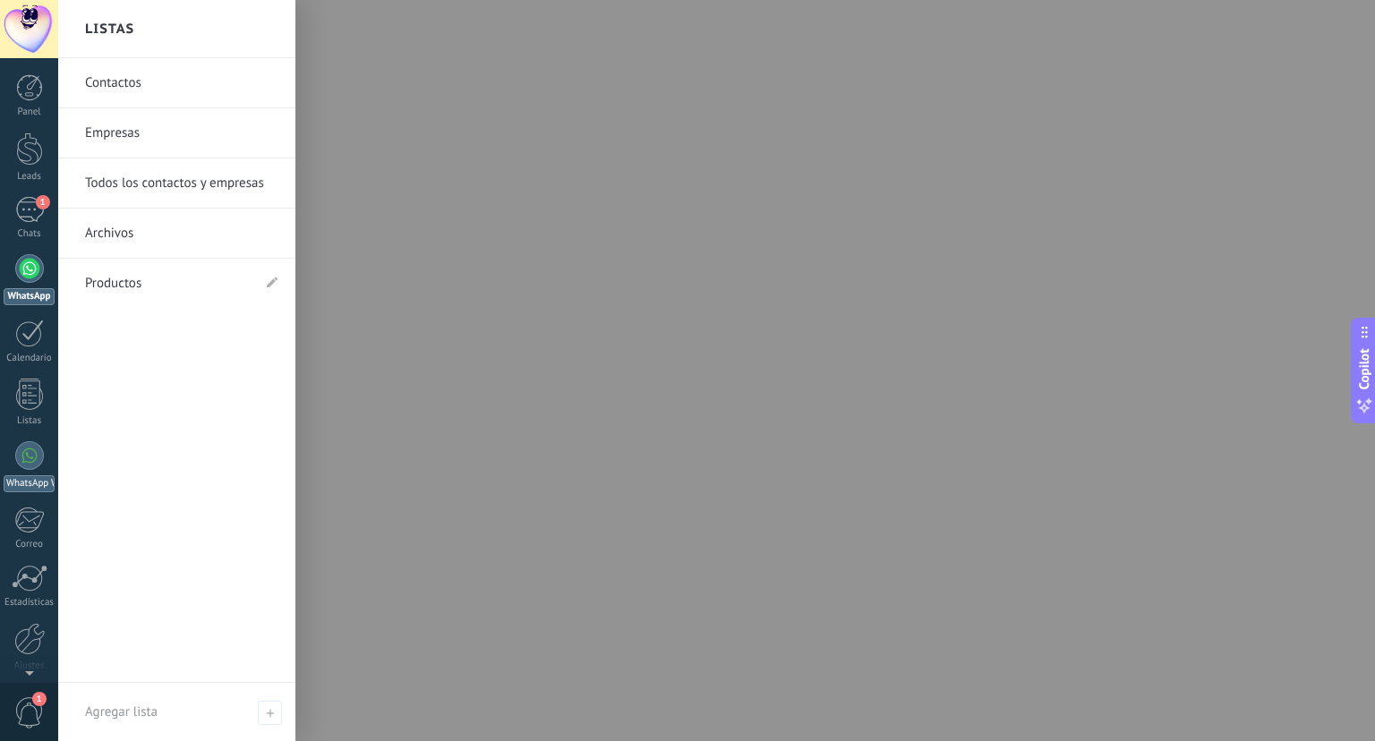
click at [27, 453] on div at bounding box center [29, 455] width 29 height 29
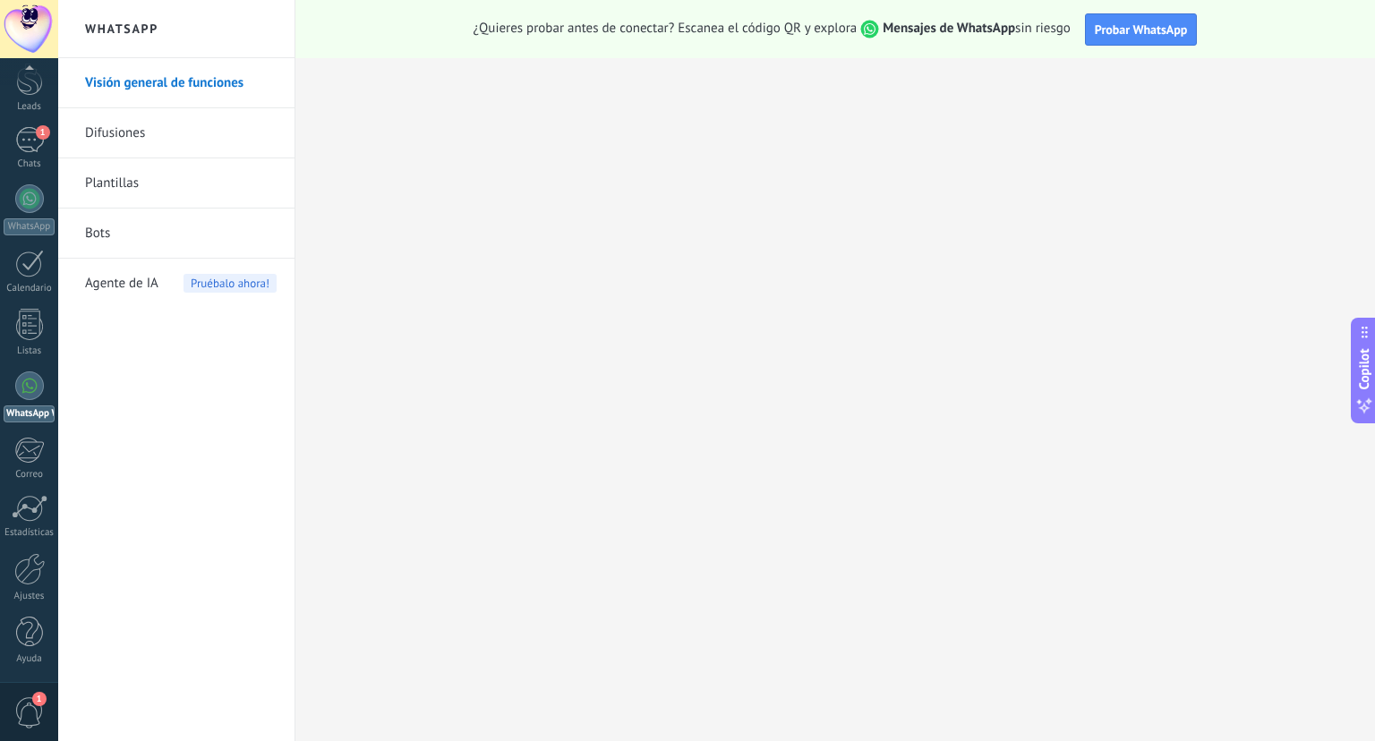
scroll to position [72, 0]
